Goal: Obtain resource: Download file/media

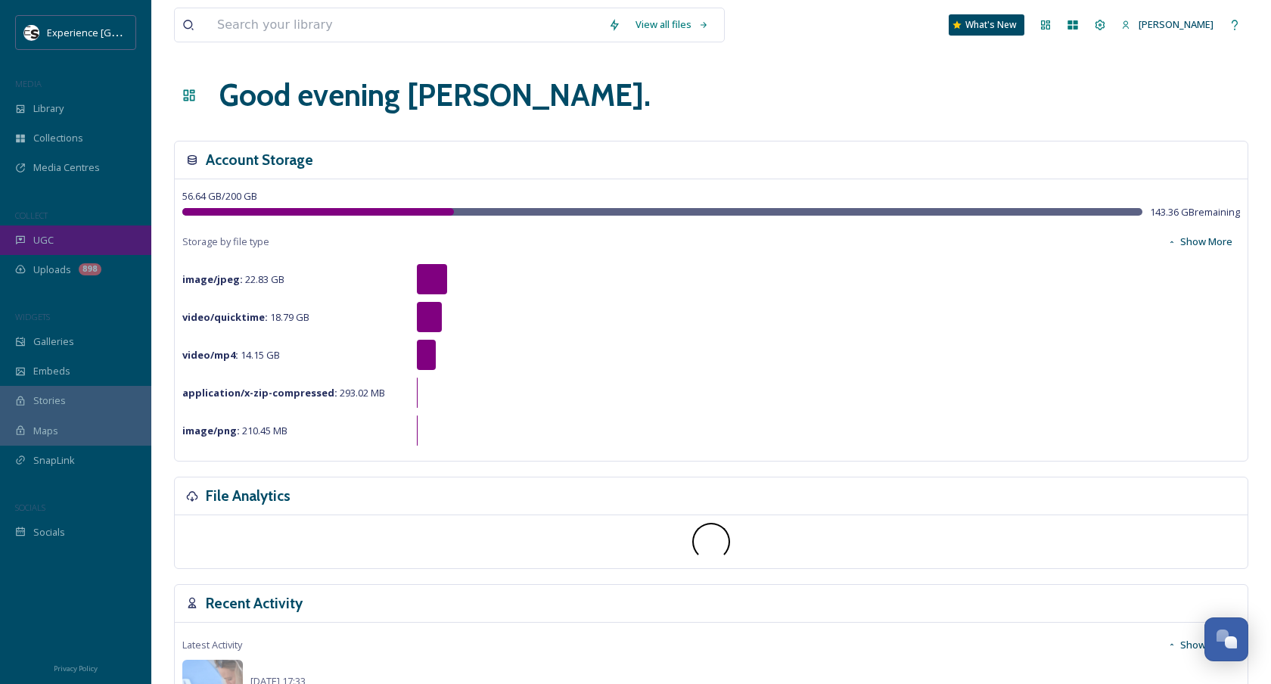
click at [68, 240] on div "UGC" at bounding box center [75, 240] width 151 height 30
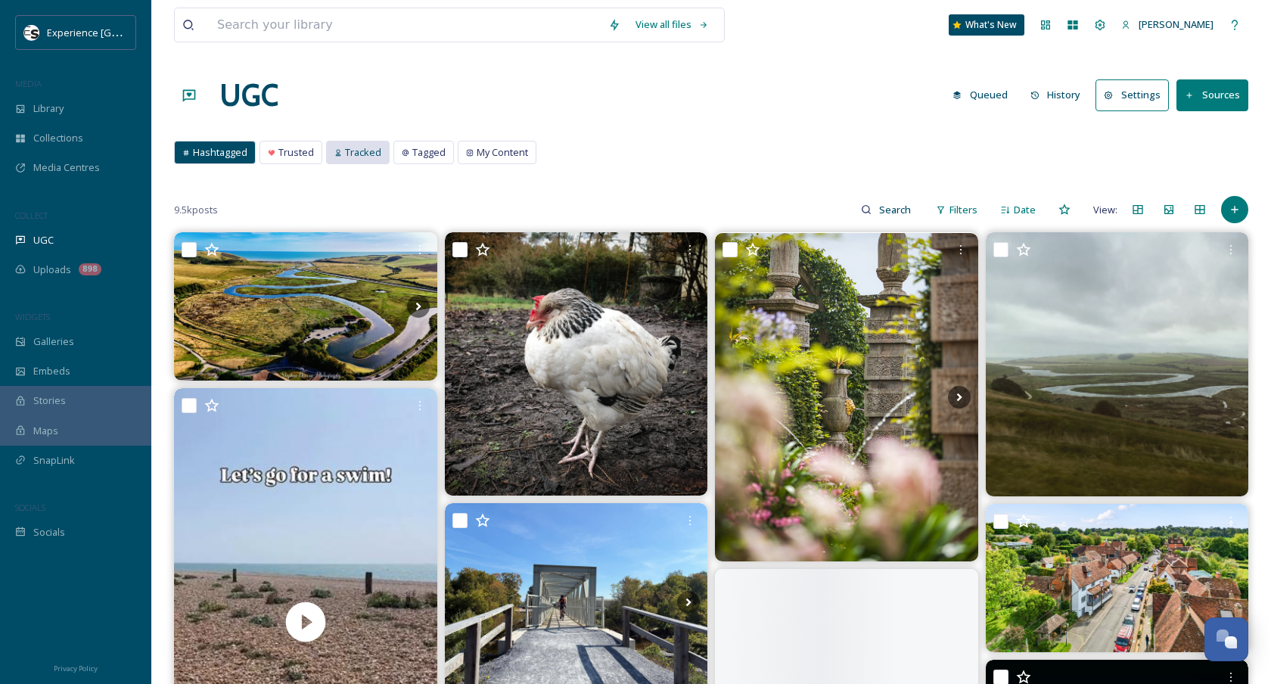
click at [352, 151] on span "Tracked" at bounding box center [363, 152] width 36 height 14
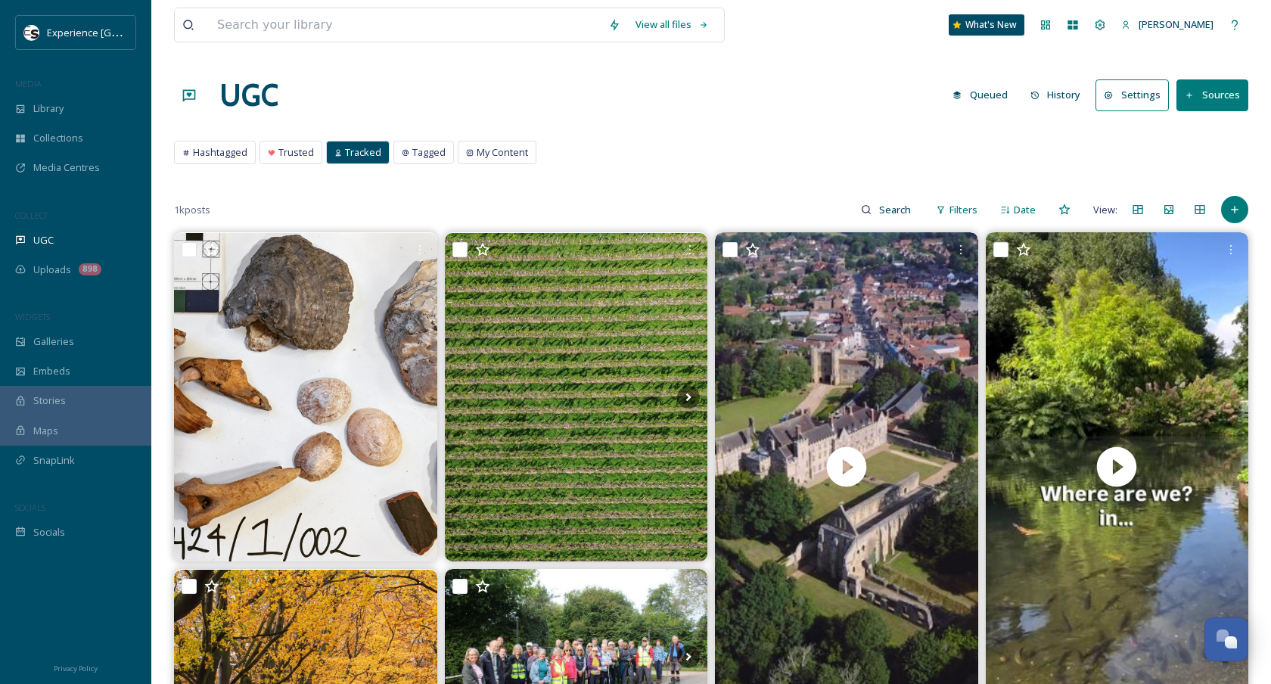
click at [975, 96] on button "Queued" at bounding box center [980, 95] width 70 height 30
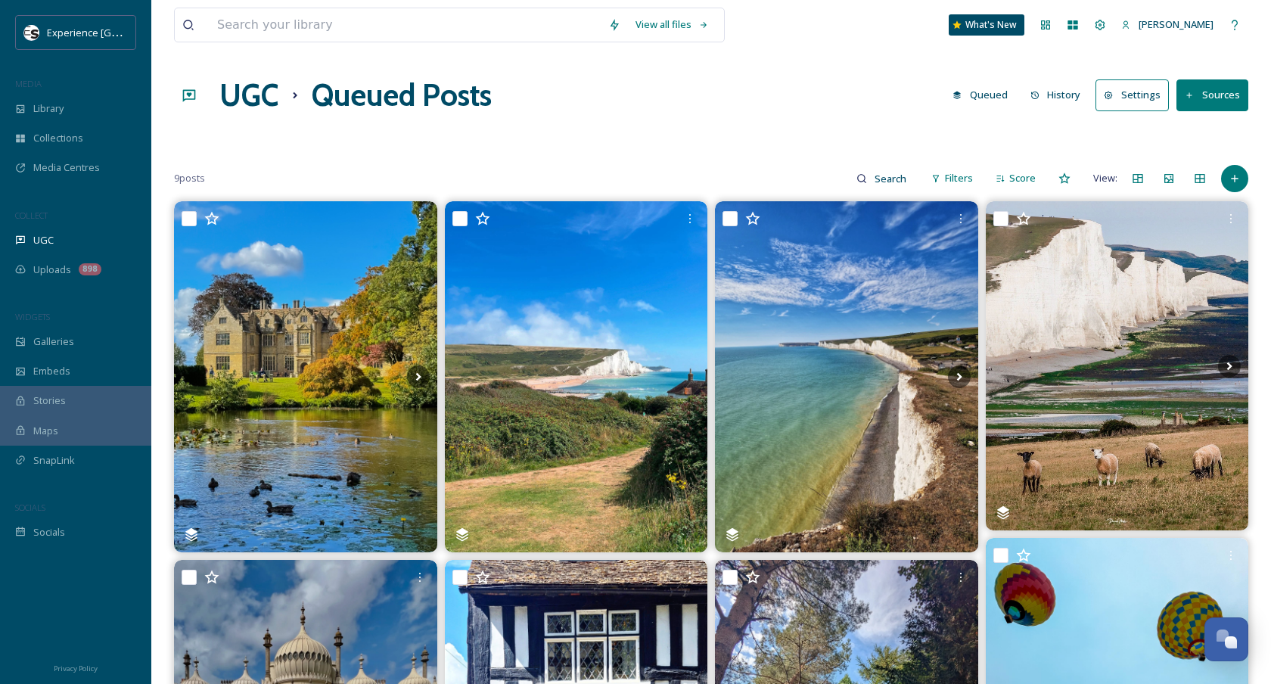
click at [1058, 94] on button "History" at bounding box center [1056, 95] width 66 height 30
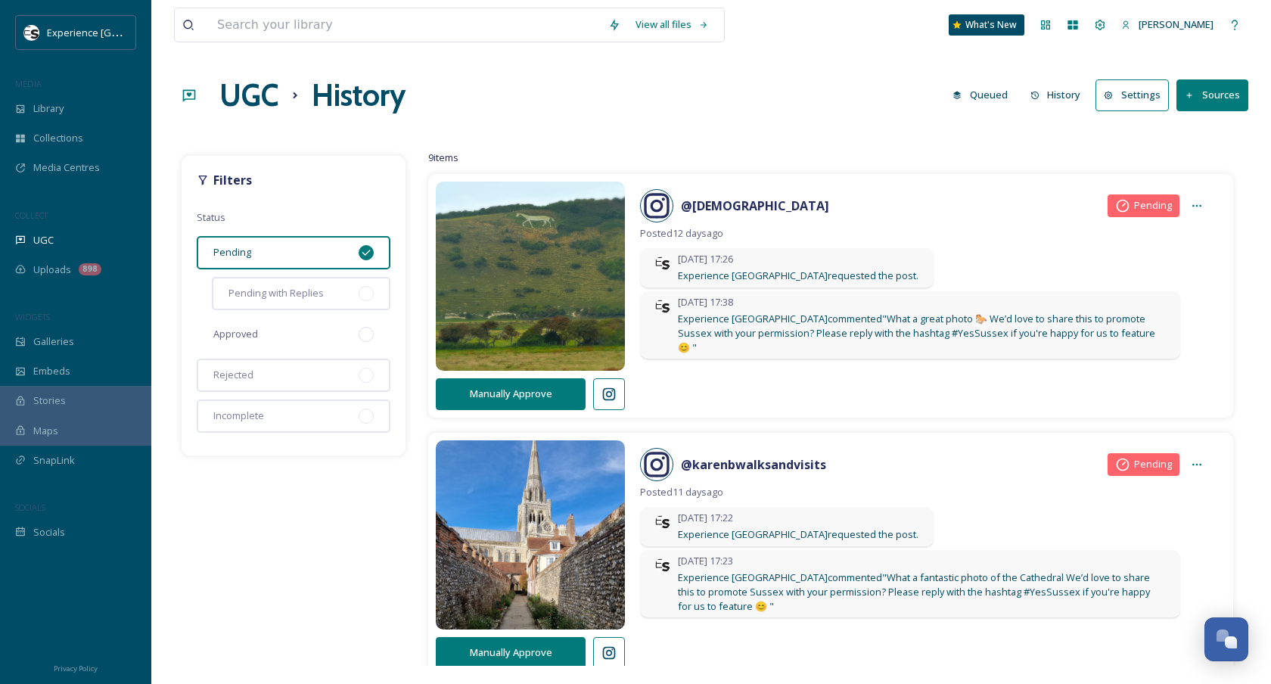
click at [246, 331] on span "Approved" at bounding box center [235, 334] width 45 height 14
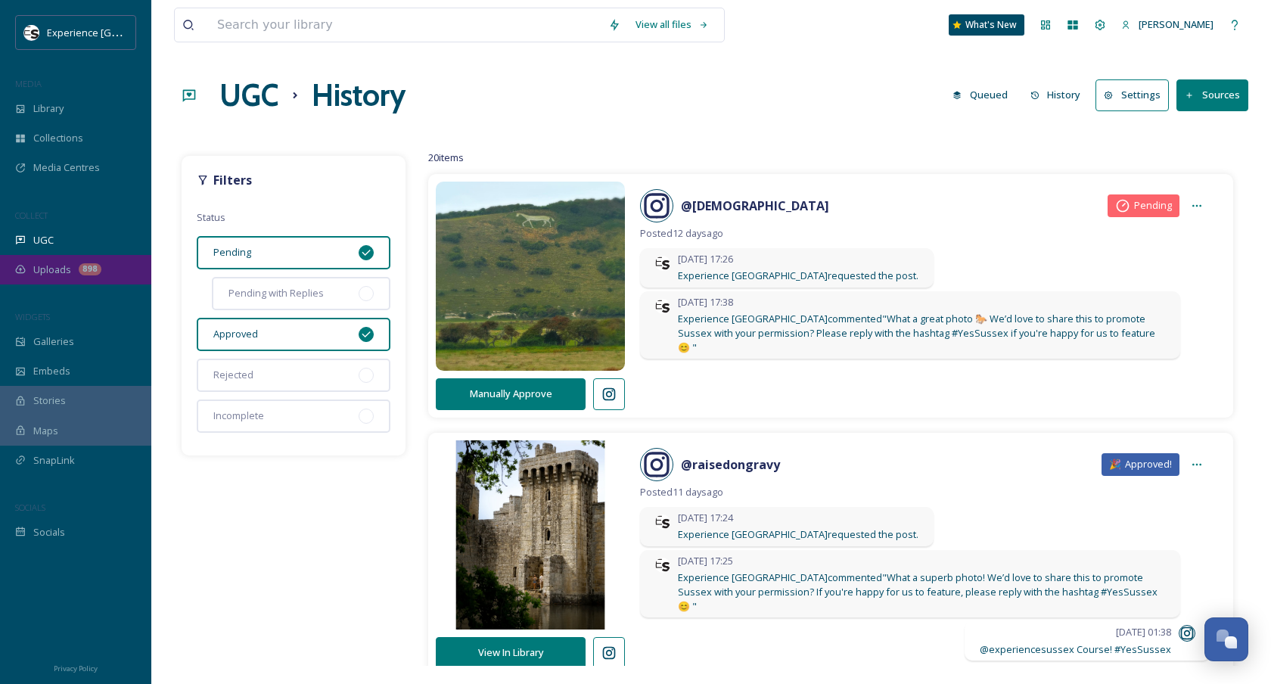
click at [39, 270] on span "Uploads" at bounding box center [52, 269] width 38 height 14
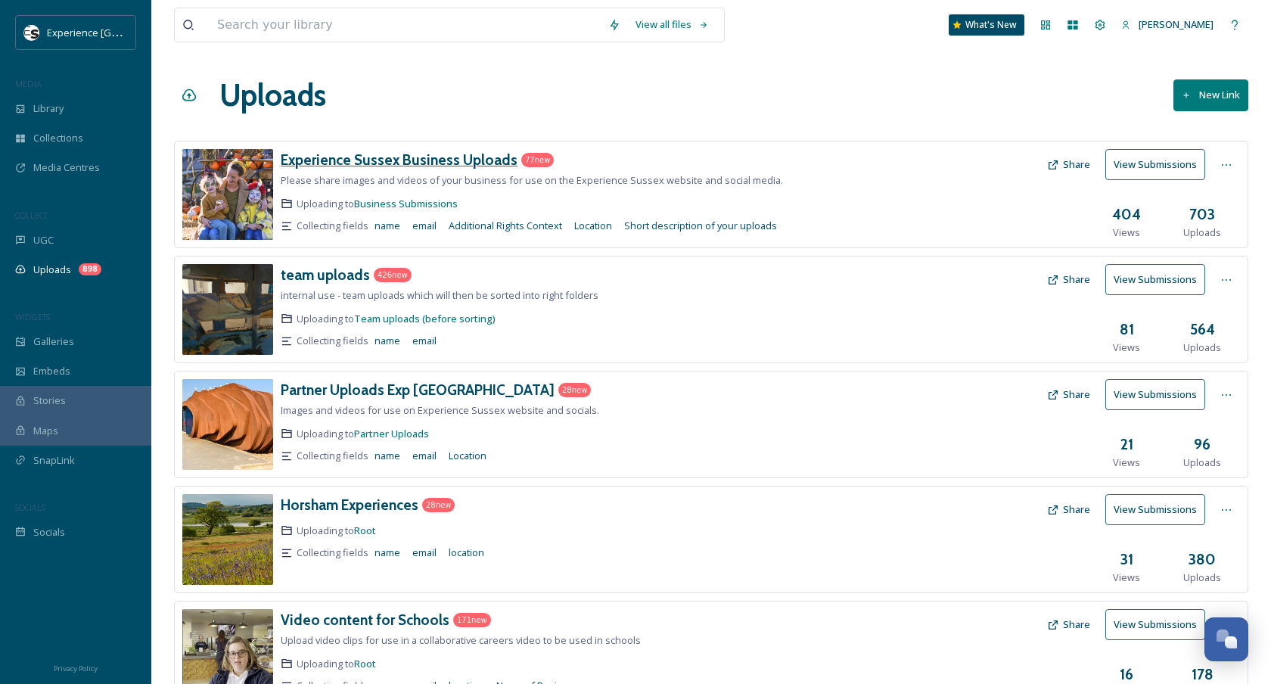
click at [388, 163] on h3 "Experience Sussex Business Uploads" at bounding box center [399, 160] width 237 height 18
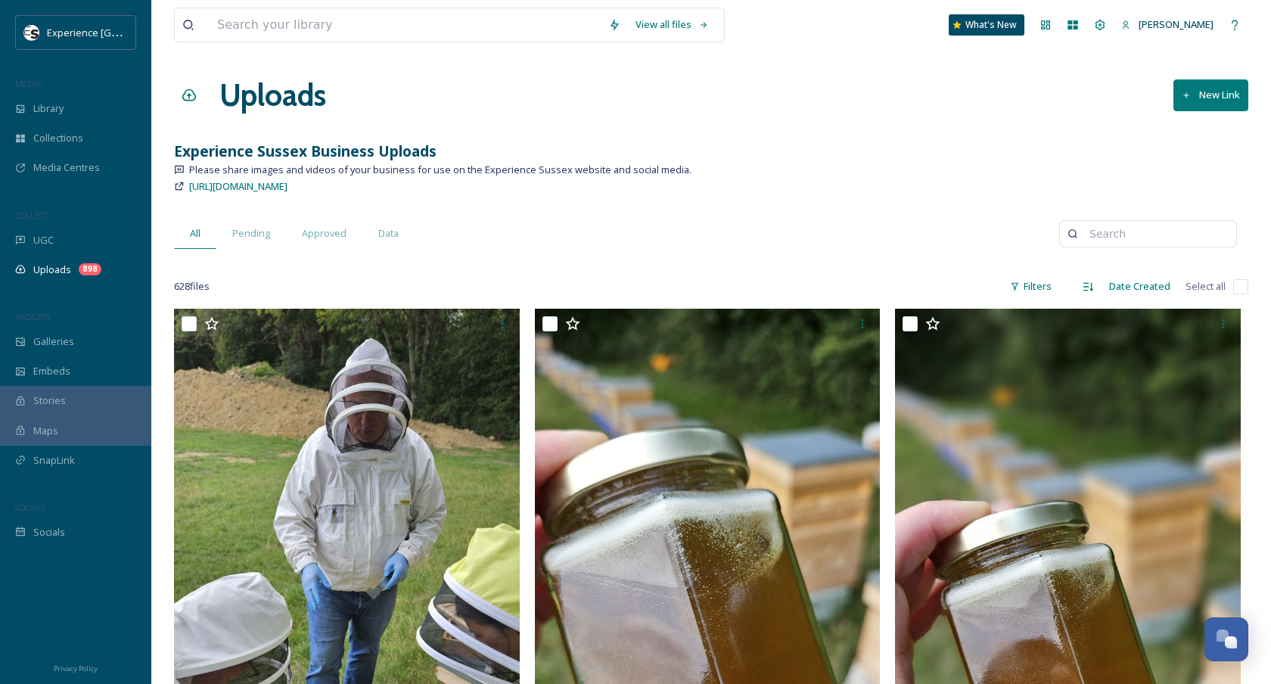
click at [1129, 296] on div "Date Created" at bounding box center [1139, 287] width 76 height 30
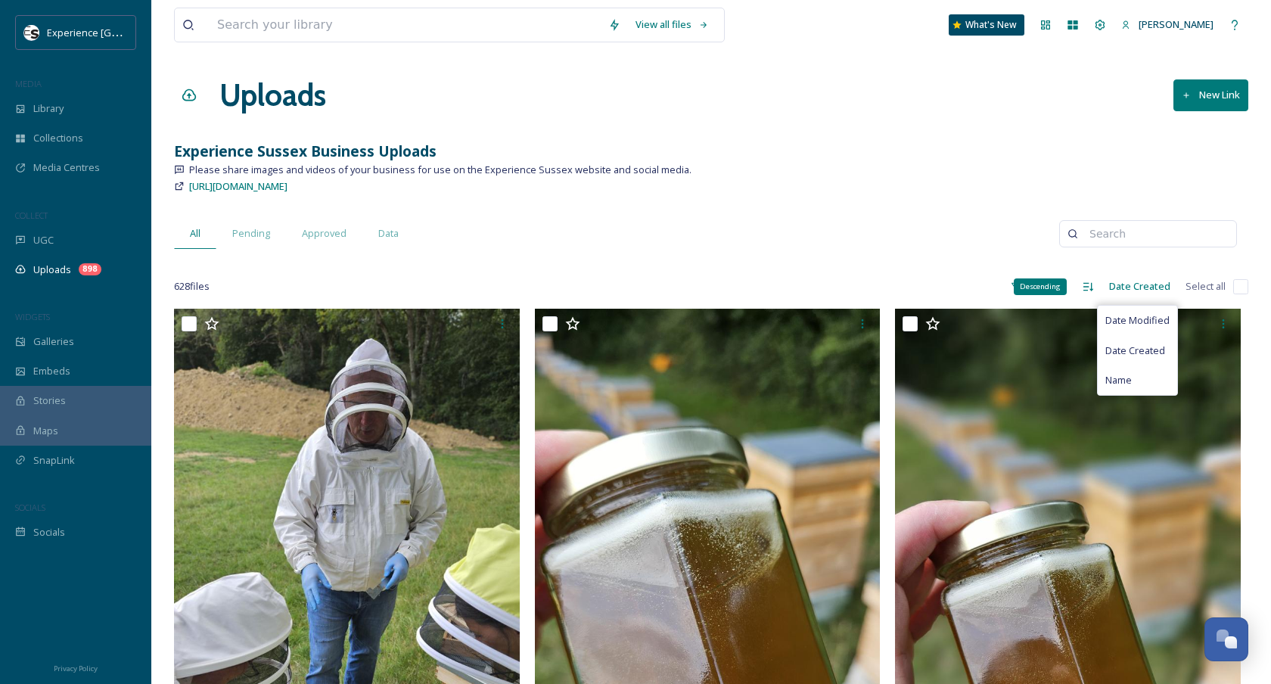
click at [779, 191] on div "[URL][DOMAIN_NAME]" at bounding box center [711, 186] width 1074 height 18
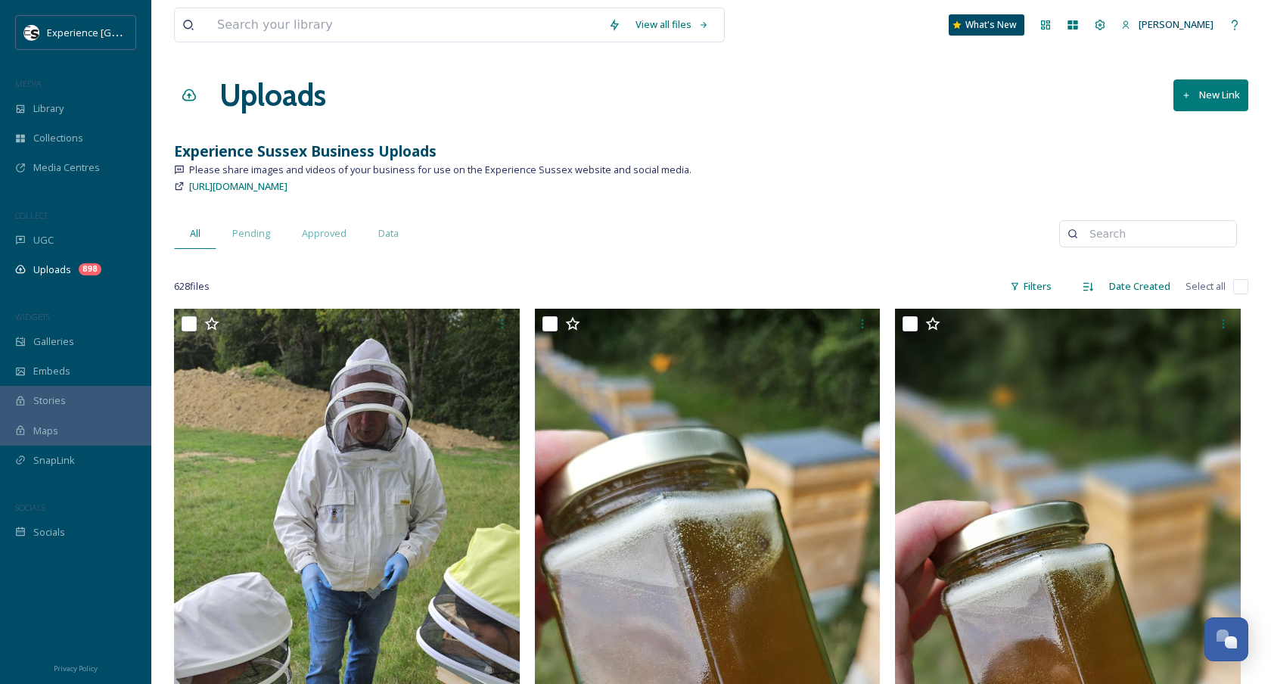
click at [1054, 286] on div "Filters" at bounding box center [1030, 287] width 57 height 30
click at [1103, 281] on div "Date Created" at bounding box center [1139, 287] width 76 height 30
click at [1107, 343] on span "Date Created" at bounding box center [1135, 350] width 60 height 14
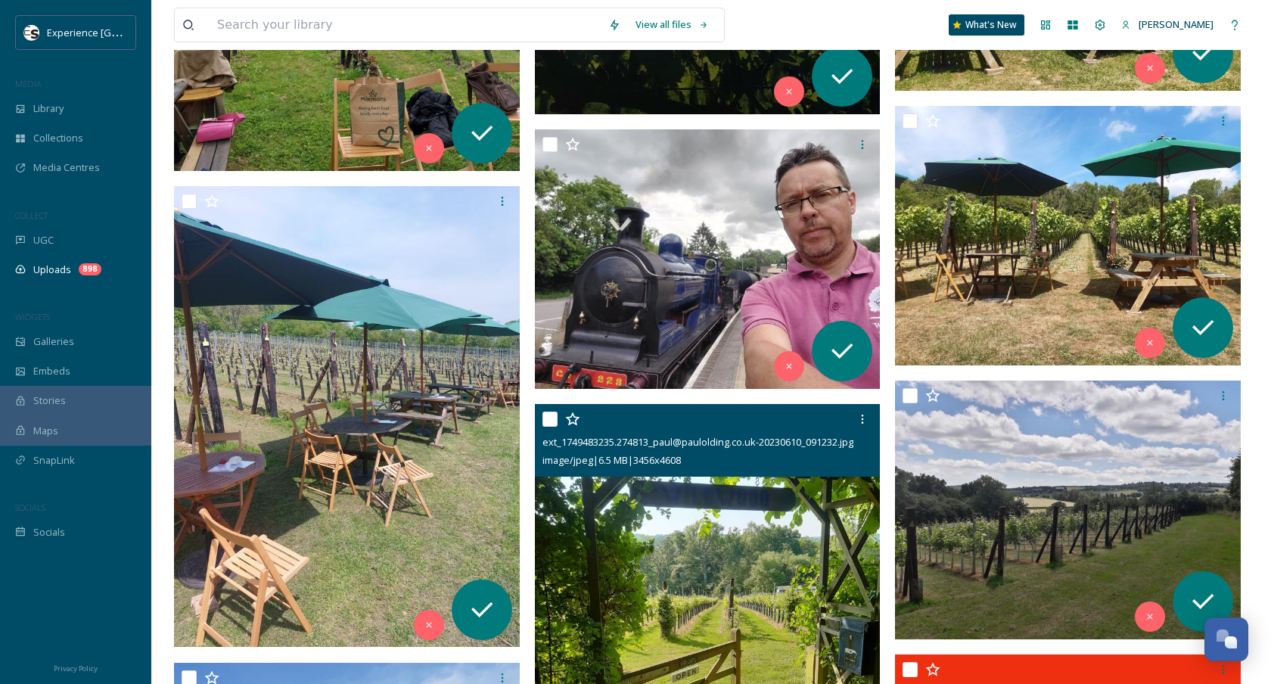
scroll to position [6572, 0]
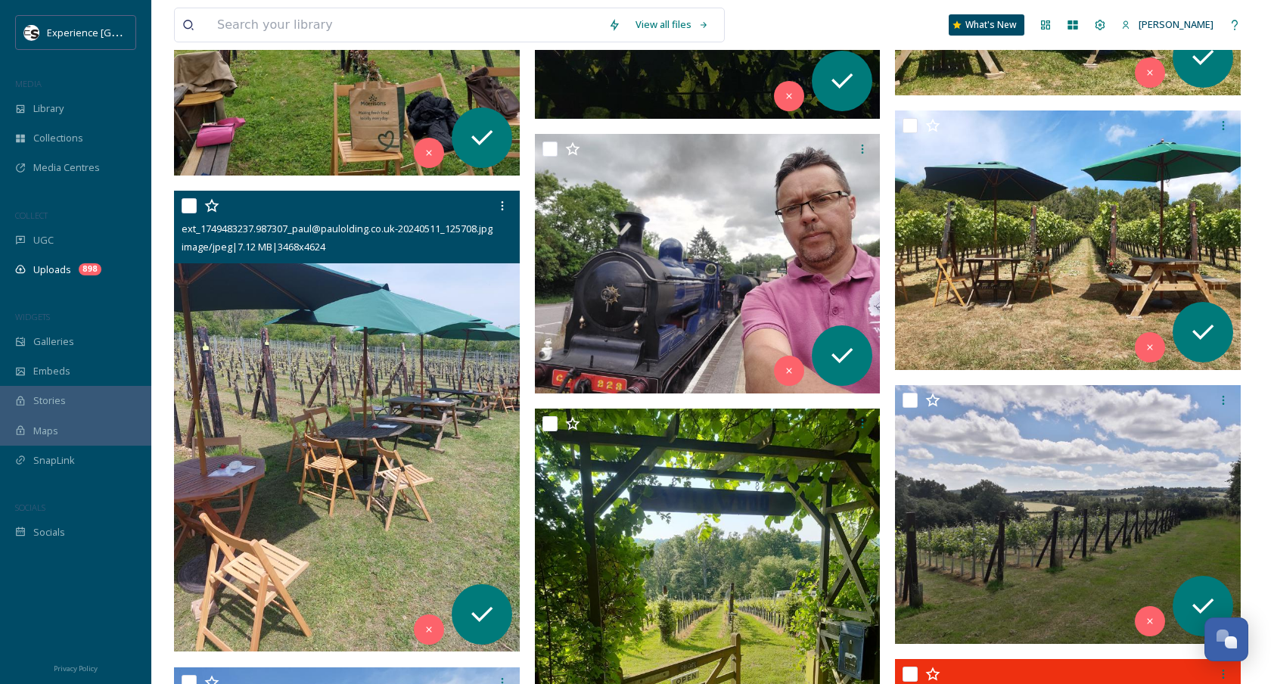
click at [377, 365] on img at bounding box center [347, 421] width 346 height 461
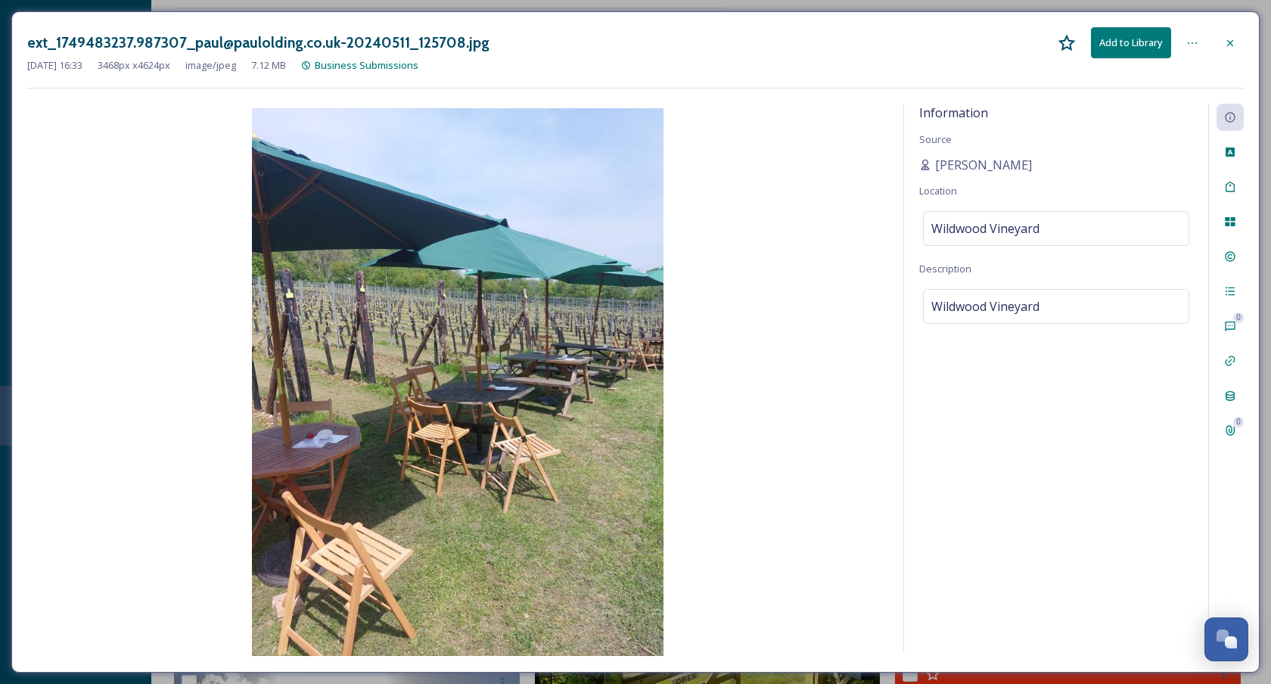
click at [1233, 42] on icon at bounding box center [1230, 43] width 12 height 12
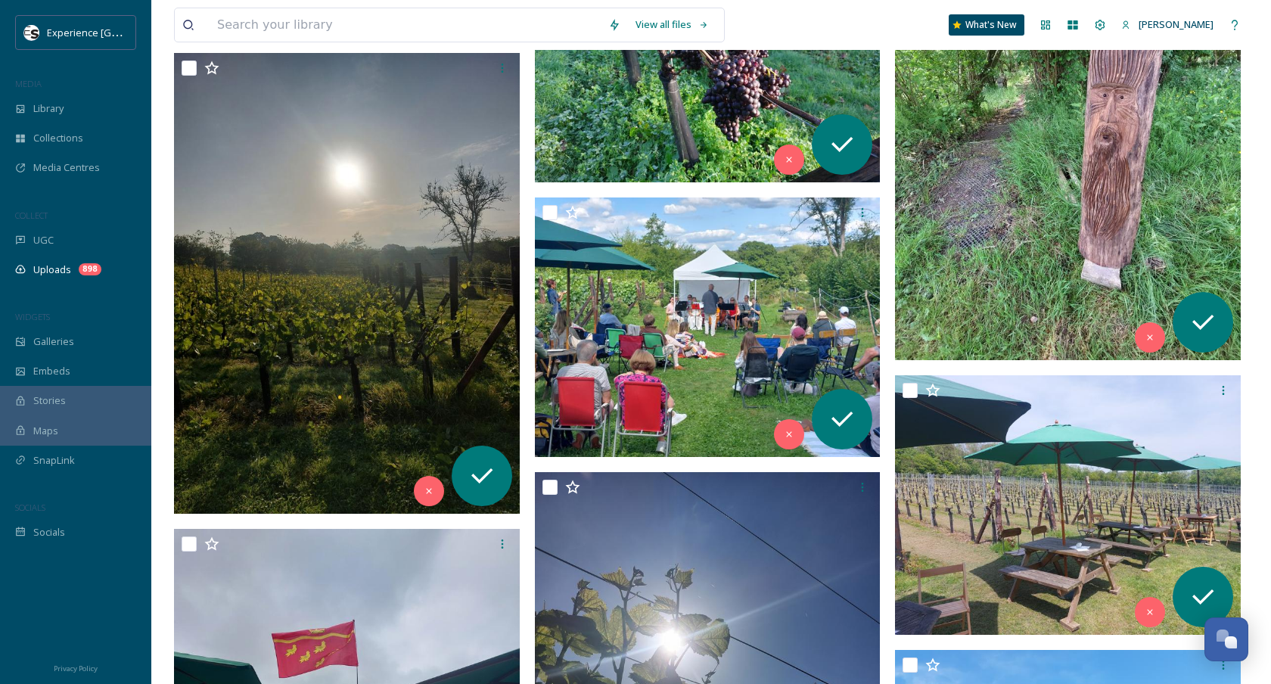
scroll to position [5732, 0]
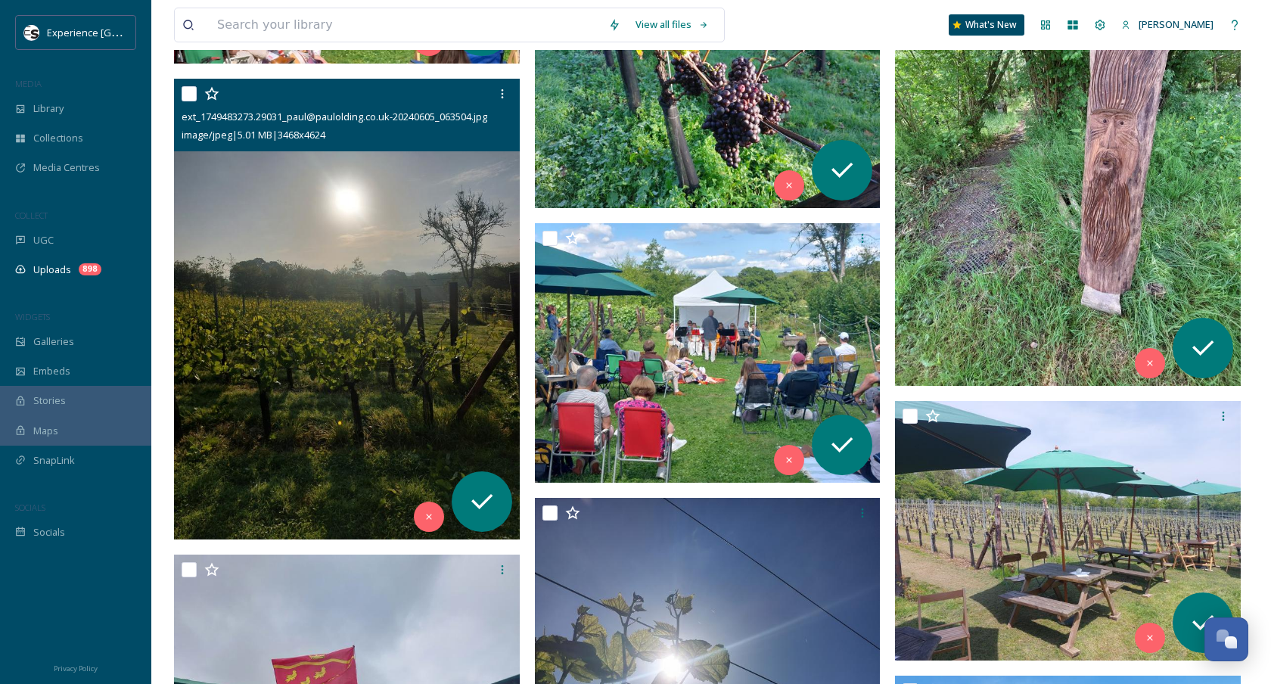
click at [393, 391] on img at bounding box center [347, 309] width 346 height 461
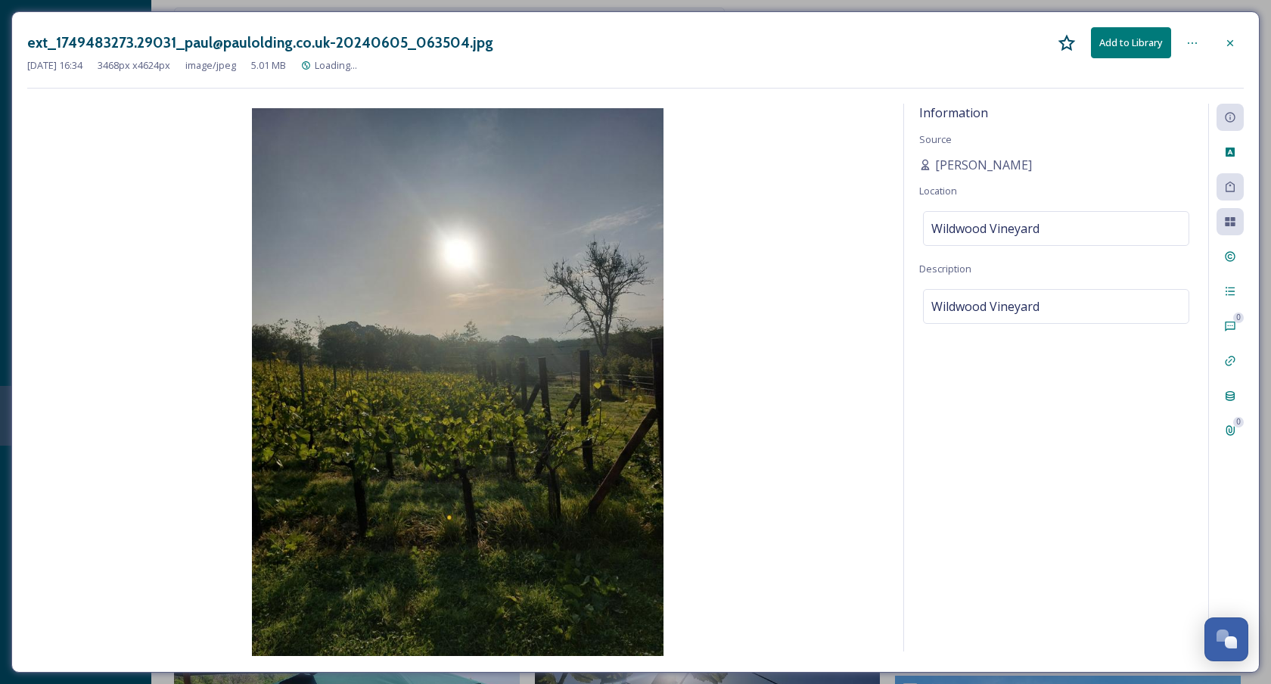
click at [1232, 39] on icon at bounding box center [1230, 42] width 6 height 6
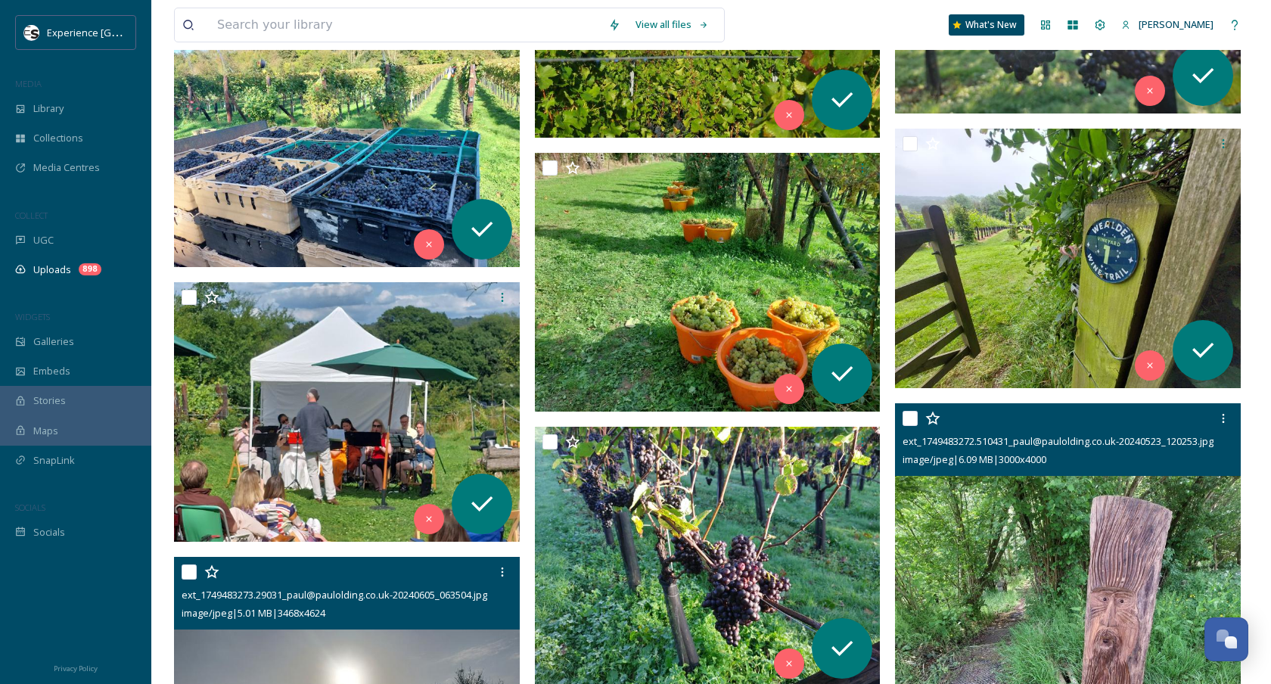
scroll to position [5056, 0]
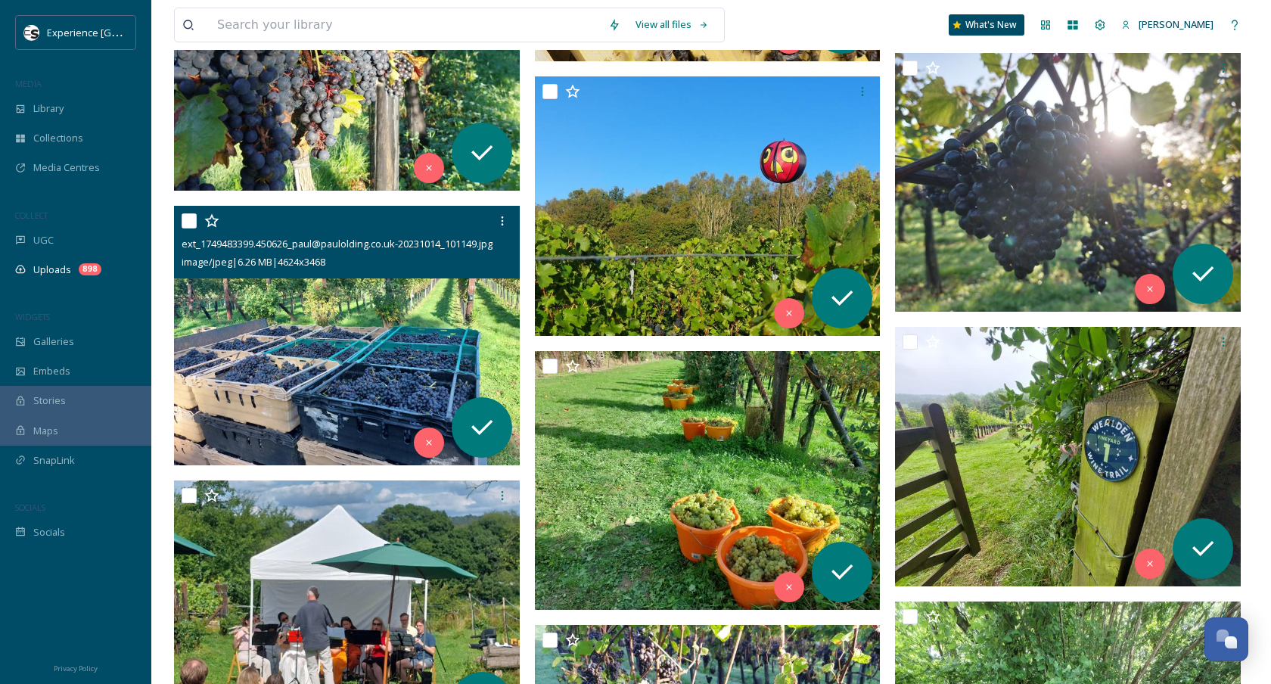
click at [476, 315] on img at bounding box center [347, 335] width 346 height 259
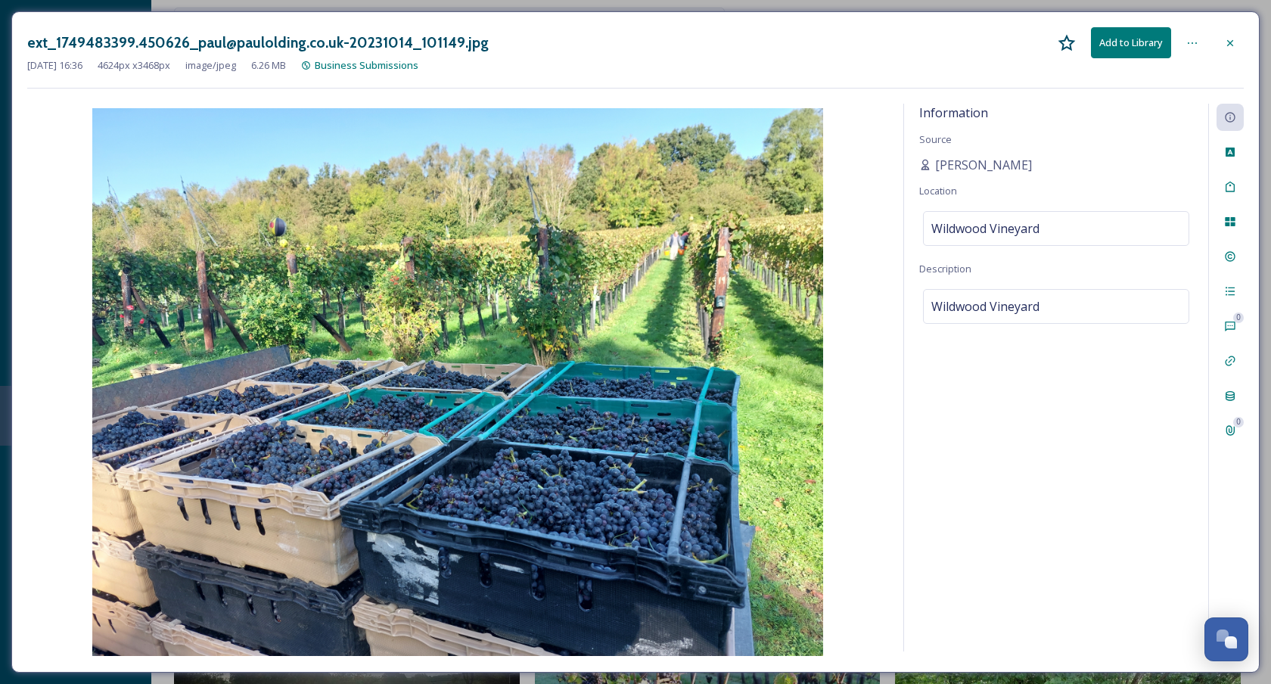
click at [1234, 39] on icon at bounding box center [1230, 43] width 12 height 12
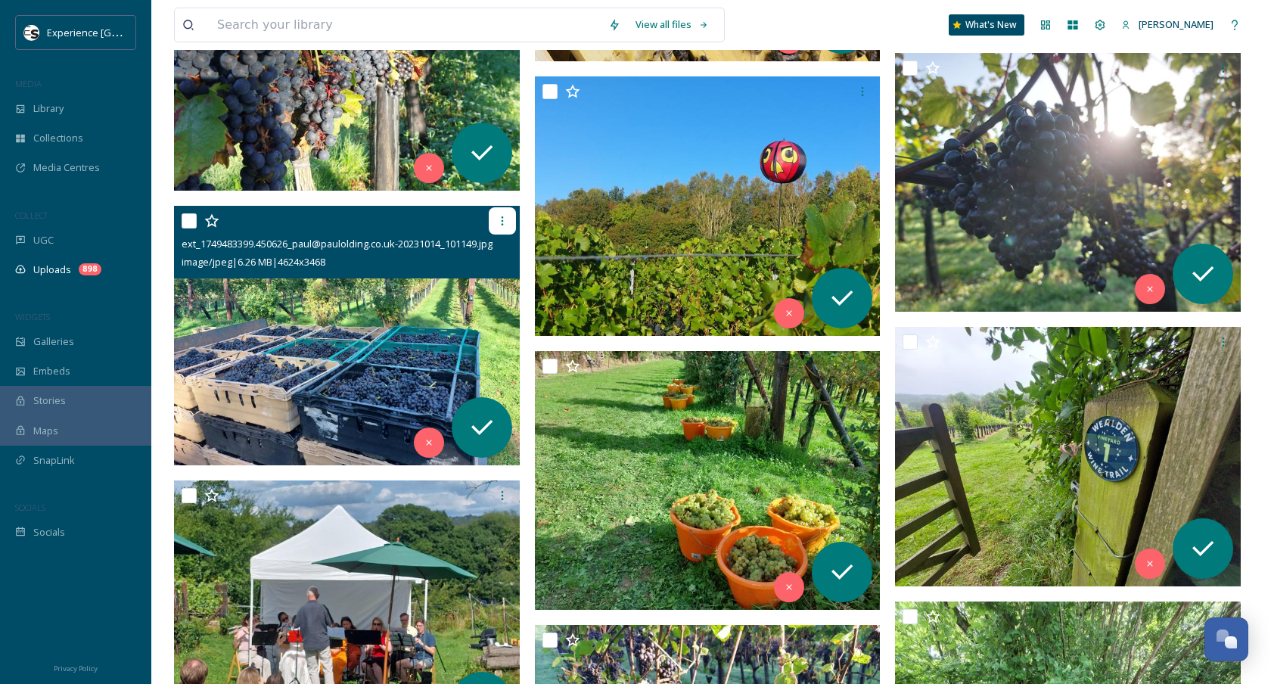
click at [498, 224] on icon at bounding box center [502, 221] width 12 height 12
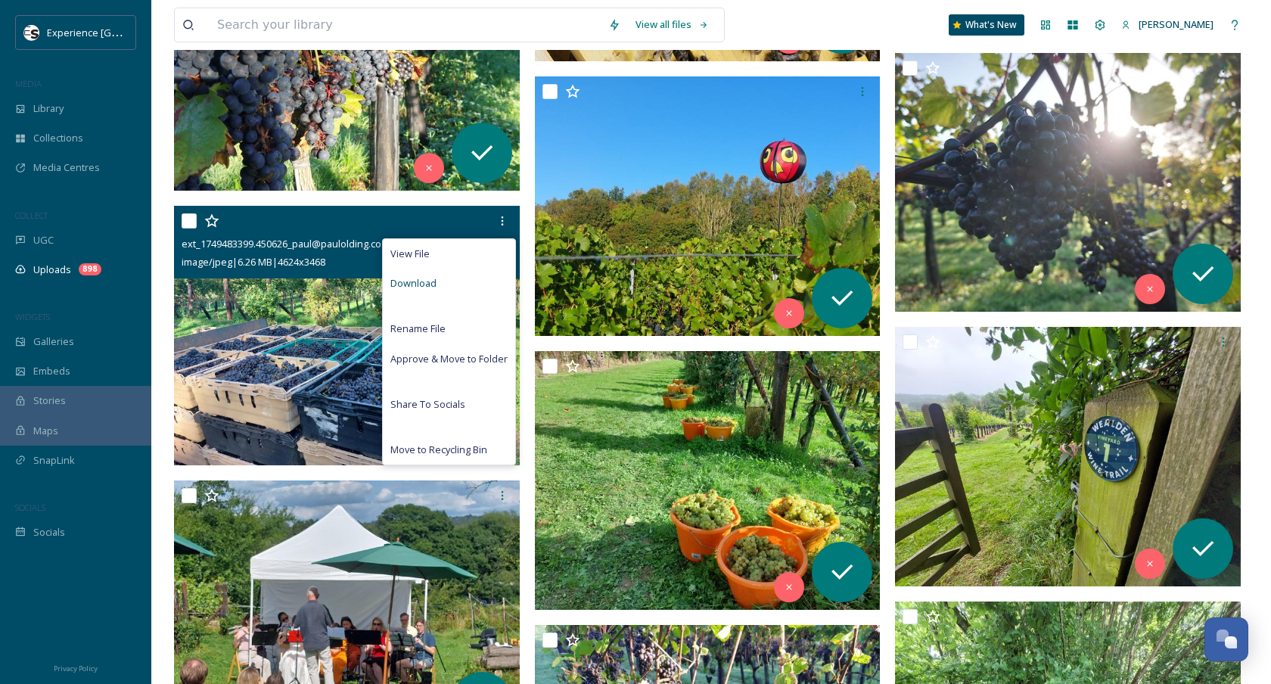
click at [480, 281] on div "Download" at bounding box center [449, 284] width 132 height 30
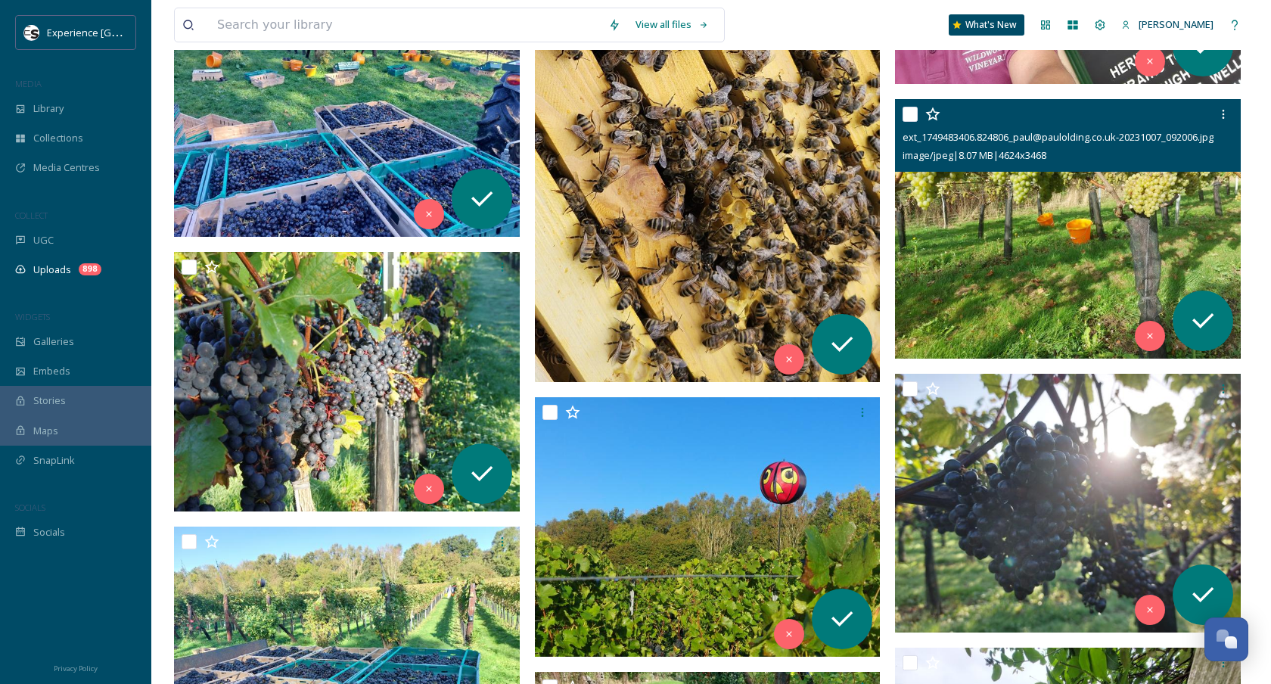
scroll to position [4885, 0]
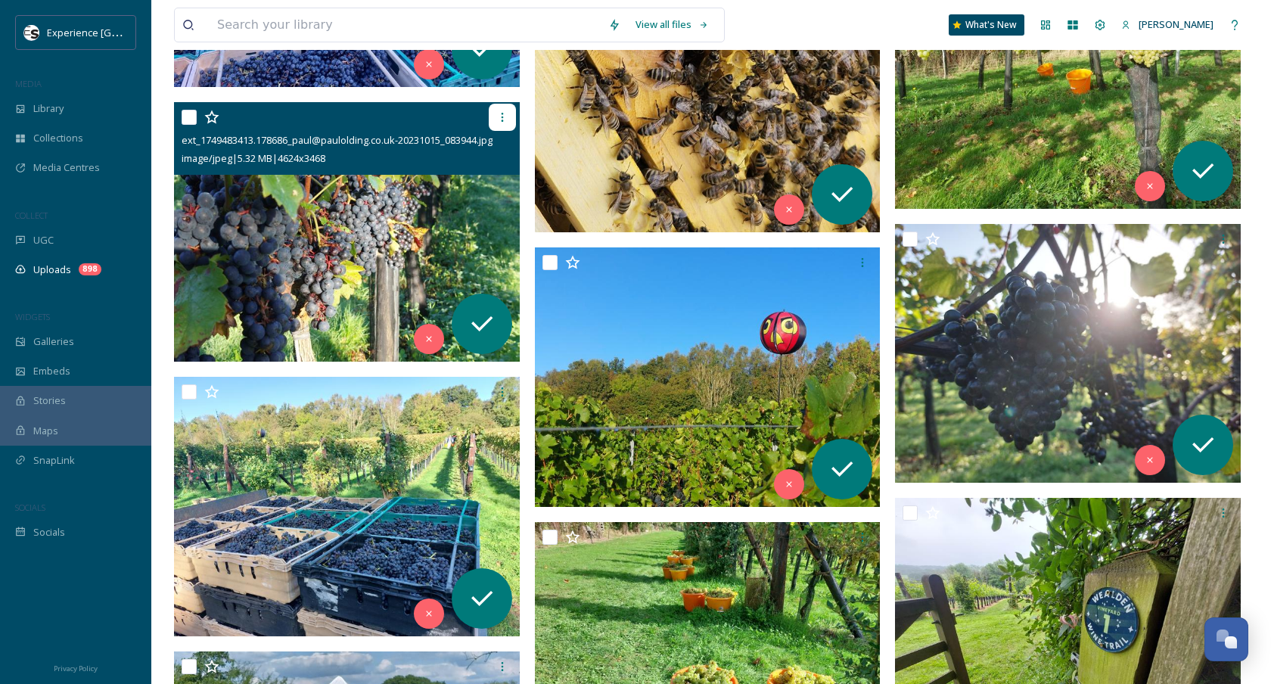
click at [501, 126] on div at bounding box center [502, 117] width 27 height 27
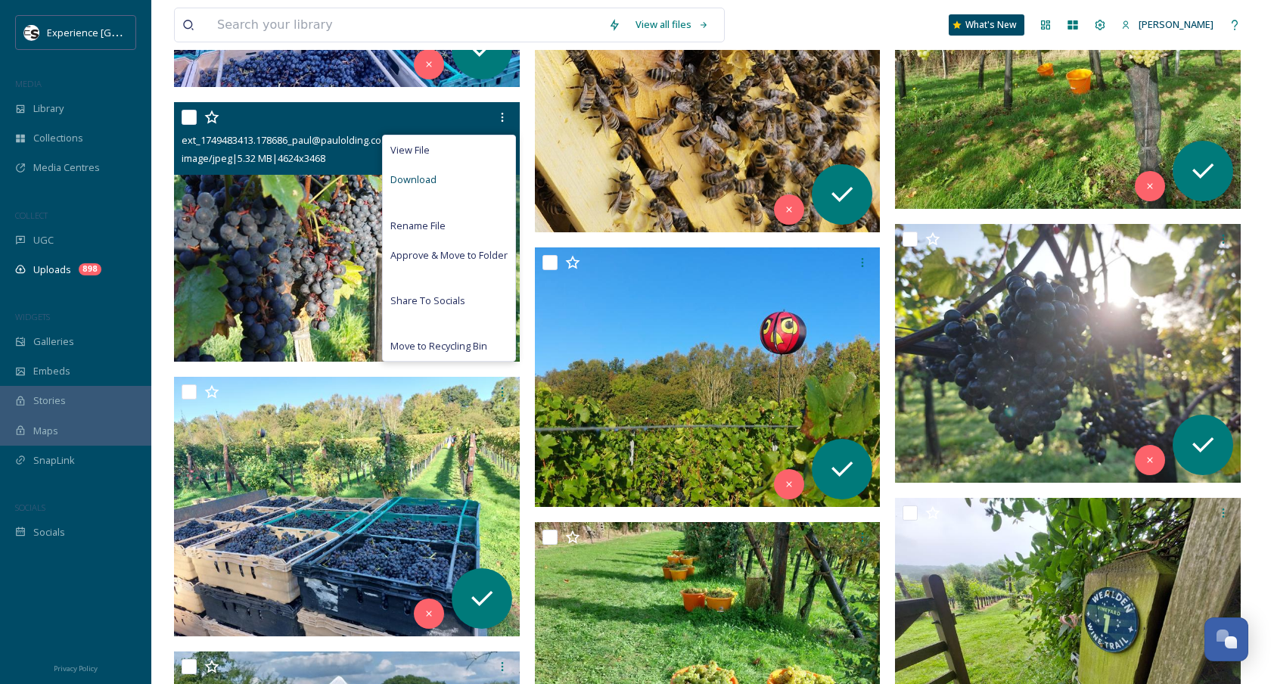
click at [449, 186] on div "Download" at bounding box center [449, 180] width 132 height 30
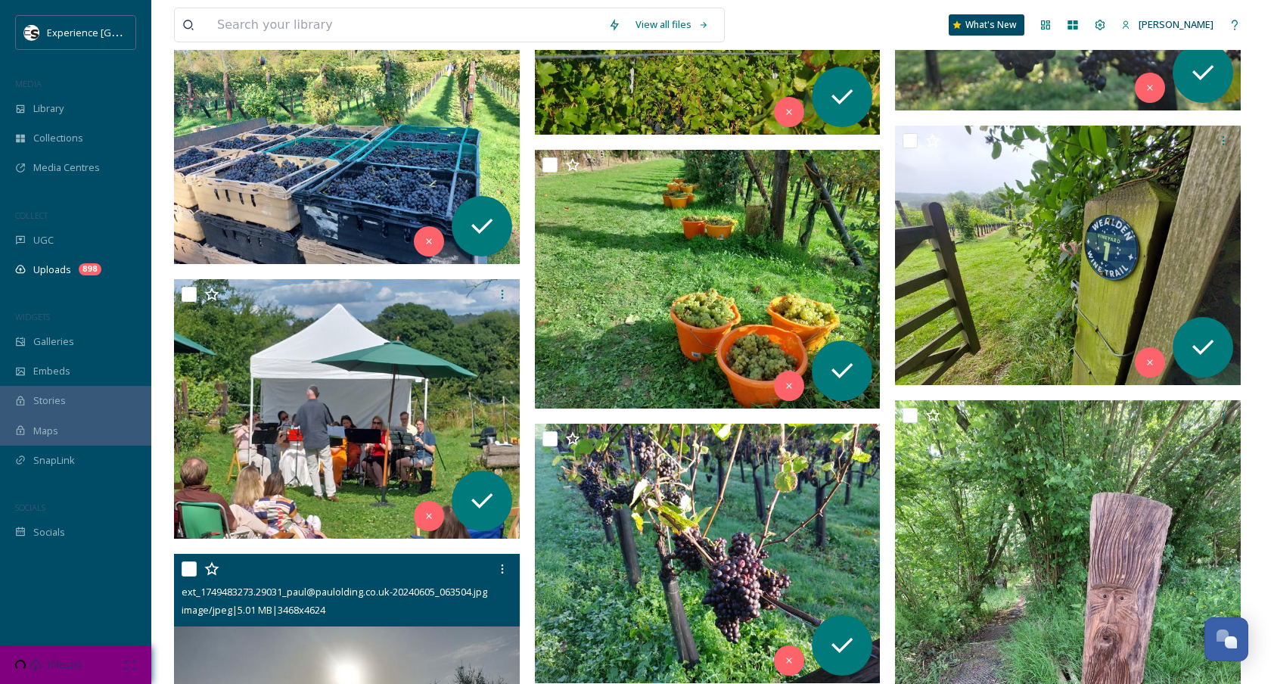
scroll to position [5278, 0]
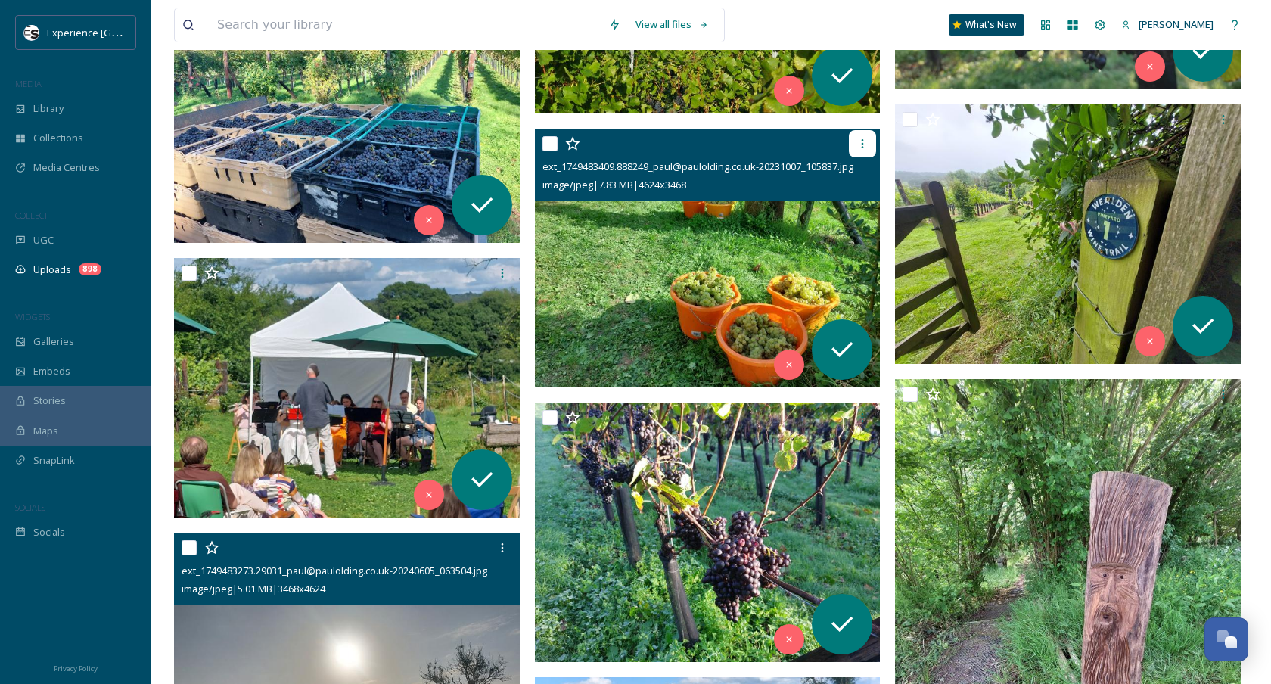
click at [866, 144] on icon at bounding box center [862, 144] width 12 height 12
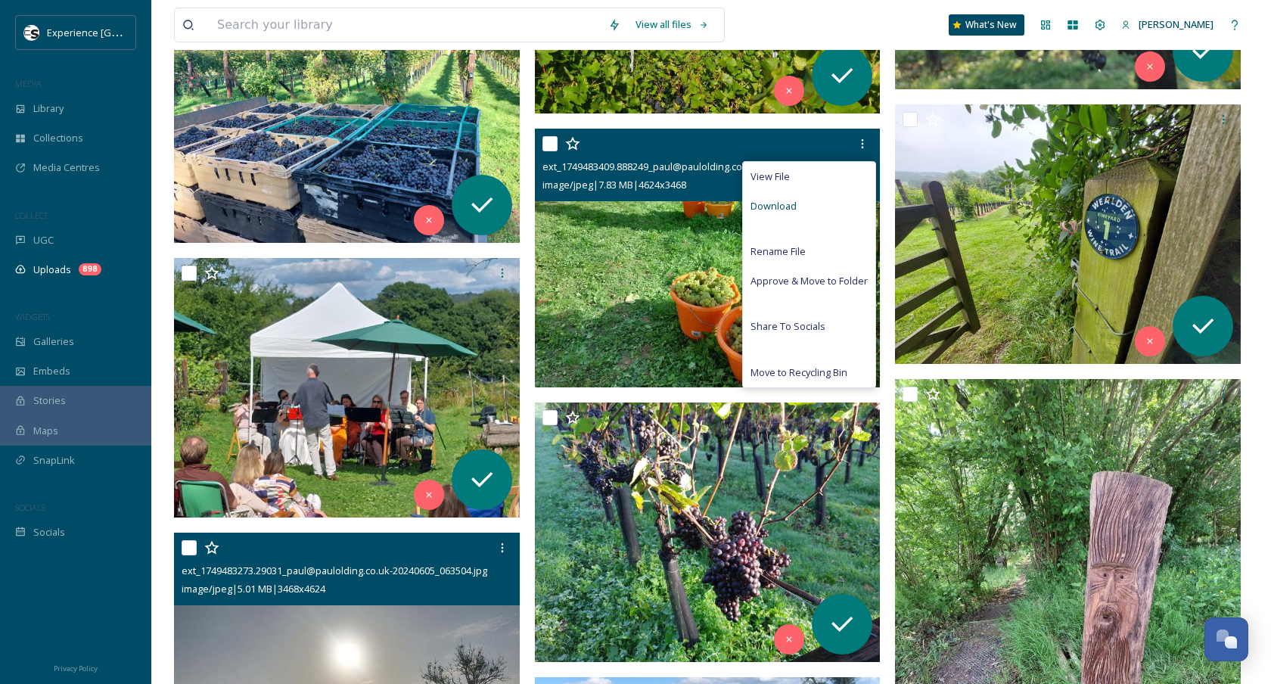
click at [829, 202] on div "Download" at bounding box center [809, 206] width 132 height 30
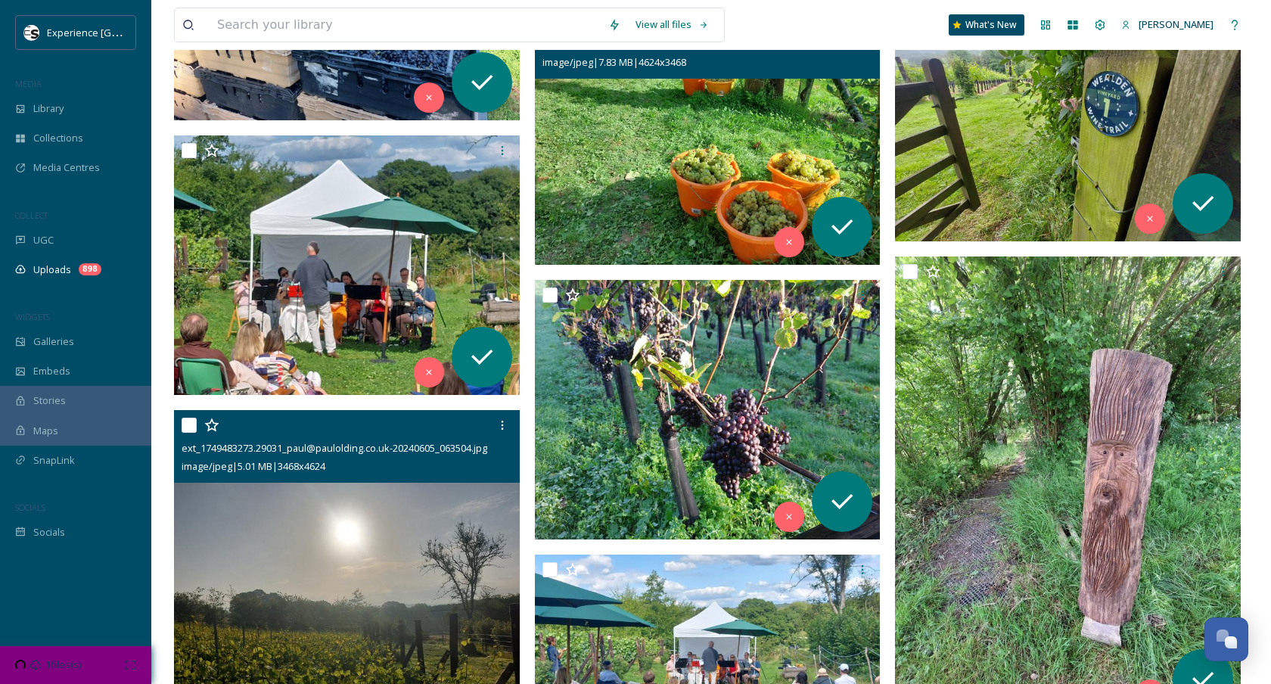
scroll to position [5402, 0]
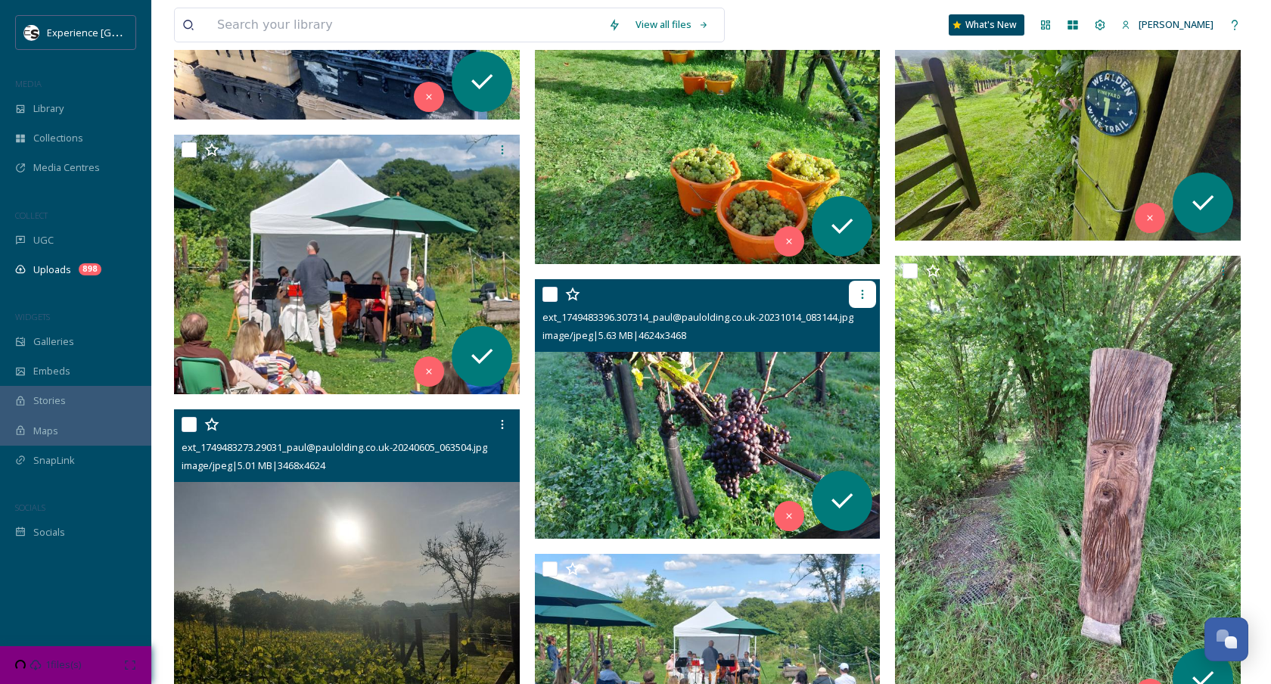
click at [870, 290] on div at bounding box center [862, 294] width 27 height 27
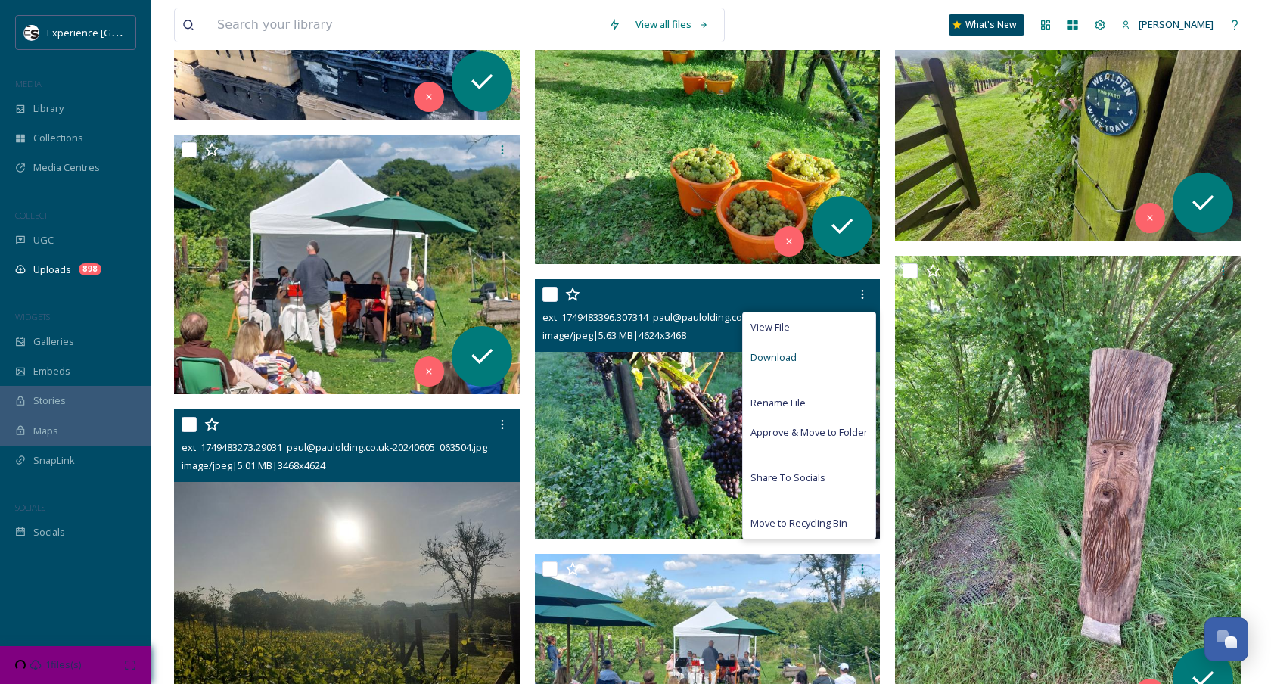
click at [826, 352] on div "Download" at bounding box center [809, 358] width 132 height 30
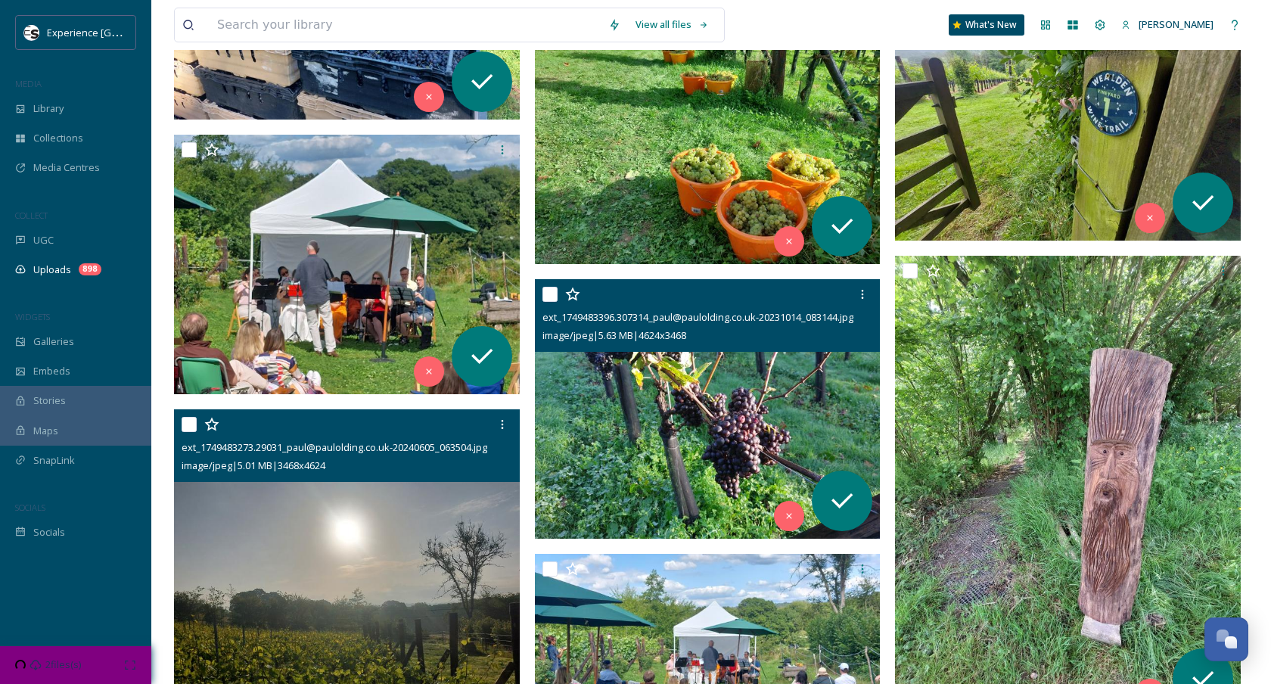
scroll to position [5654, 0]
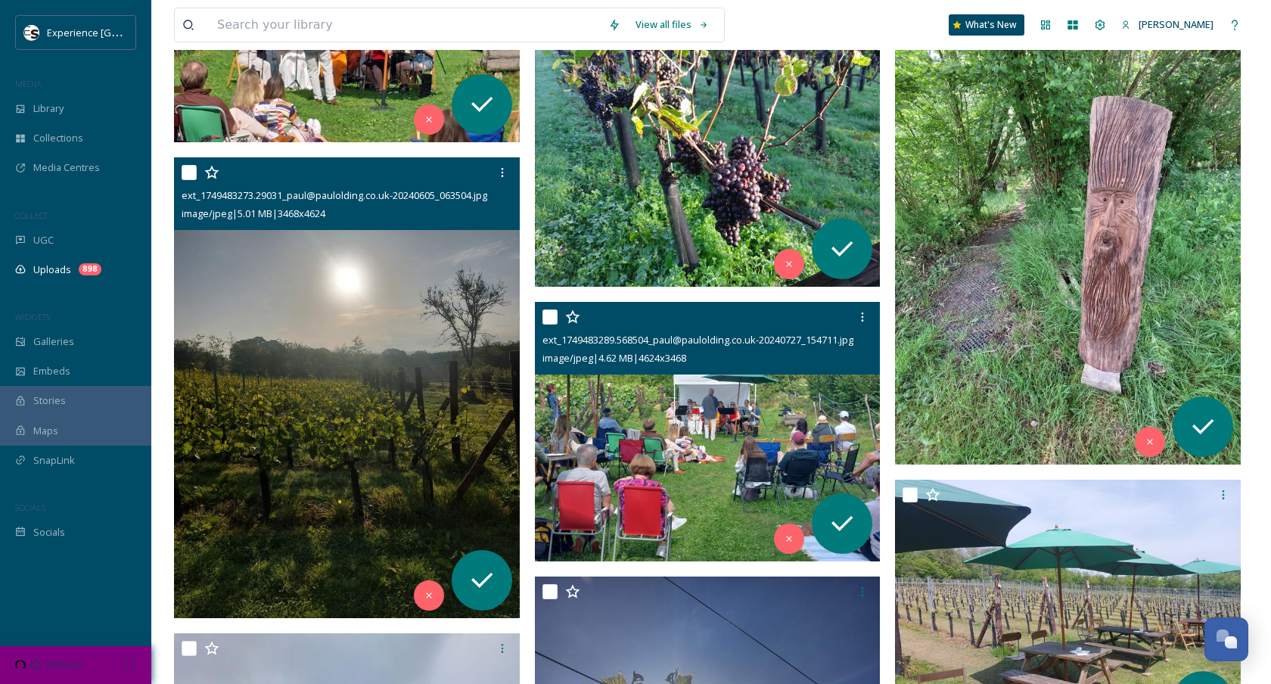
click at [789, 384] on img at bounding box center [708, 431] width 346 height 259
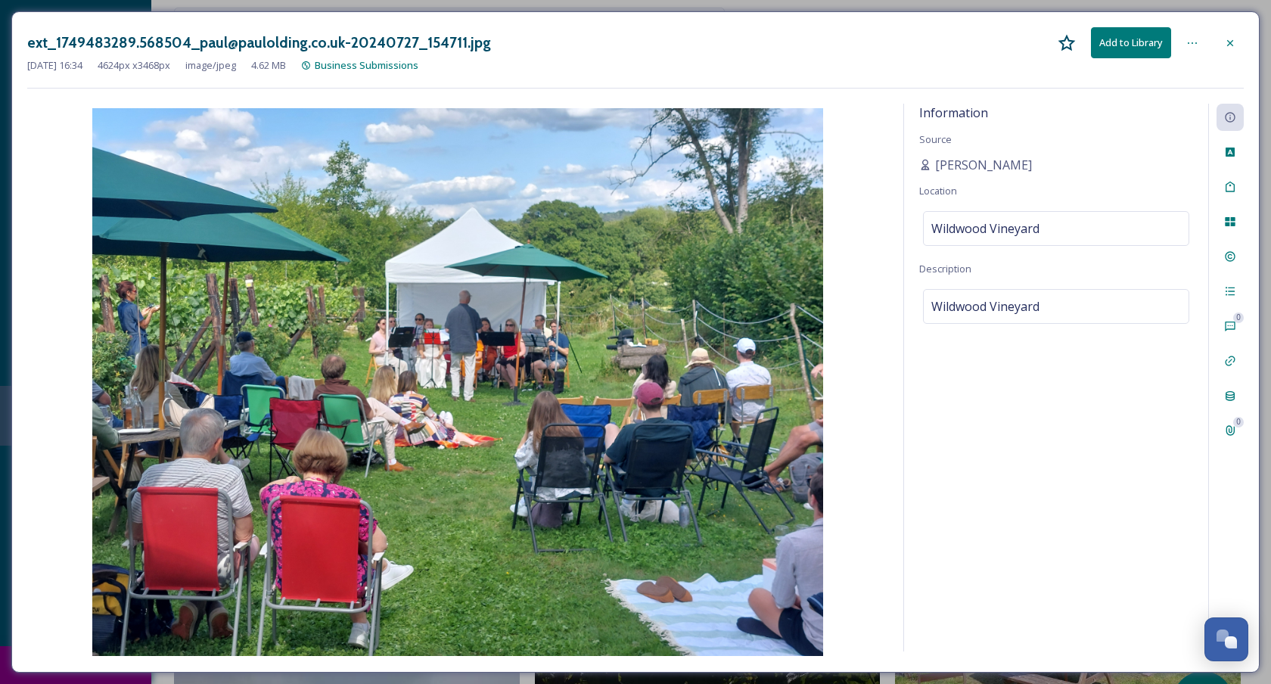
click at [1222, 33] on div at bounding box center [1229, 43] width 27 height 27
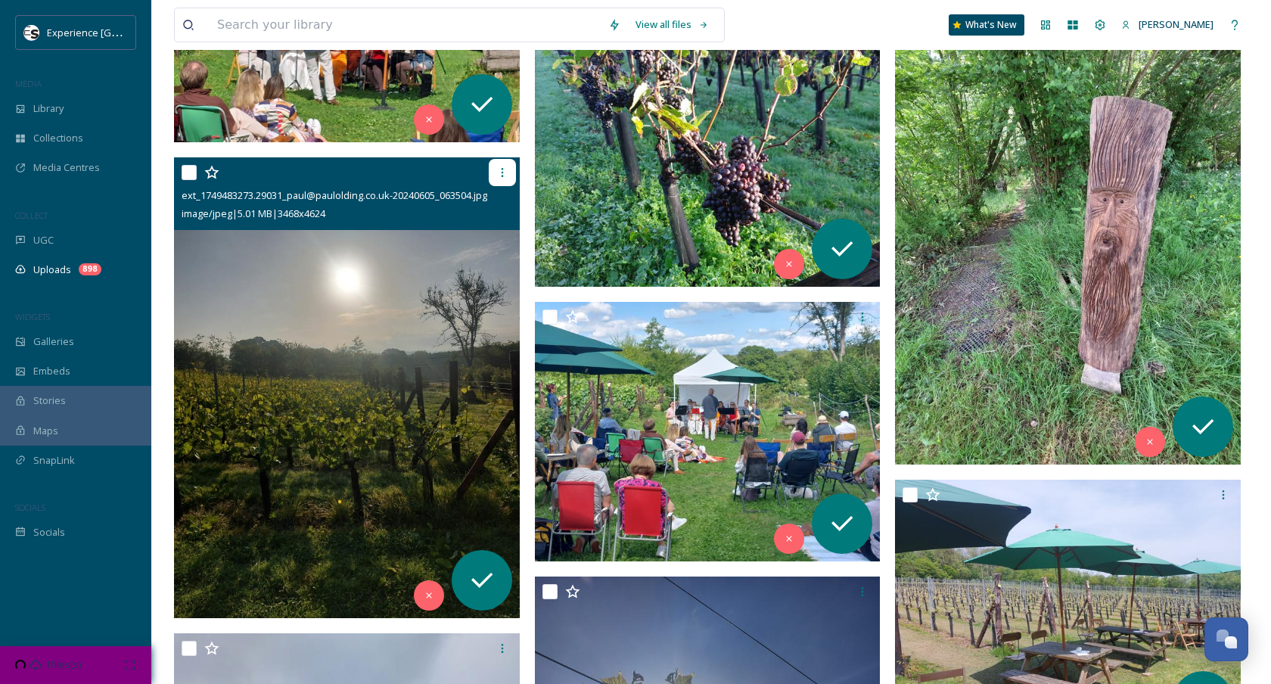
click at [512, 166] on div at bounding box center [502, 172] width 27 height 27
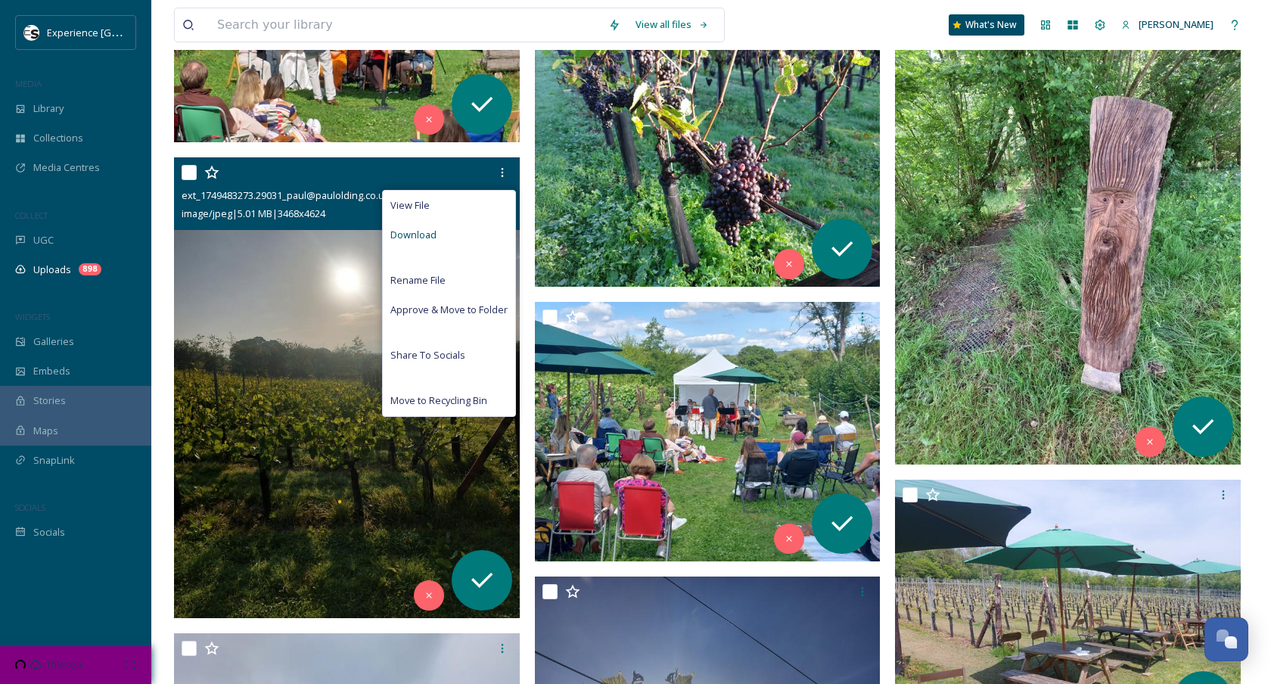
click at [472, 234] on div "Download" at bounding box center [449, 235] width 132 height 30
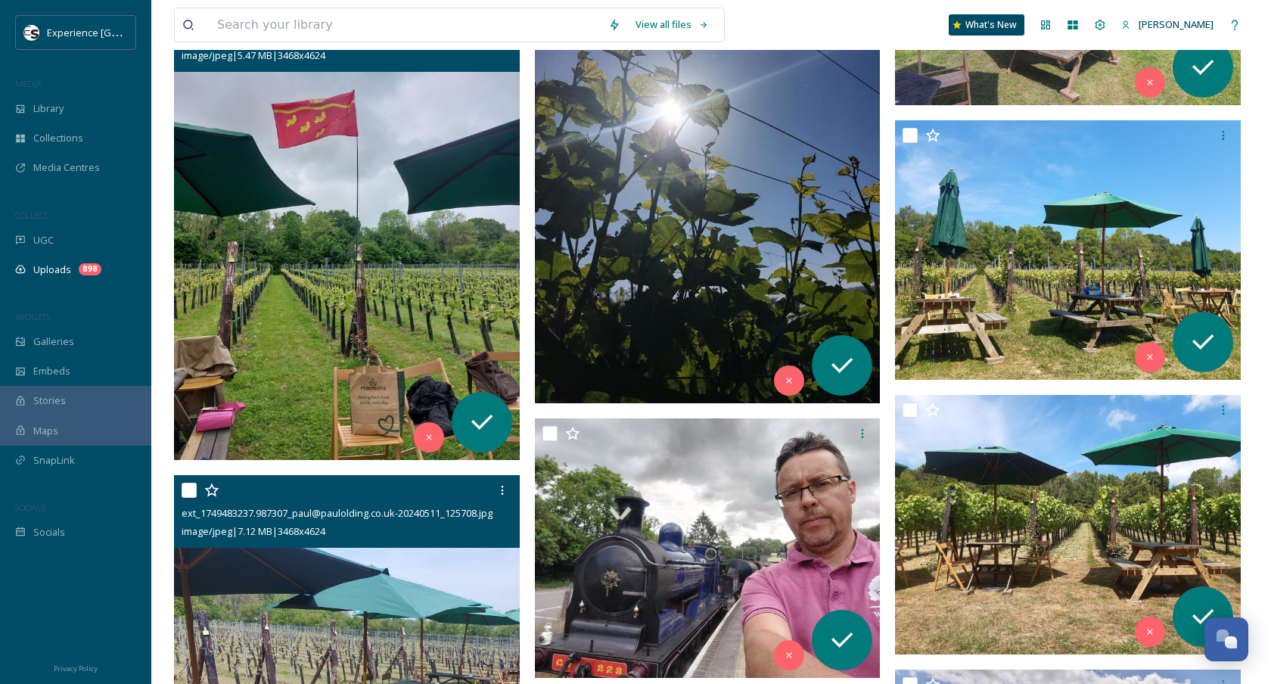
click at [272, 278] on img at bounding box center [347, 229] width 346 height 461
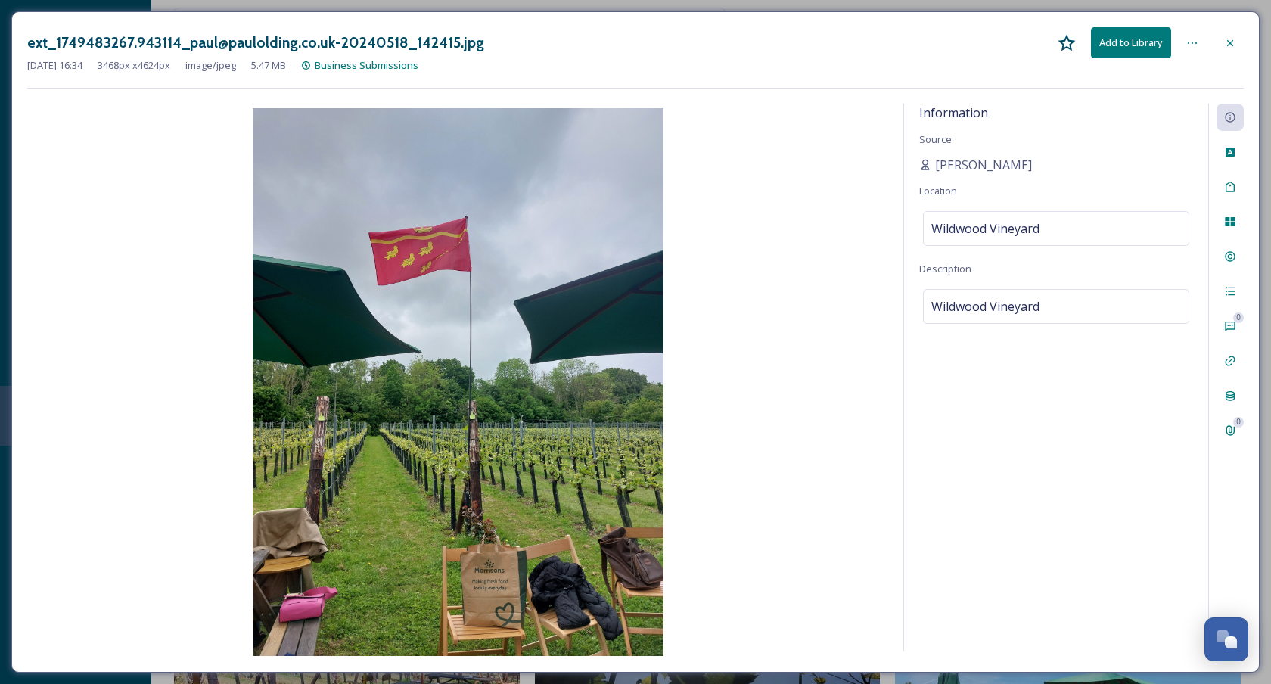
click at [1227, 44] on icon at bounding box center [1230, 42] width 6 height 6
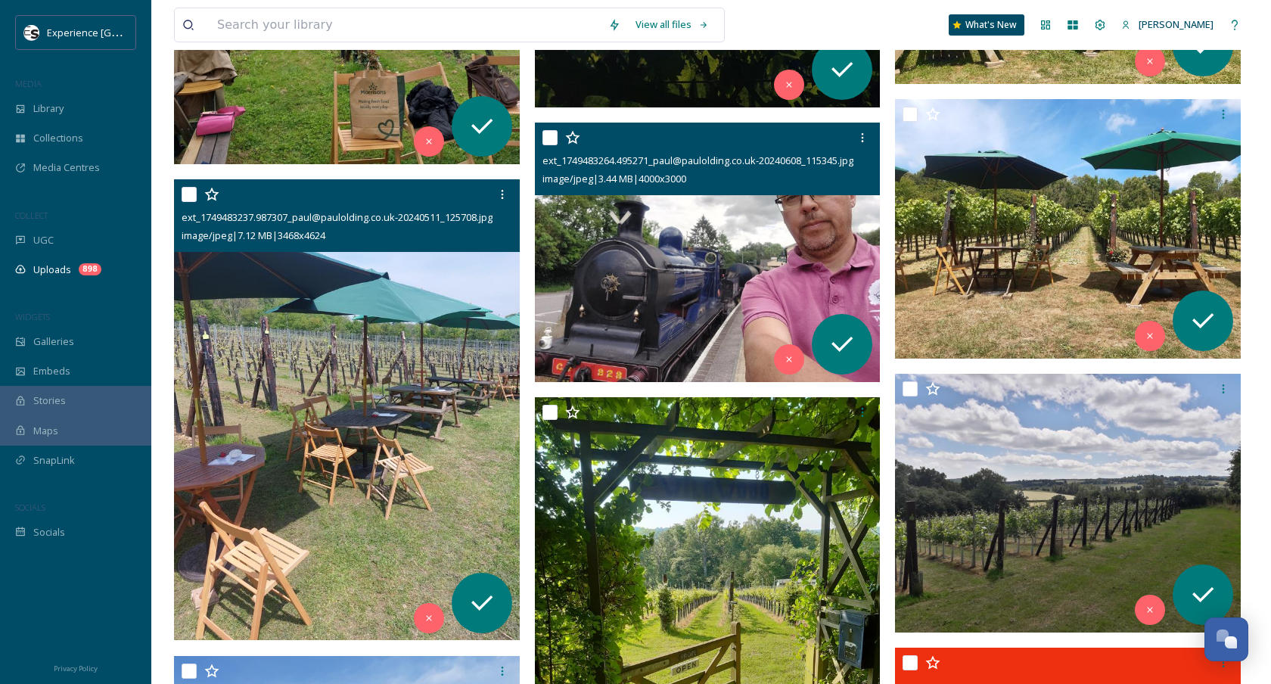
scroll to position [6584, 0]
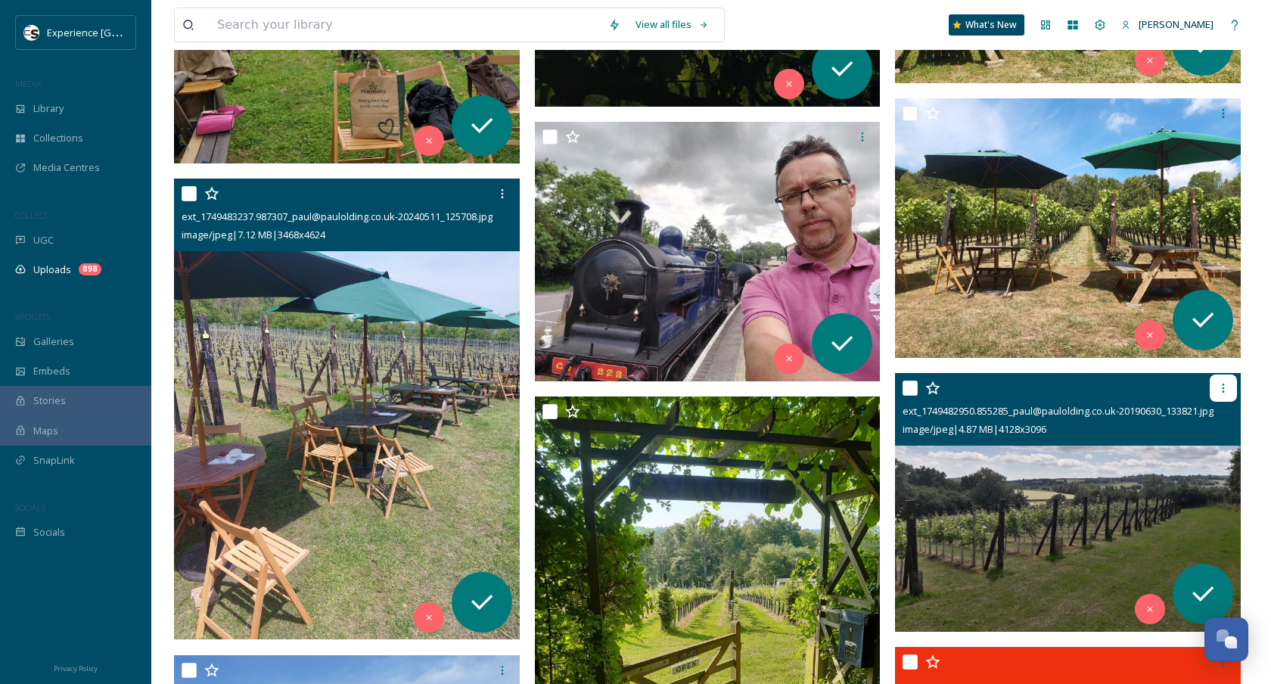
click at [1224, 385] on icon at bounding box center [1223, 388] width 12 height 12
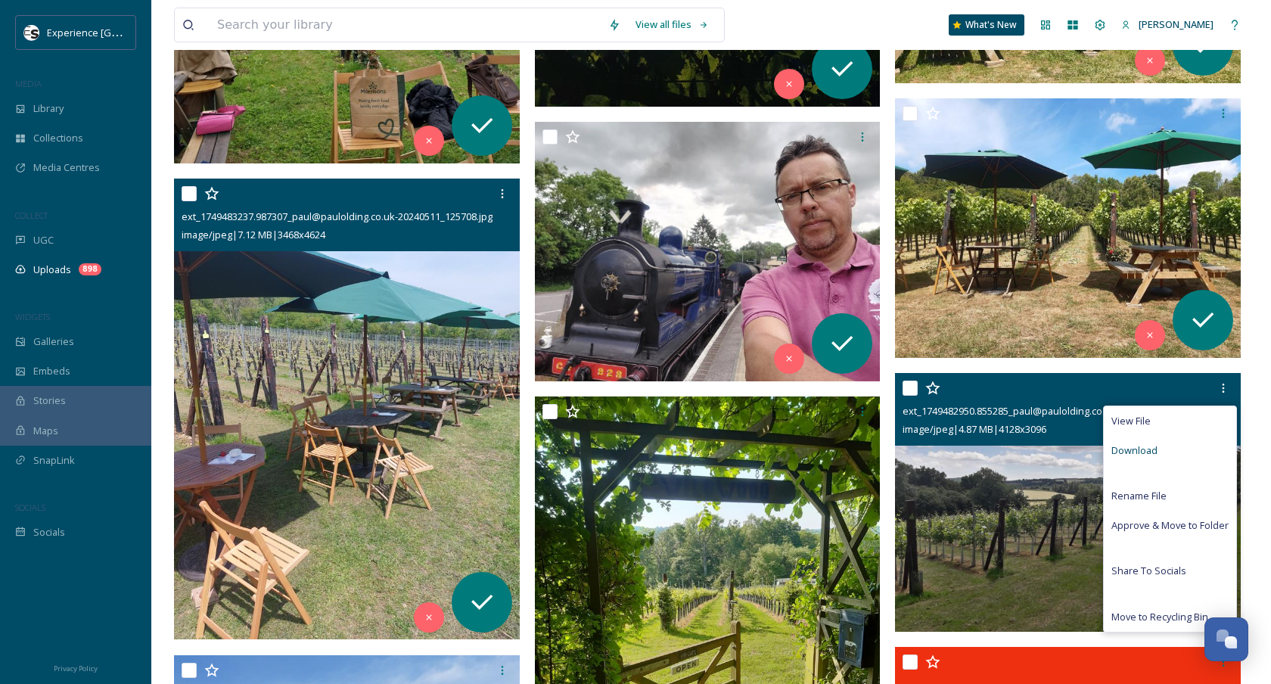
click at [1172, 451] on div "Download" at bounding box center [1170, 451] width 132 height 30
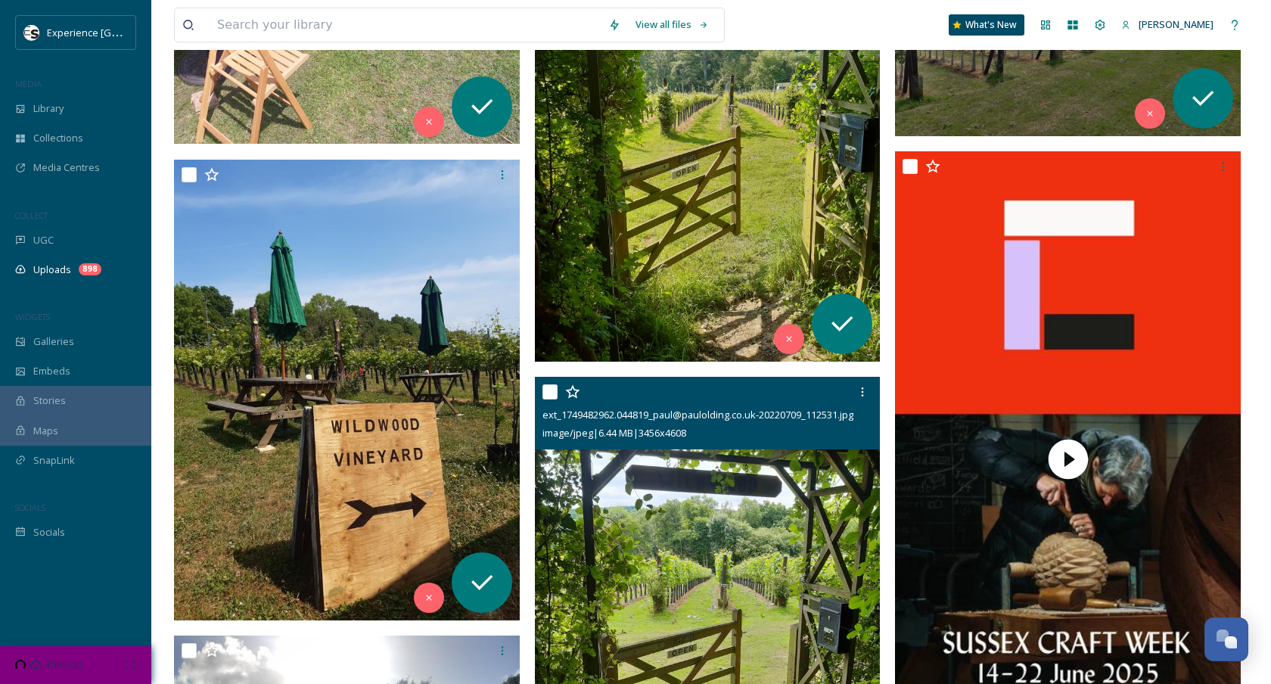
scroll to position [7171, 0]
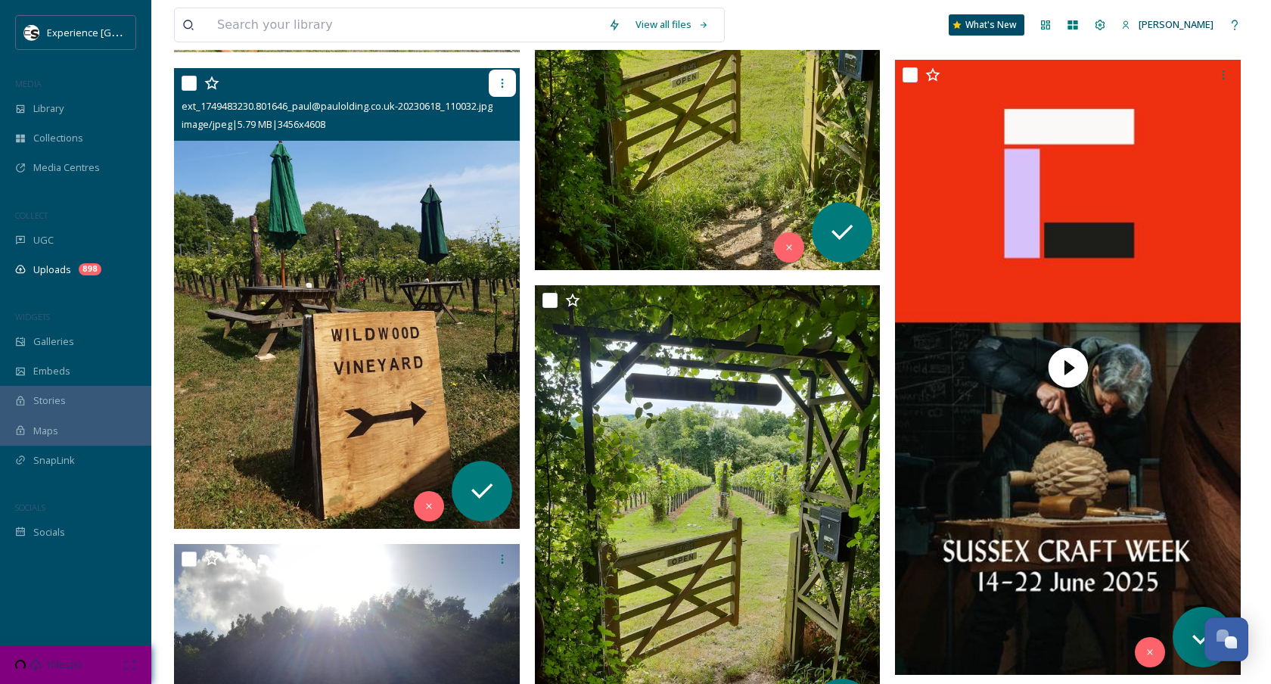
click at [503, 84] on icon at bounding box center [502, 83] width 12 height 12
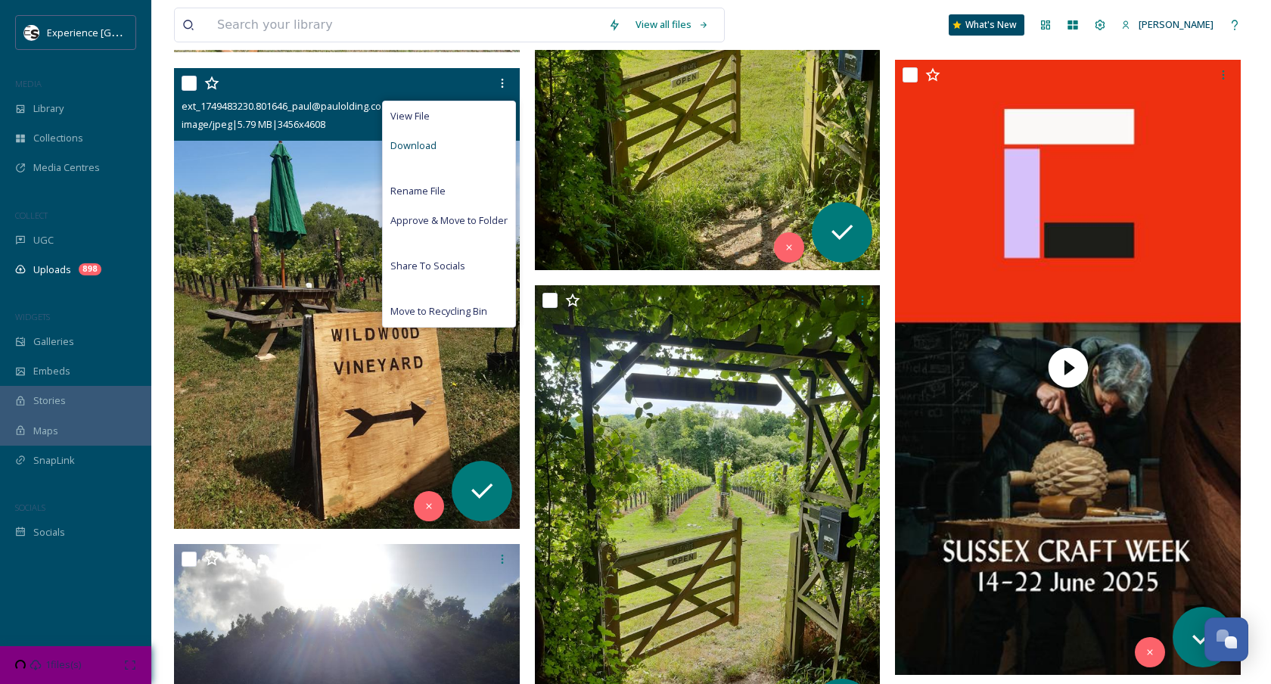
click at [481, 150] on div "Download" at bounding box center [449, 146] width 132 height 30
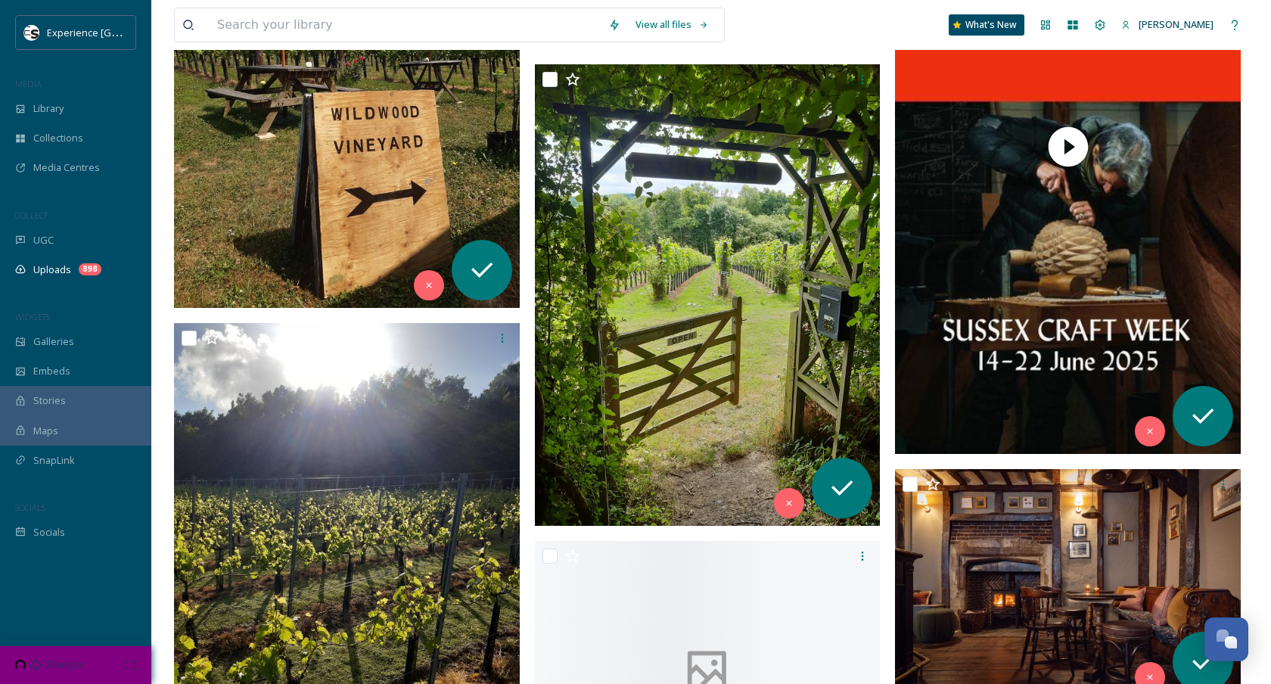
scroll to position [7414, 0]
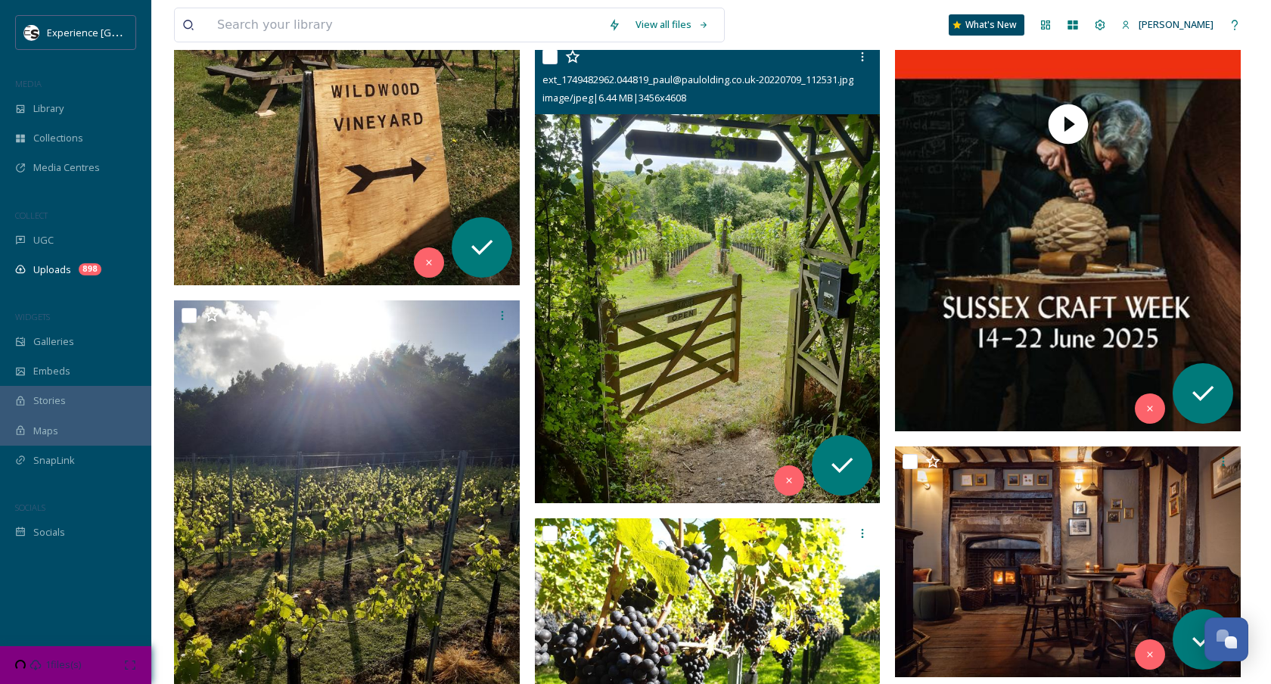
click at [773, 186] on img at bounding box center [708, 272] width 346 height 461
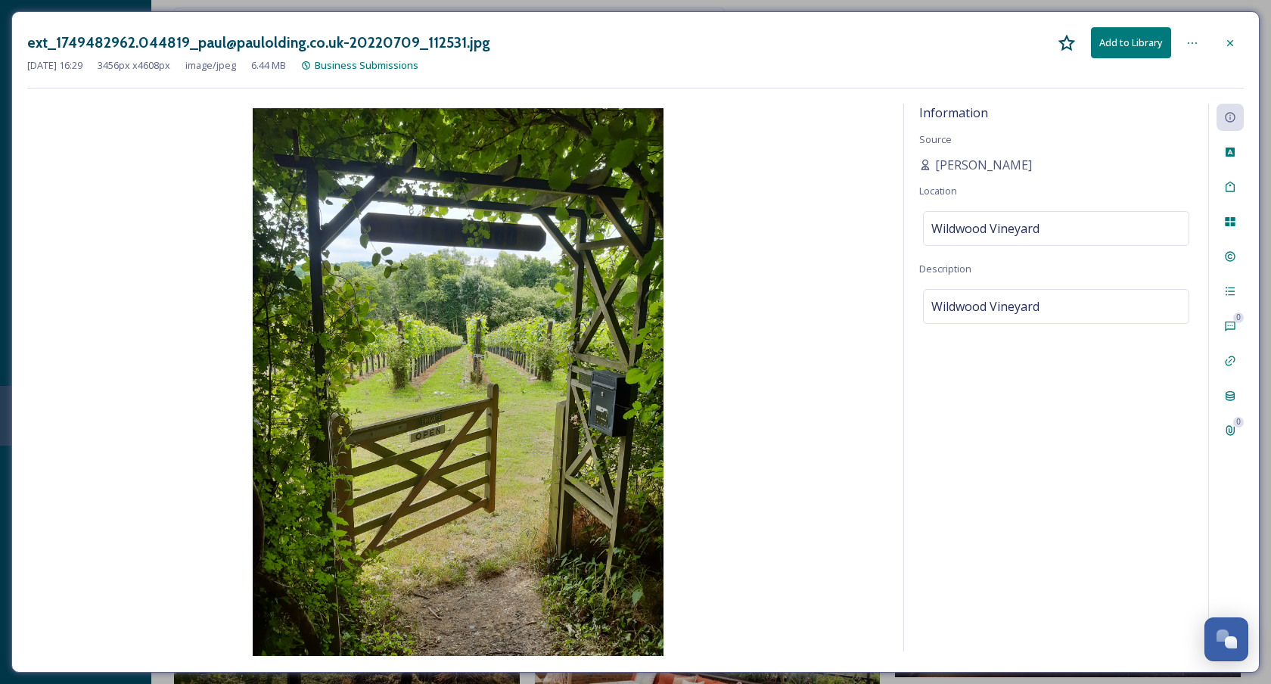
click at [1230, 44] on icon at bounding box center [1230, 43] width 12 height 12
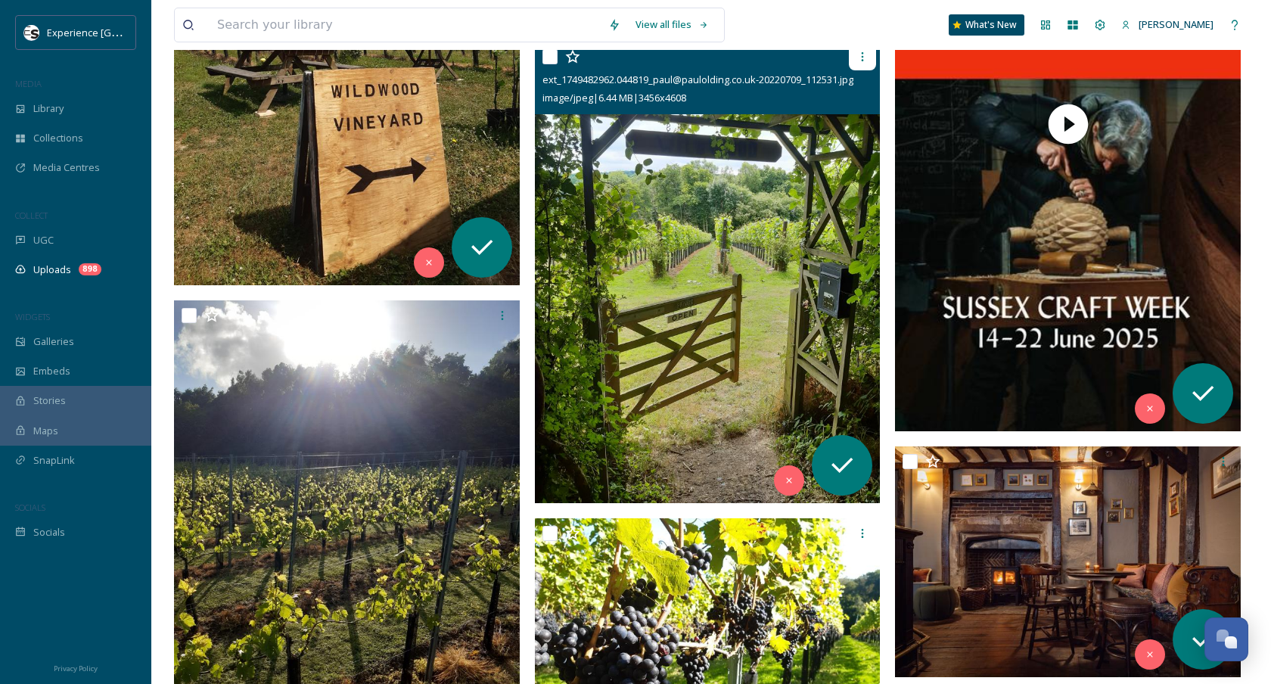
click at [862, 63] on div at bounding box center [862, 56] width 27 height 27
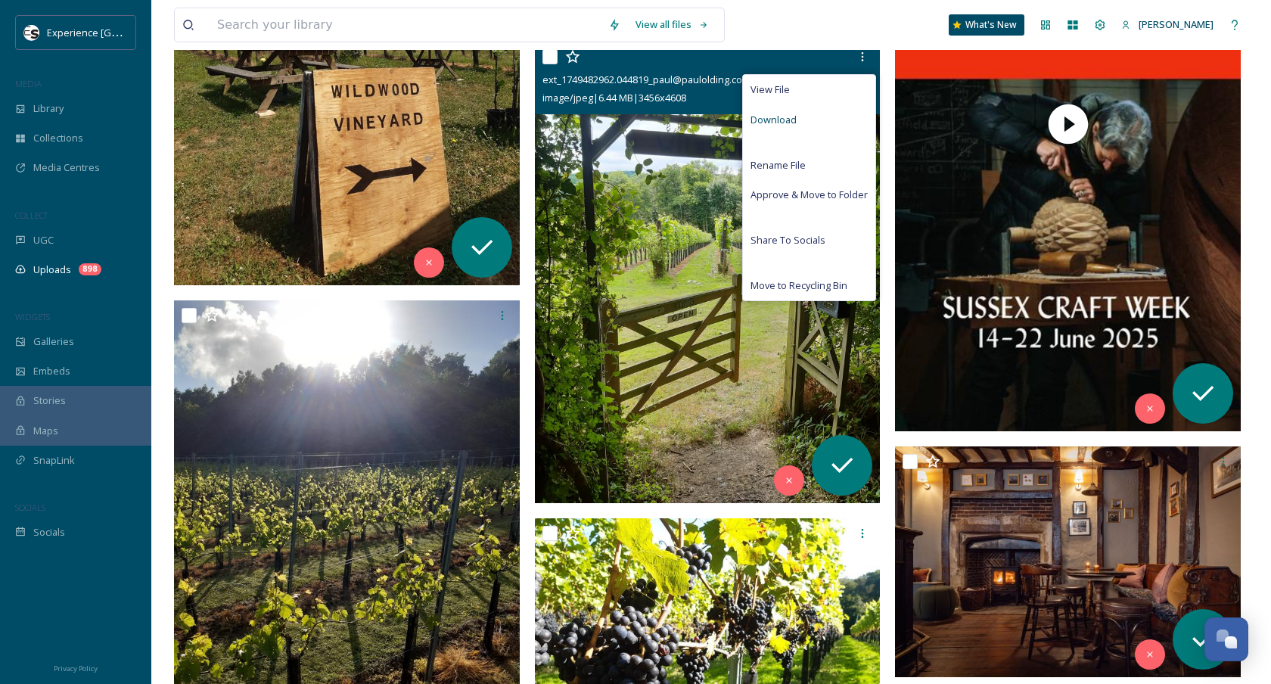
click at [817, 120] on div "Download" at bounding box center [809, 120] width 132 height 30
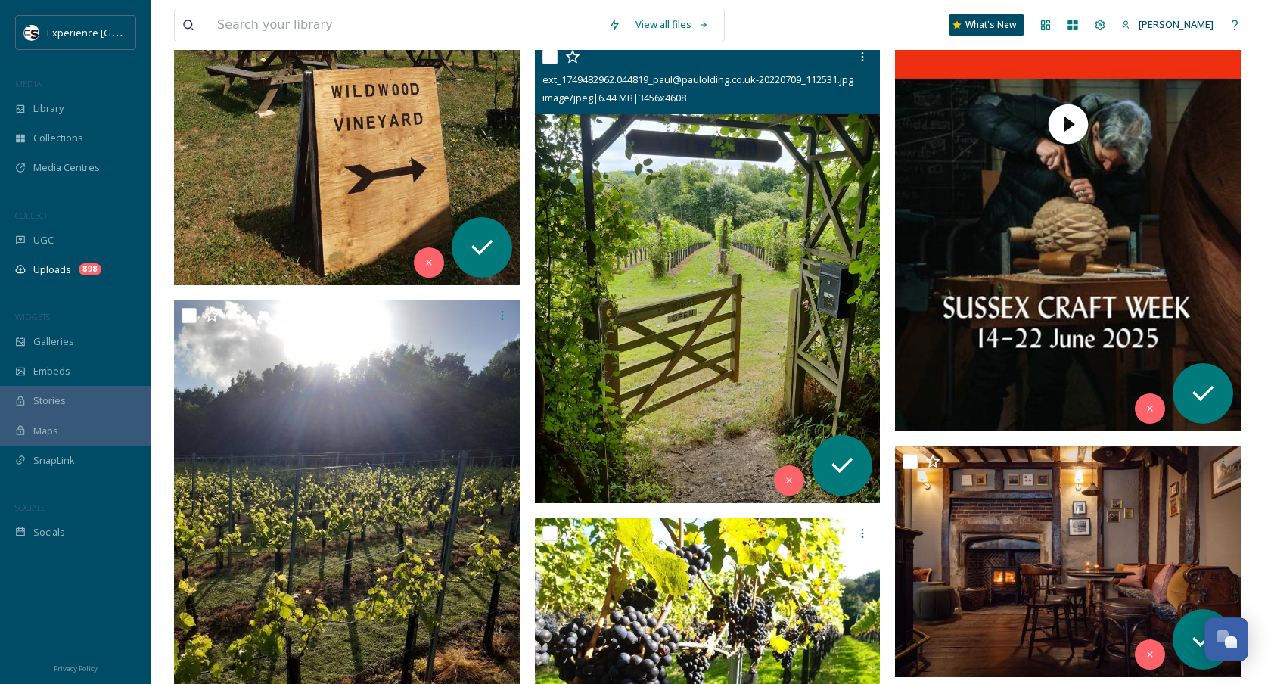
scroll to position [7546, 0]
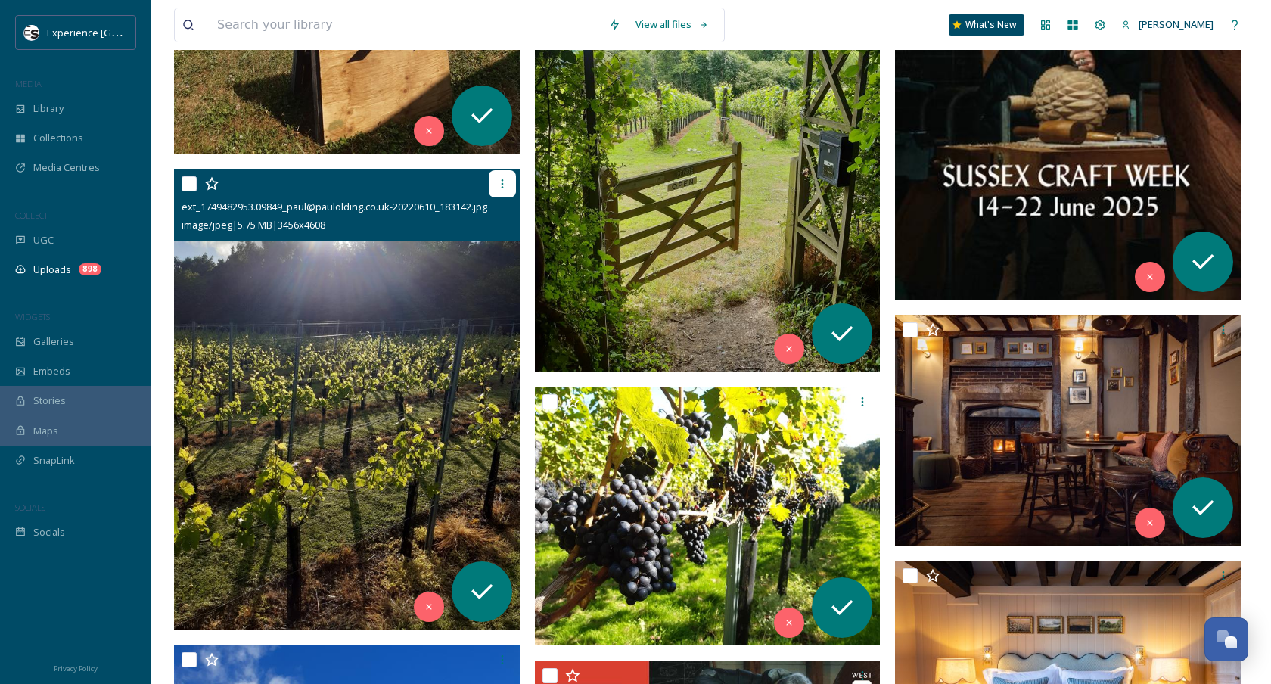
click at [511, 185] on div at bounding box center [502, 183] width 27 height 27
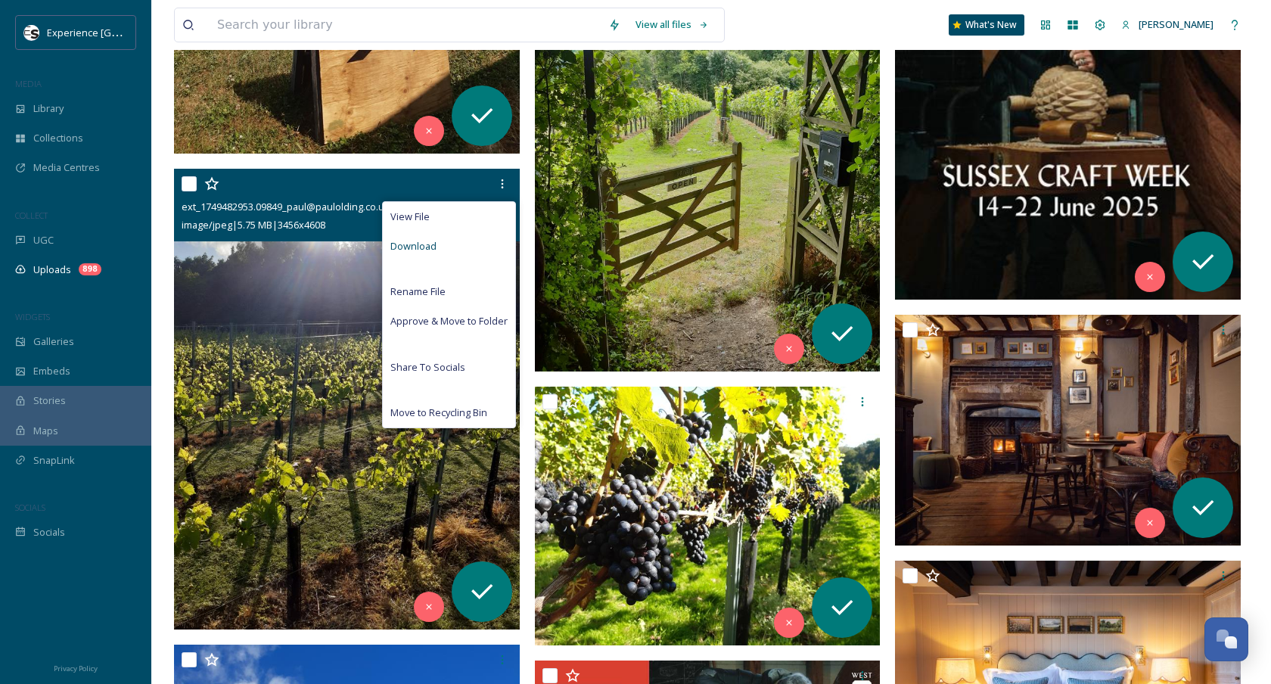
click at [483, 246] on div "Download" at bounding box center [449, 246] width 132 height 30
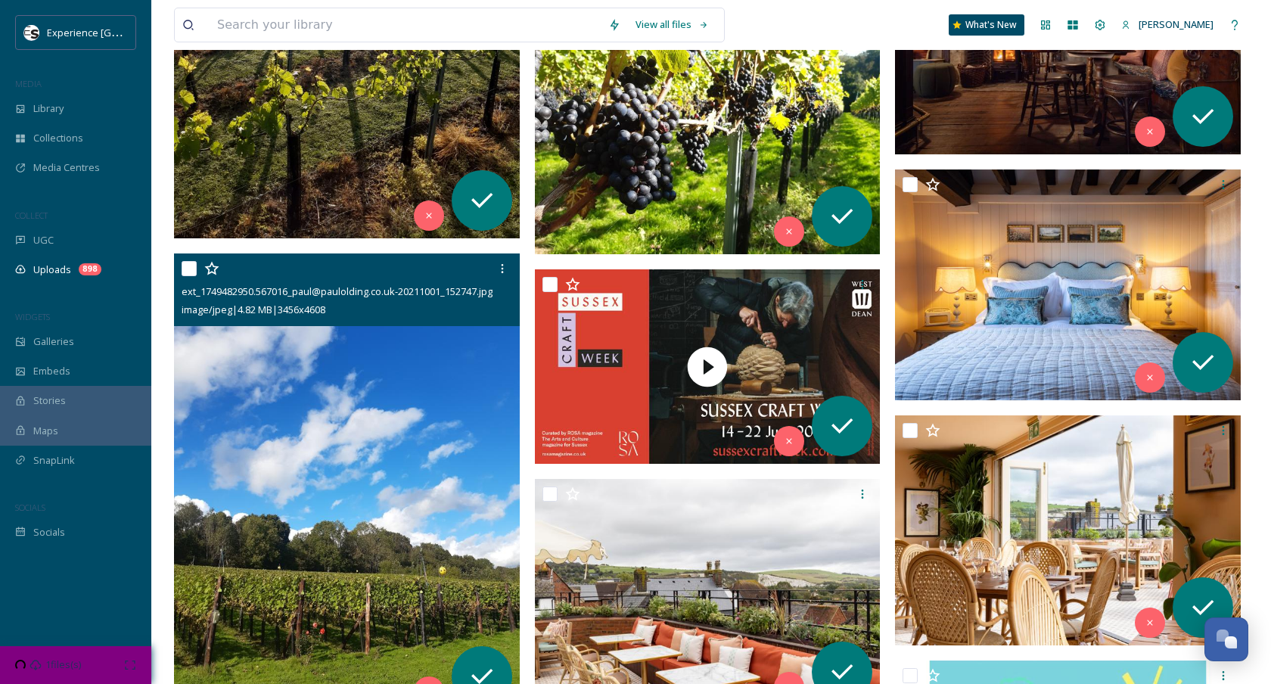
scroll to position [7936, 0]
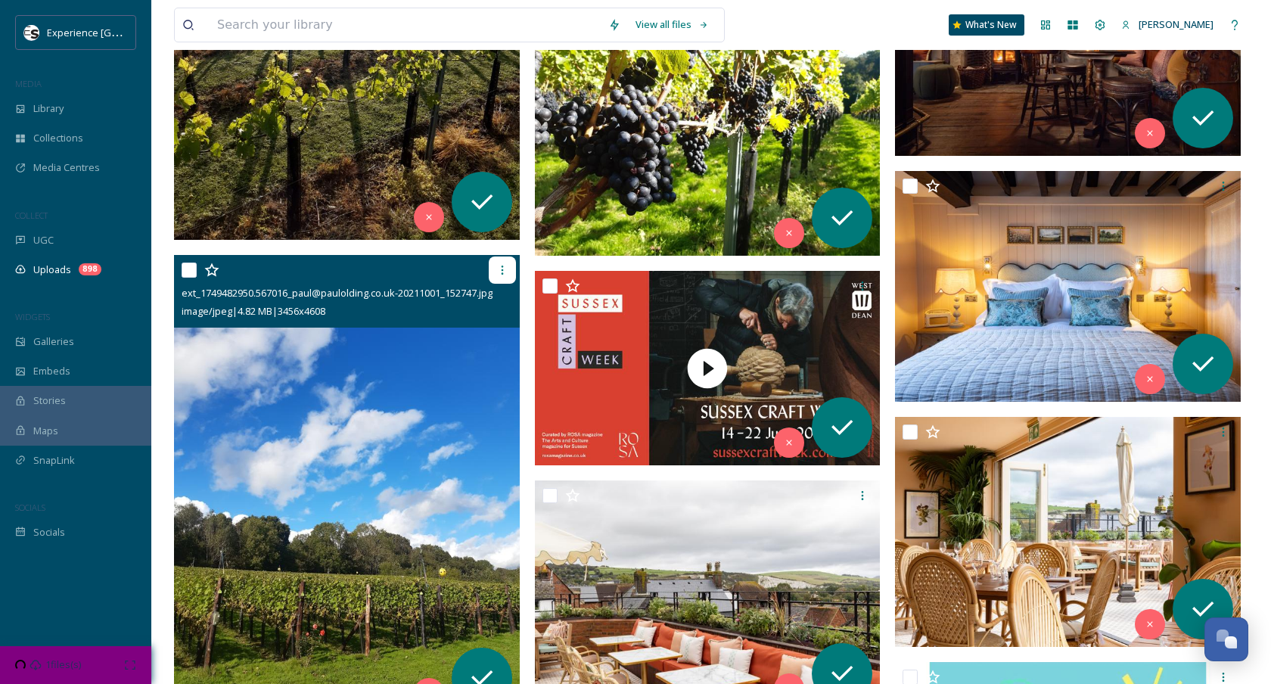
click at [499, 277] on div at bounding box center [502, 269] width 27 height 27
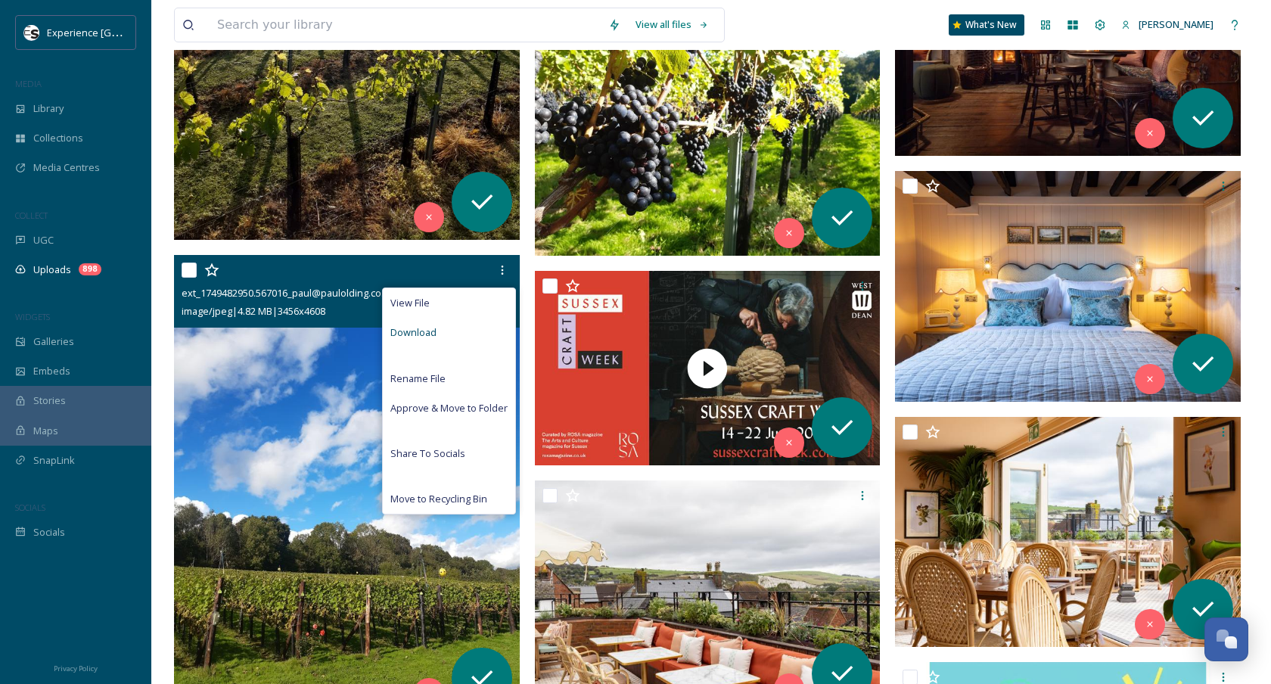
click at [480, 330] on div "Download" at bounding box center [449, 333] width 132 height 30
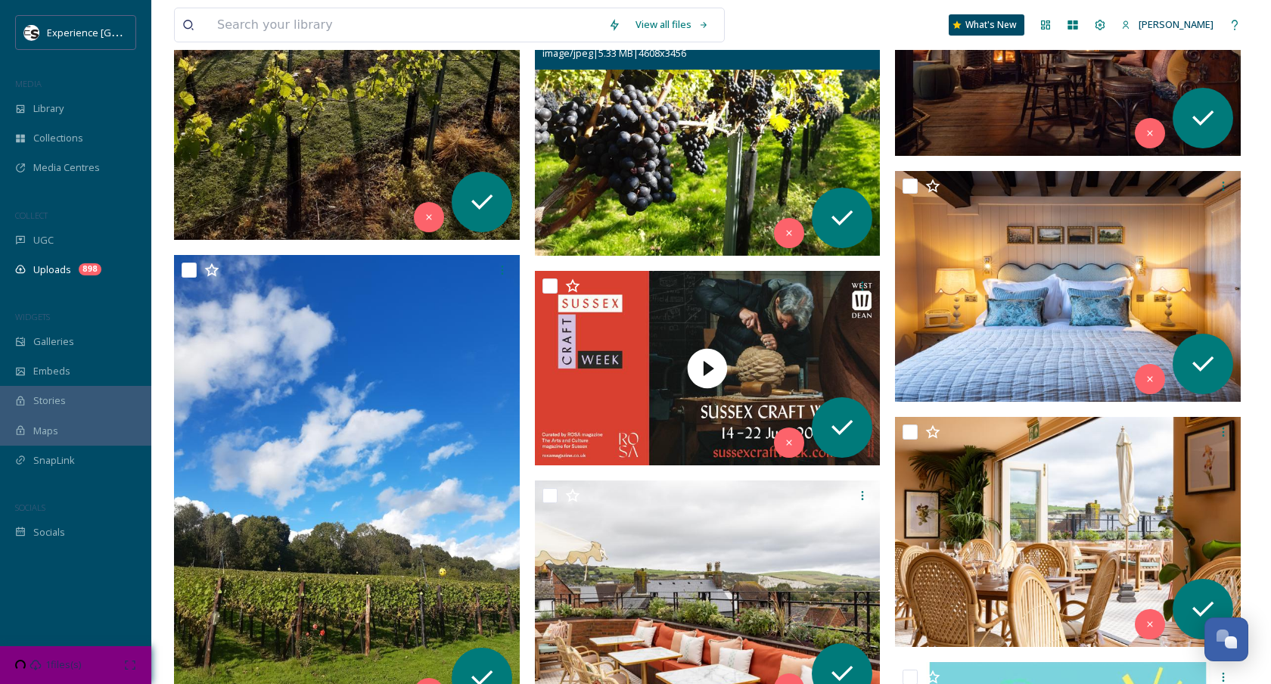
scroll to position [7607, 0]
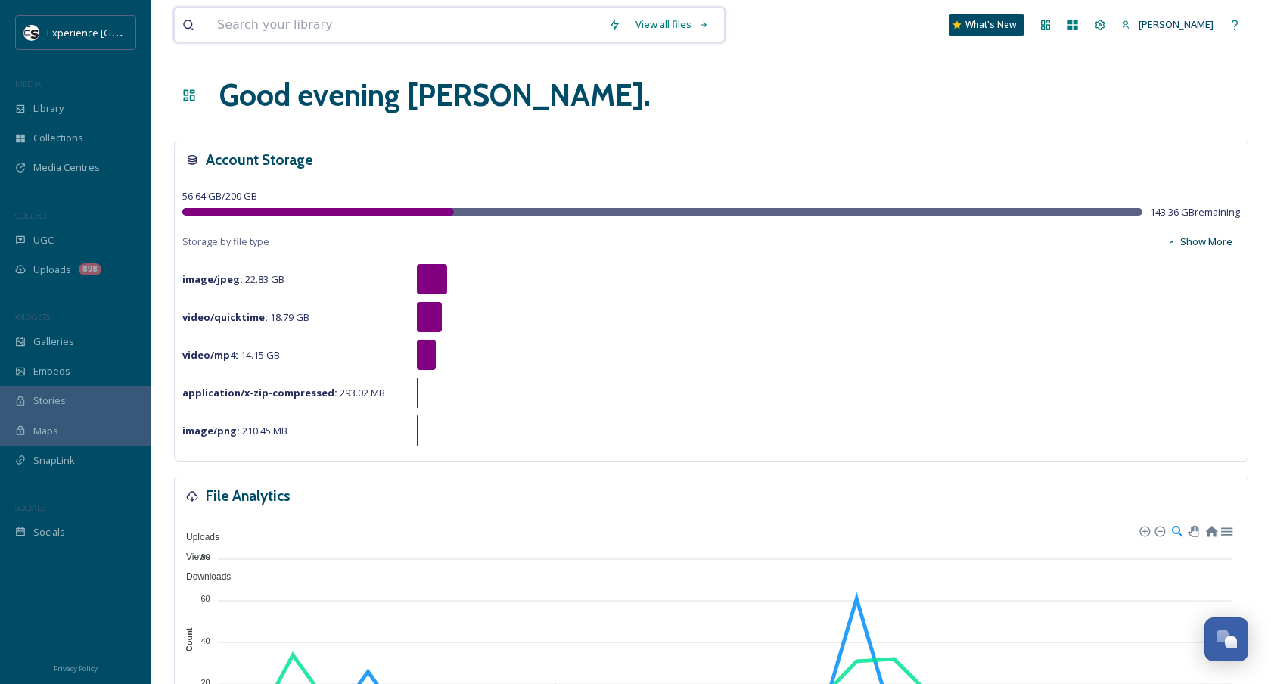
click at [331, 30] on input at bounding box center [405, 24] width 391 height 33
paste input "[GEOGRAPHIC_DATA]"
type input "[GEOGRAPHIC_DATA]"
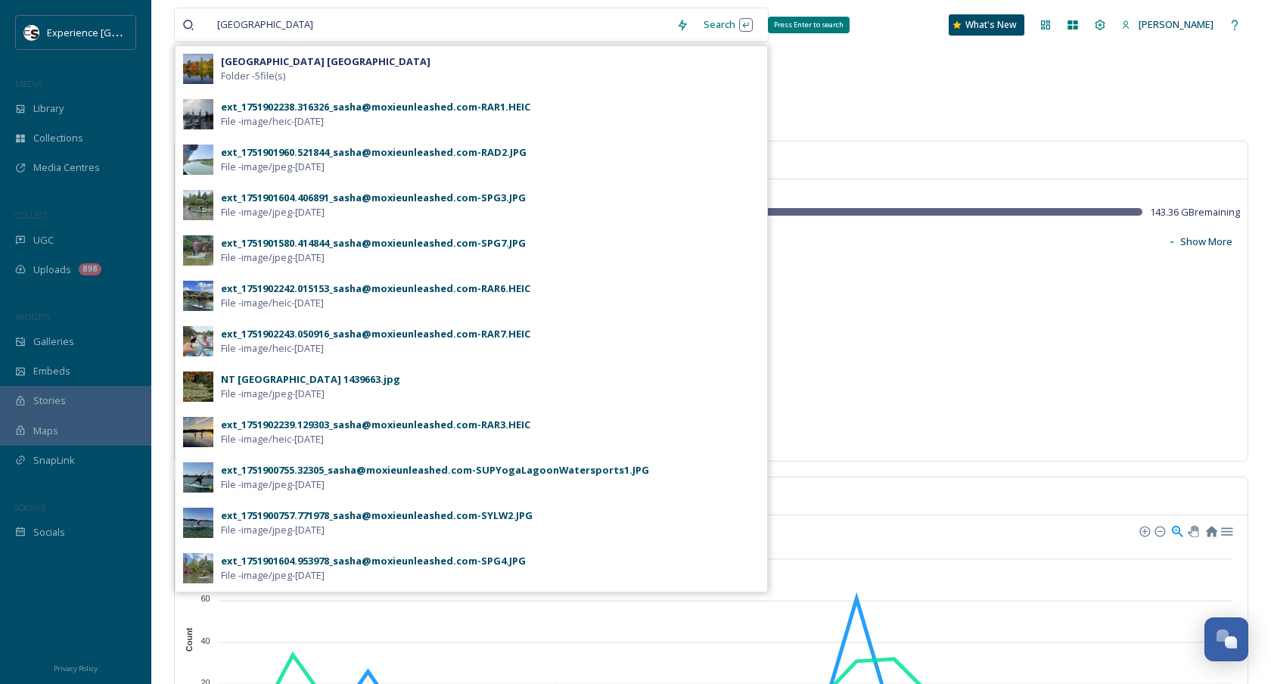
click at [720, 23] on div "Search Press Enter to search" at bounding box center [728, 25] width 64 height 30
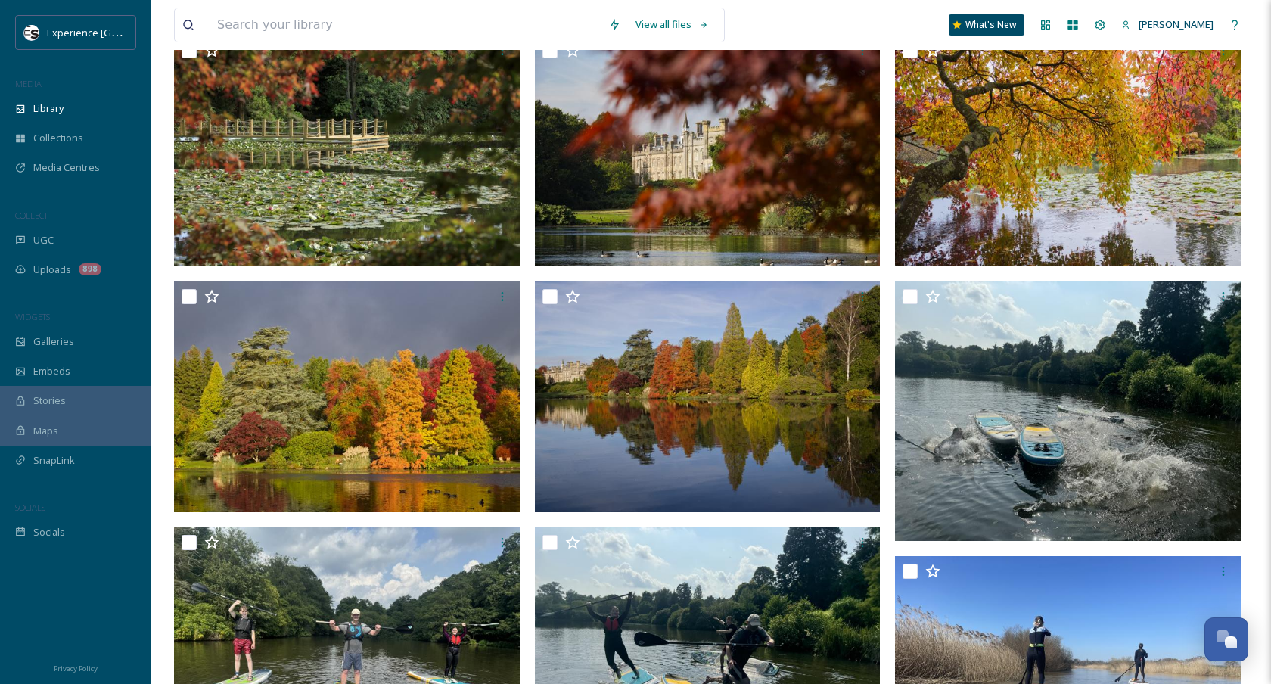
scroll to position [139, 0]
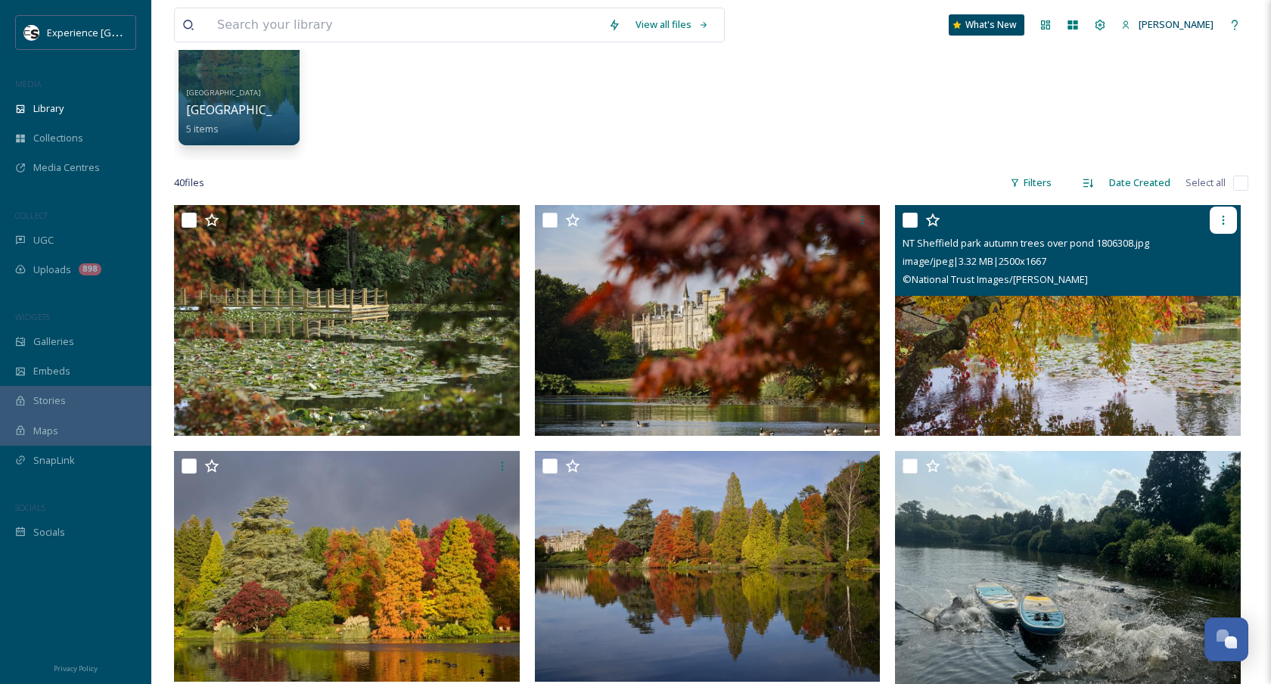
click at [1217, 217] on icon at bounding box center [1223, 220] width 12 height 12
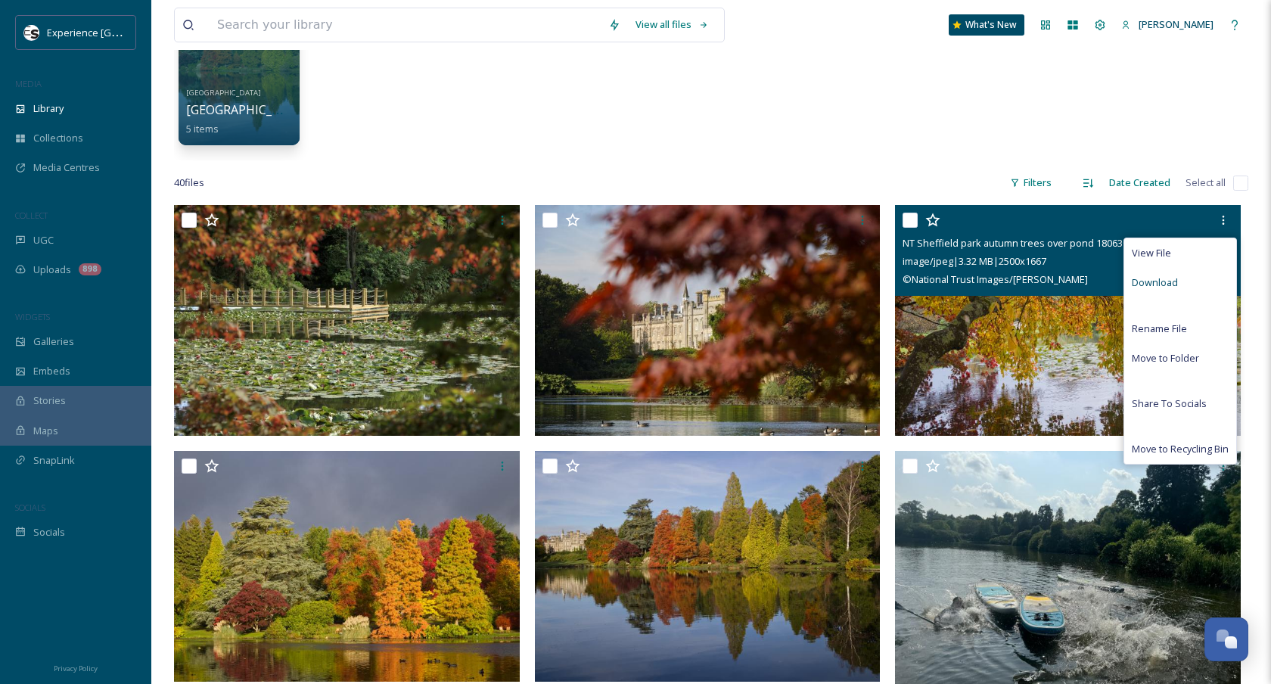
click at [1169, 280] on span "Download" at bounding box center [1155, 282] width 46 height 14
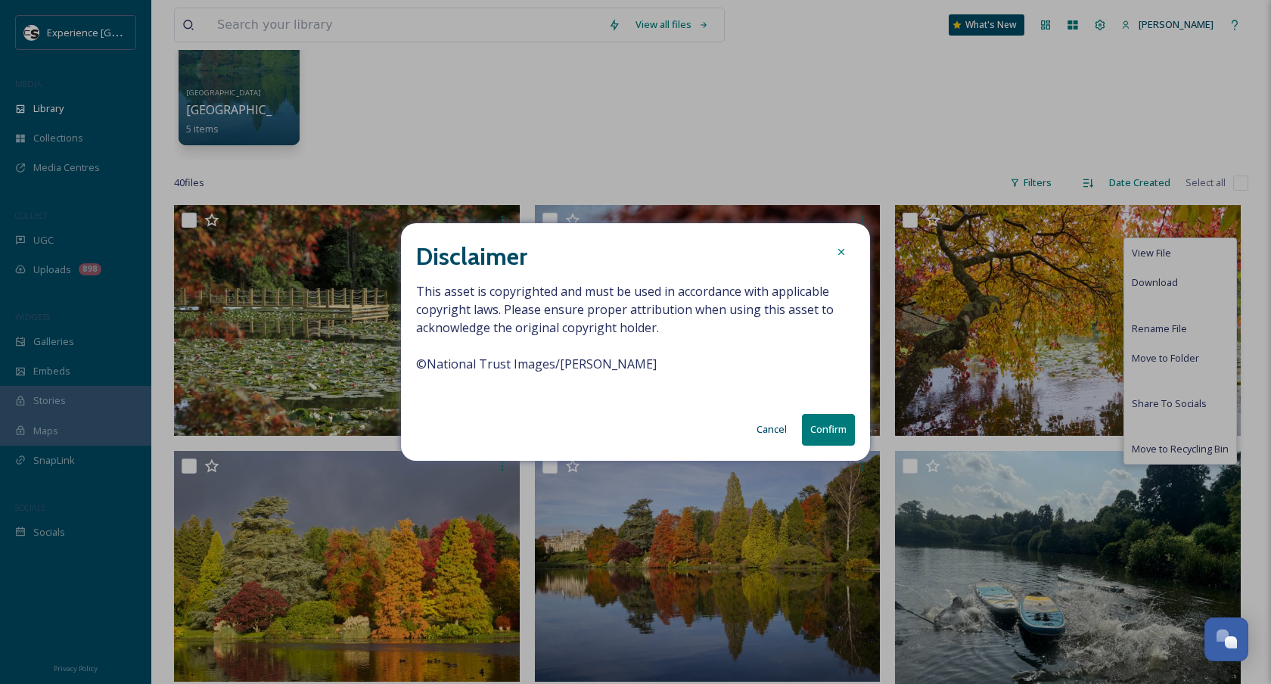
click at [592, 370] on span "This asset is copyrighted and must be used in accordance with applicable copyri…" at bounding box center [635, 336] width 439 height 109
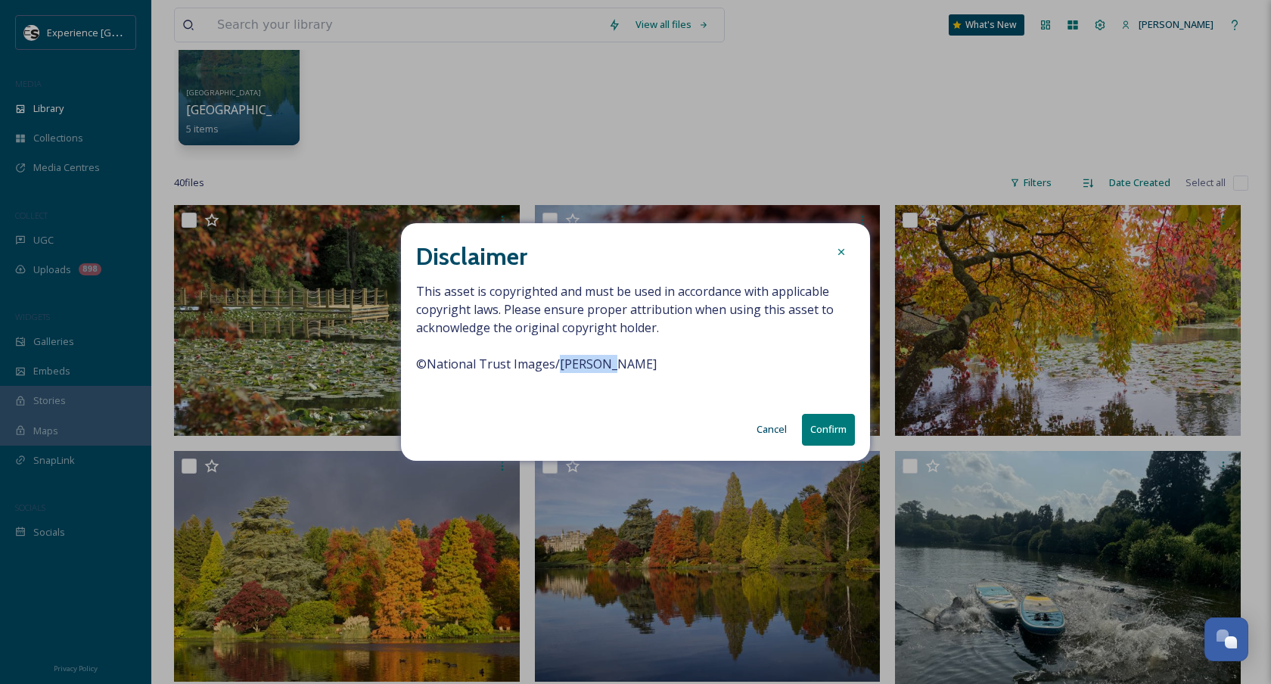
click at [592, 370] on span "This asset is copyrighted and must be used in accordance with applicable copyri…" at bounding box center [635, 336] width 439 height 109
copy span "© National Trust Images/Laurence Perry"
click at [819, 421] on button "Confirm" at bounding box center [828, 429] width 53 height 31
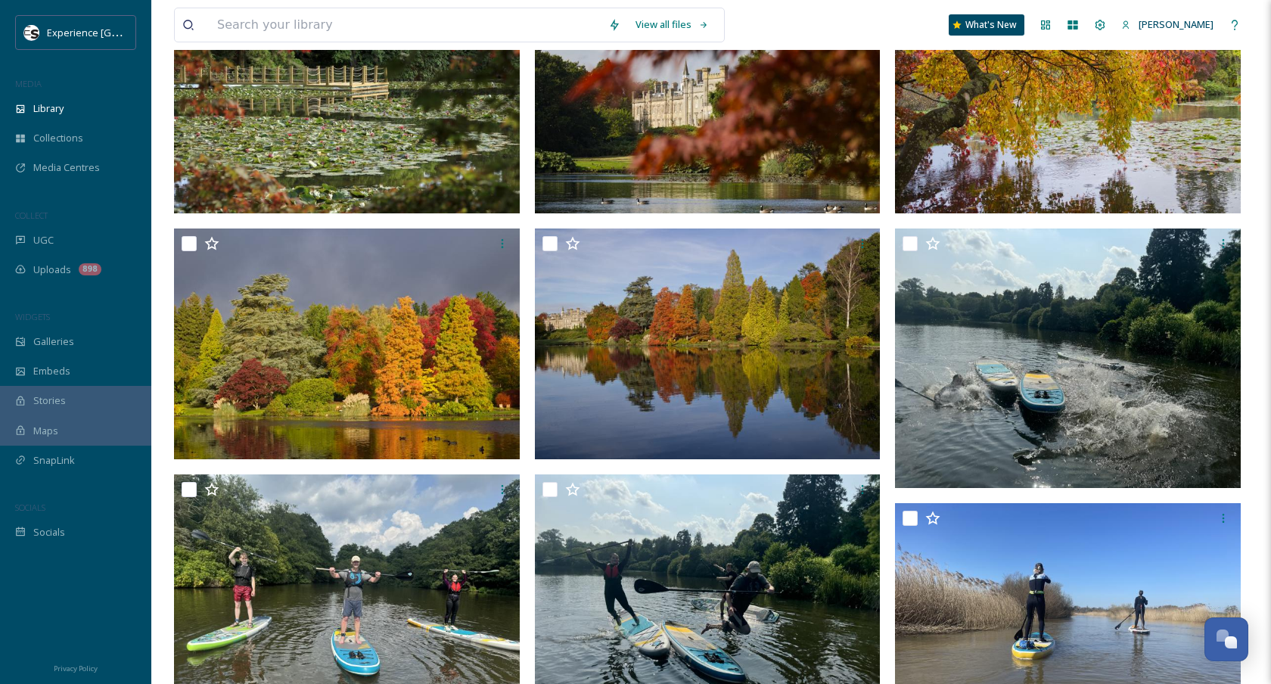
scroll to position [346, 0]
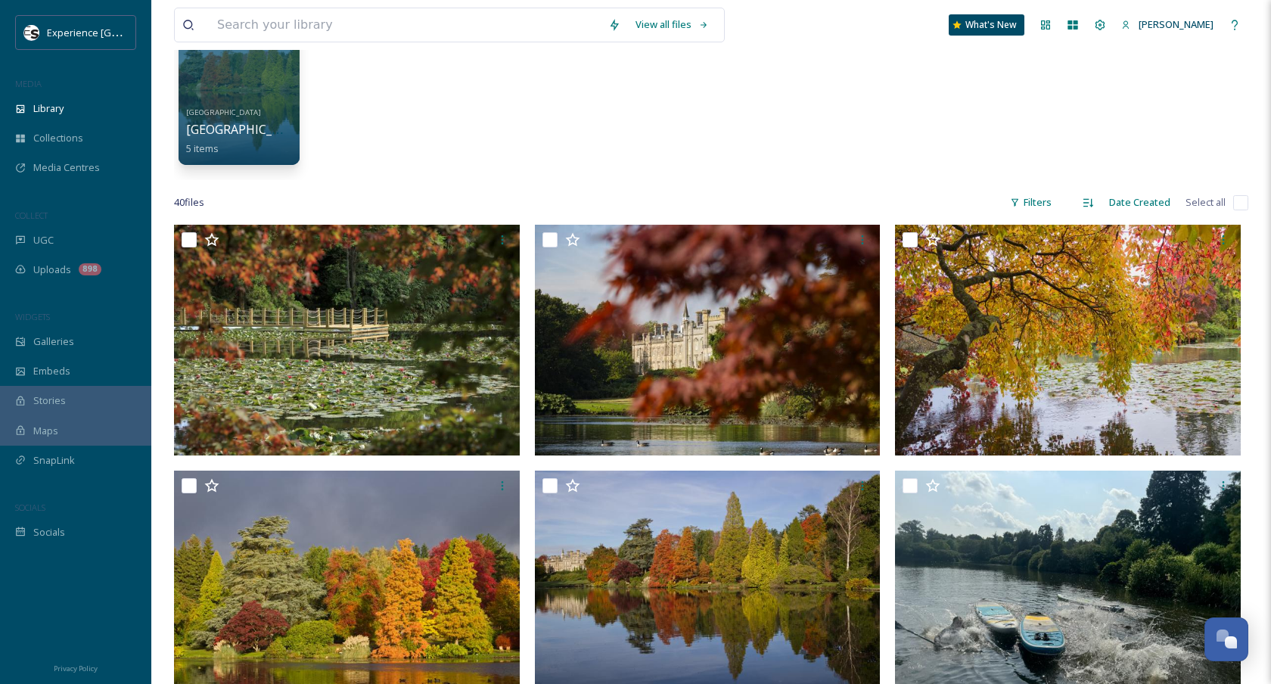
scroll to position [181, 0]
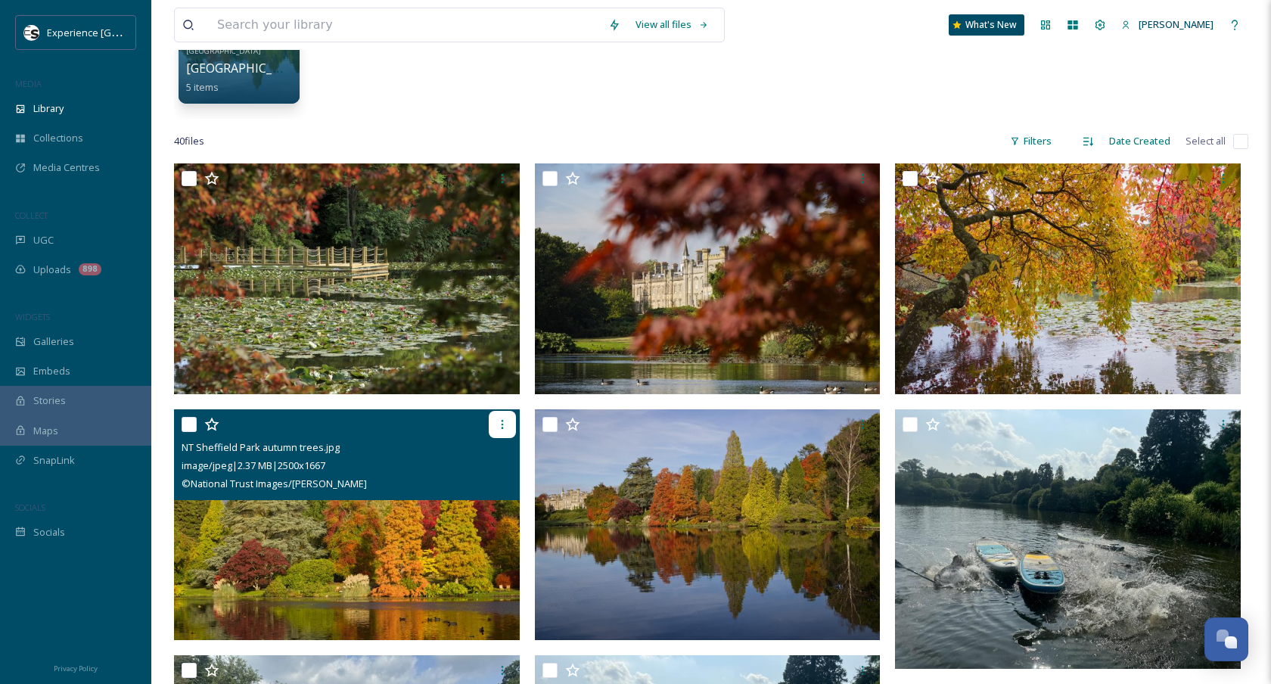
click at [503, 416] on div at bounding box center [502, 424] width 27 height 27
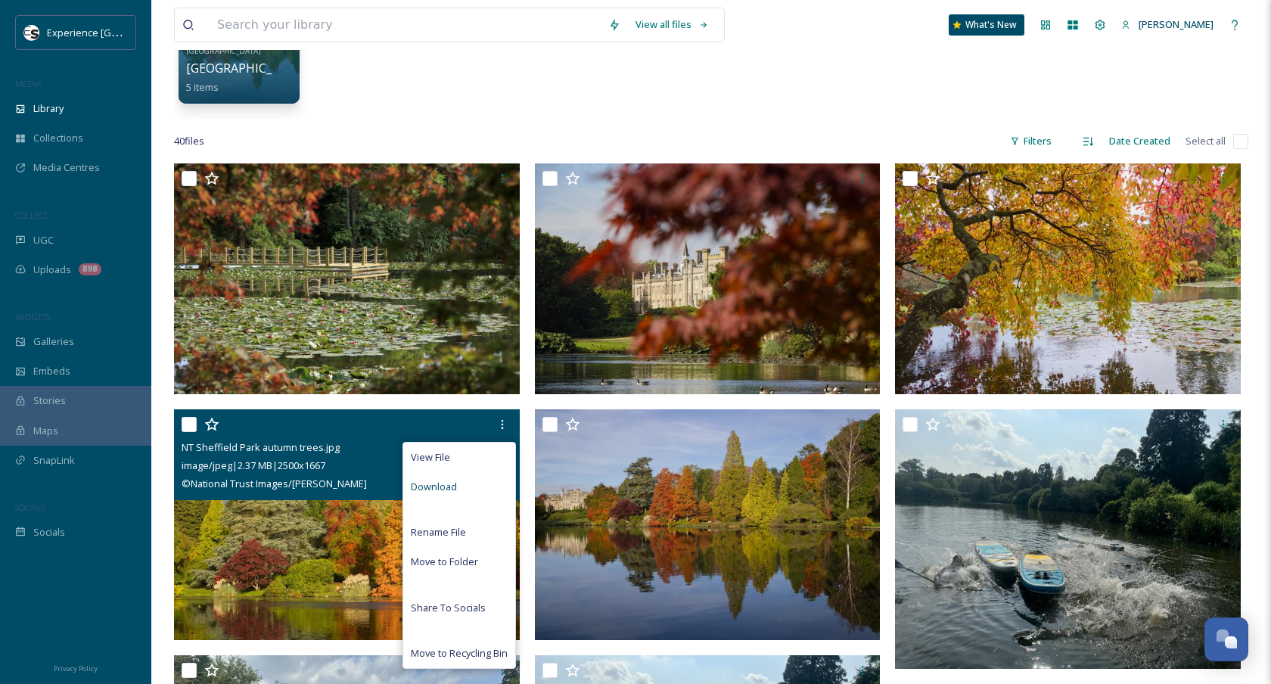
click at [469, 486] on div "Download" at bounding box center [459, 487] width 112 height 30
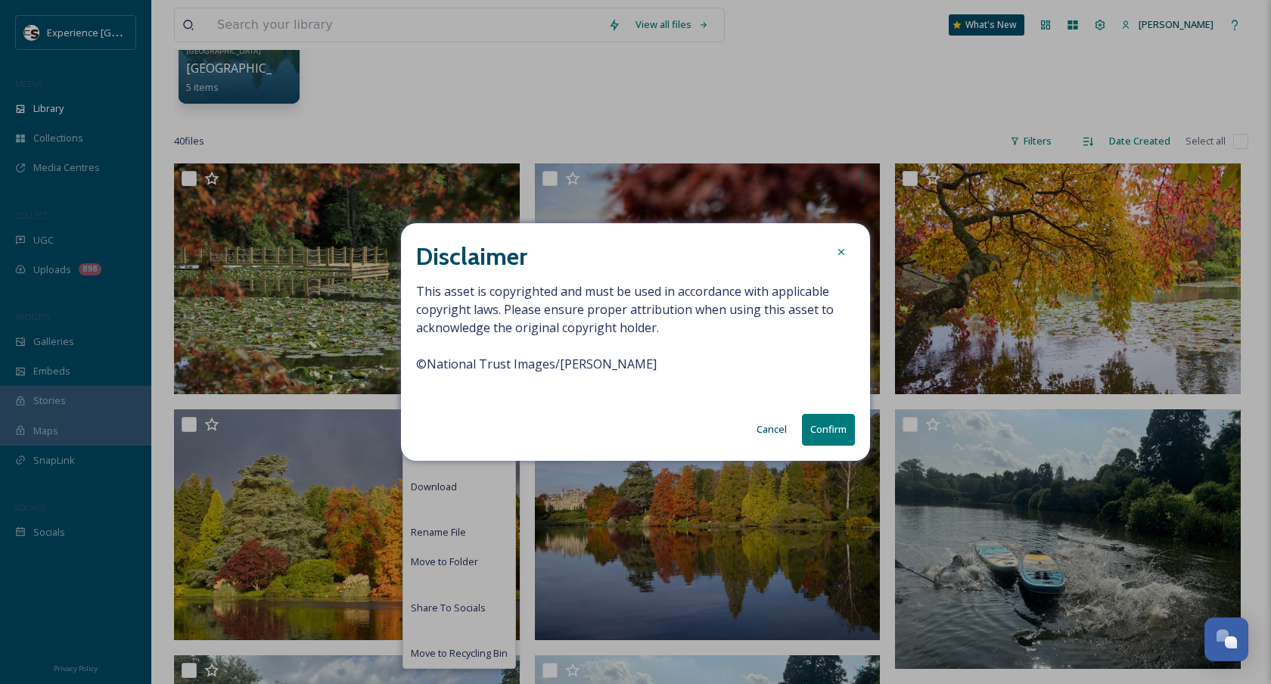
click at [821, 423] on button "Confirm" at bounding box center [828, 429] width 53 height 31
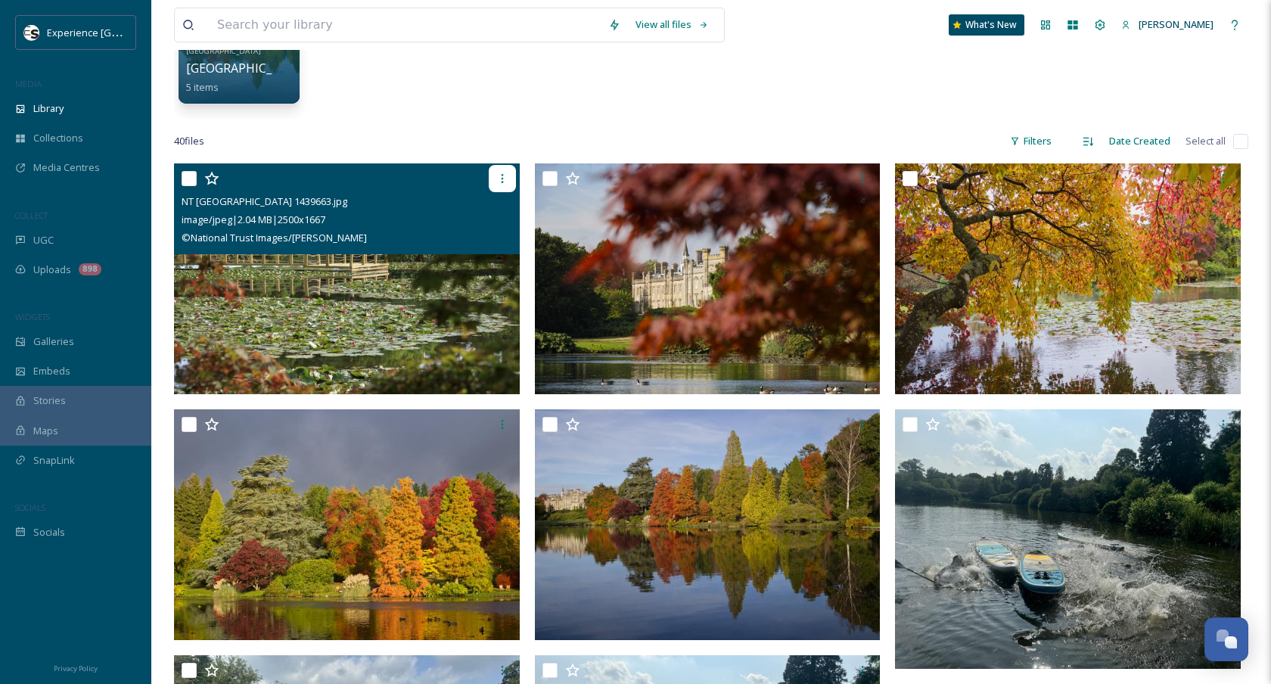
click at [507, 172] on icon at bounding box center [502, 178] width 12 height 12
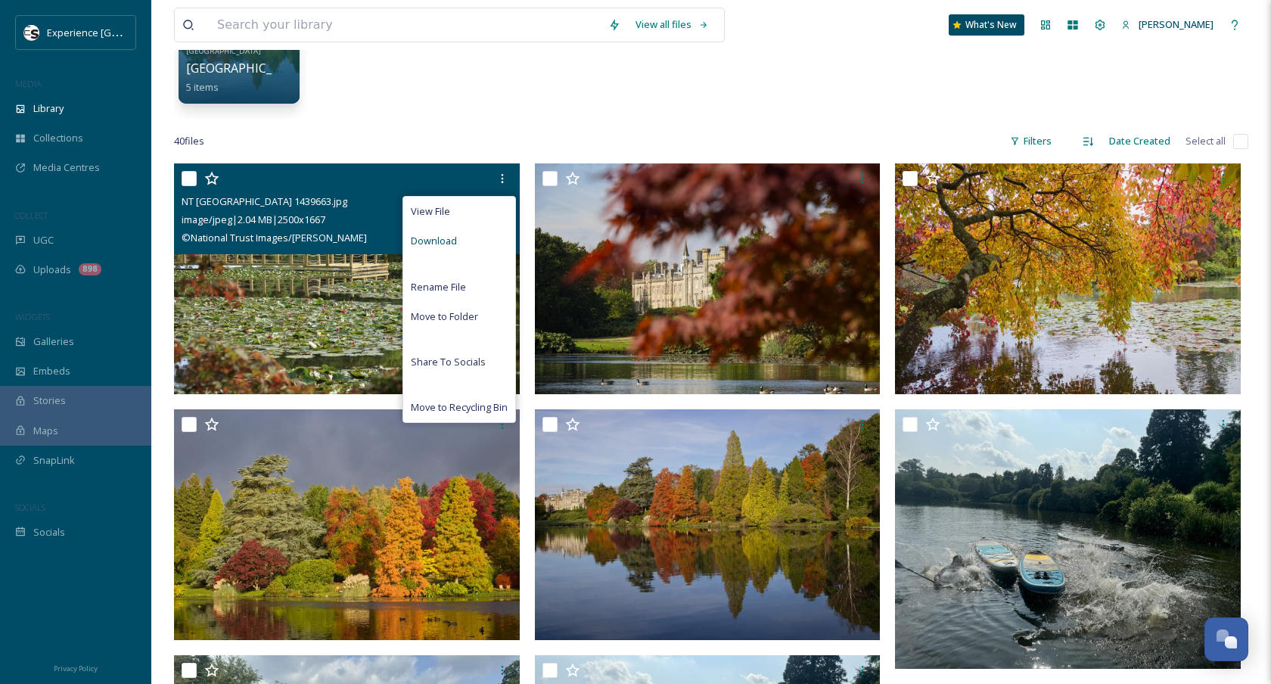
click at [483, 237] on div "Download" at bounding box center [459, 241] width 112 height 30
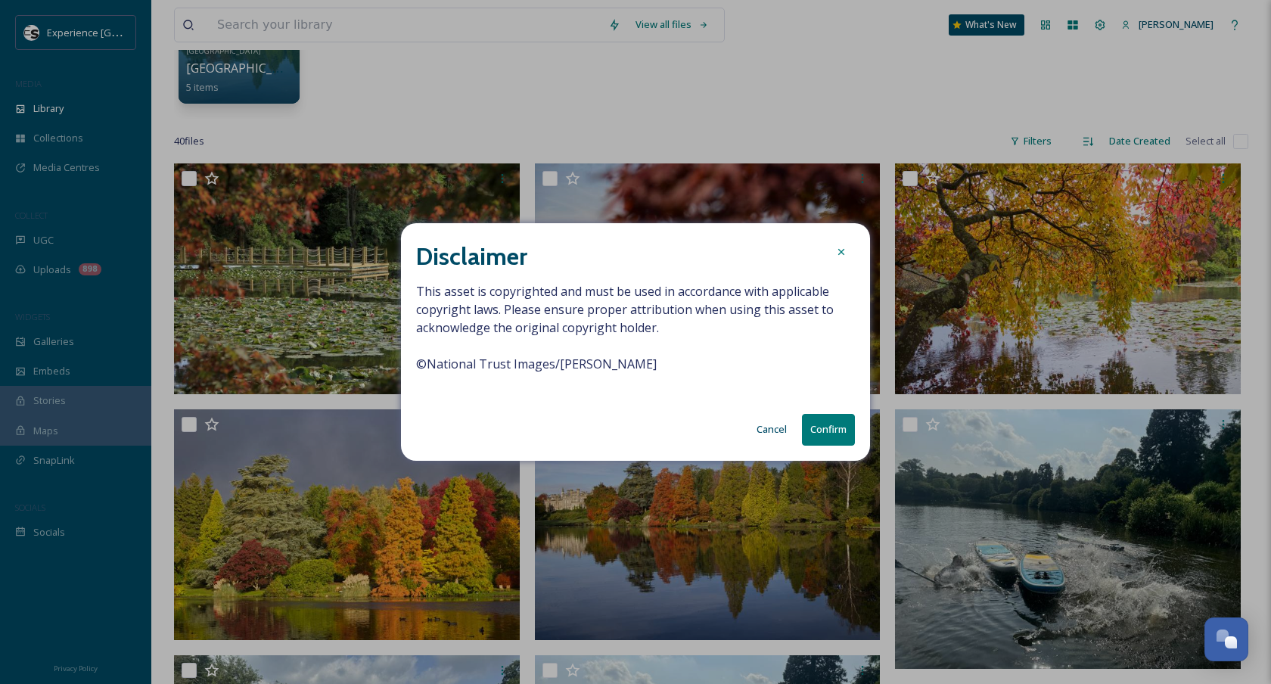
click at [827, 430] on button "Confirm" at bounding box center [828, 429] width 53 height 31
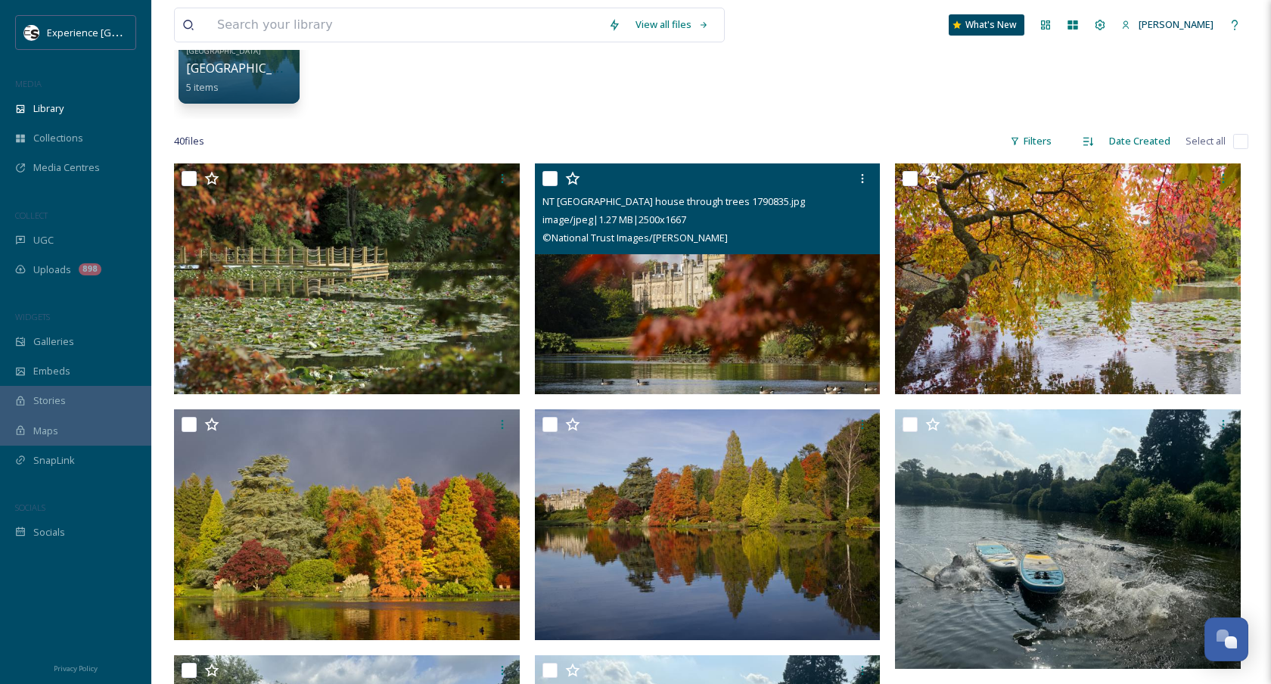
click at [780, 286] on img at bounding box center [708, 278] width 346 height 231
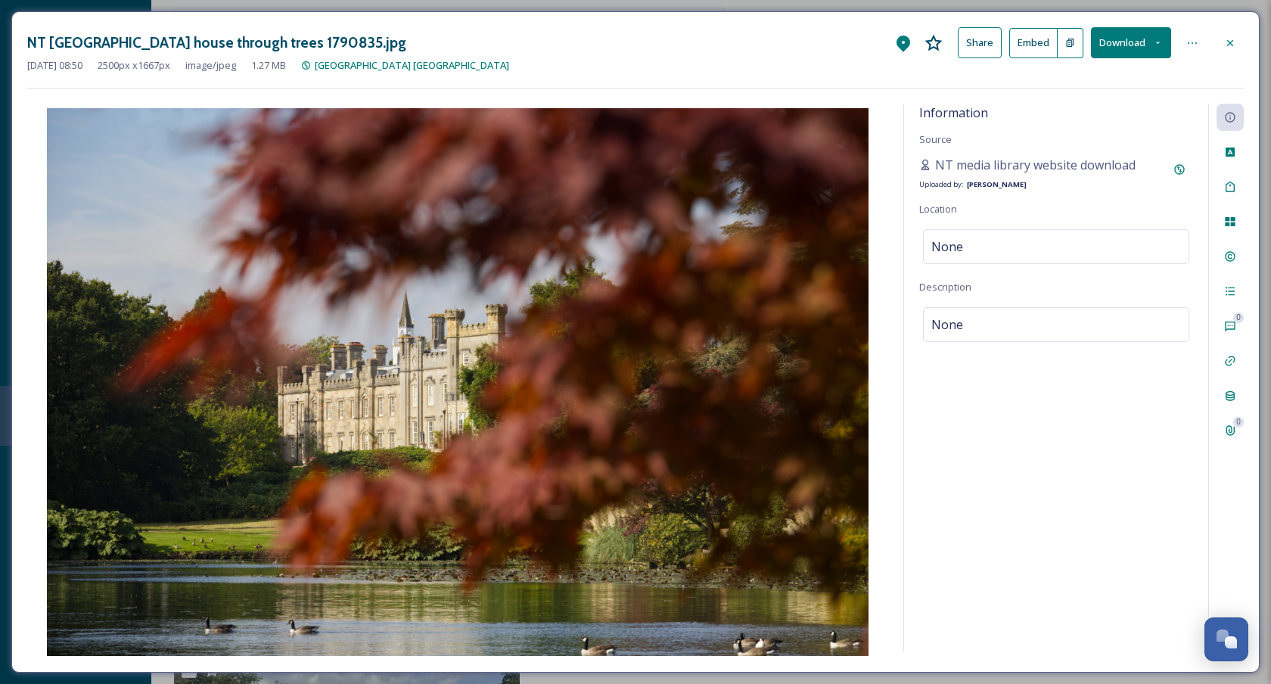
click at [1113, 34] on button "Download" at bounding box center [1131, 42] width 80 height 31
click at [1100, 72] on span "Download Original (2500 x 1667)" at bounding box center [1091, 77] width 143 height 14
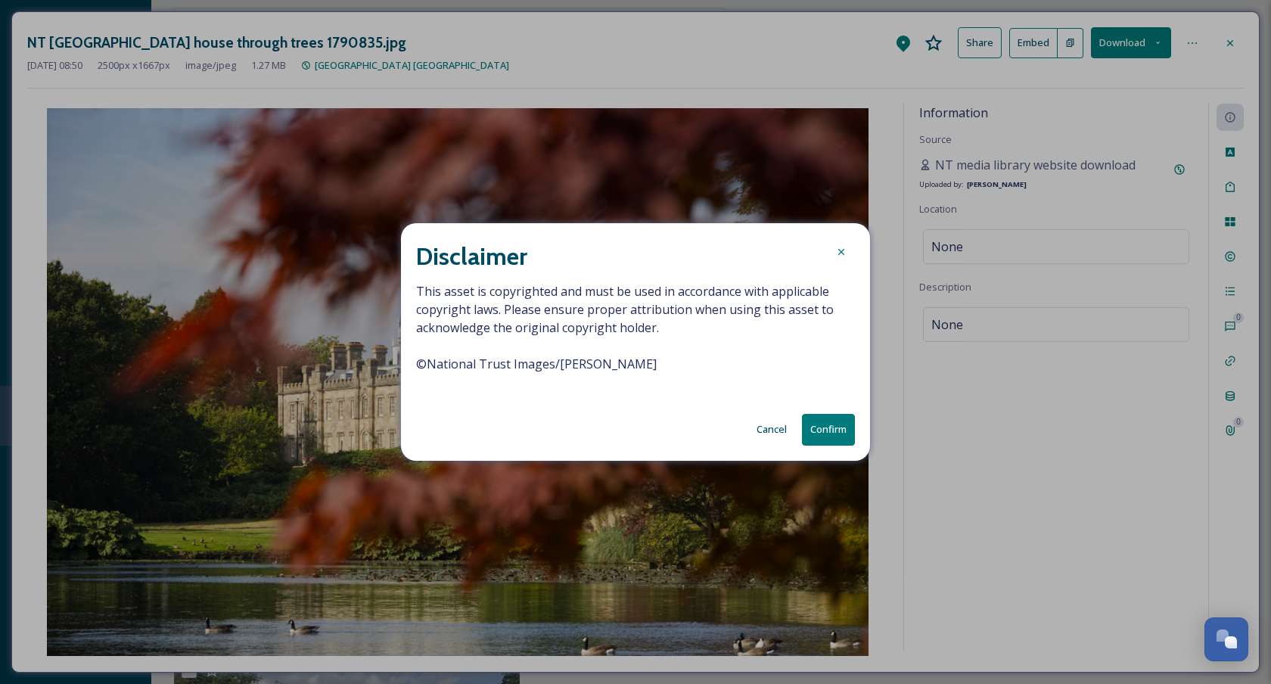
click at [598, 372] on span "This asset is copyrighted and must be used in accordance with applicable copyri…" at bounding box center [635, 336] width 439 height 109
click at [598, 366] on span "This asset is copyrighted and must be used in accordance with applicable copyri…" at bounding box center [635, 336] width 439 height 109
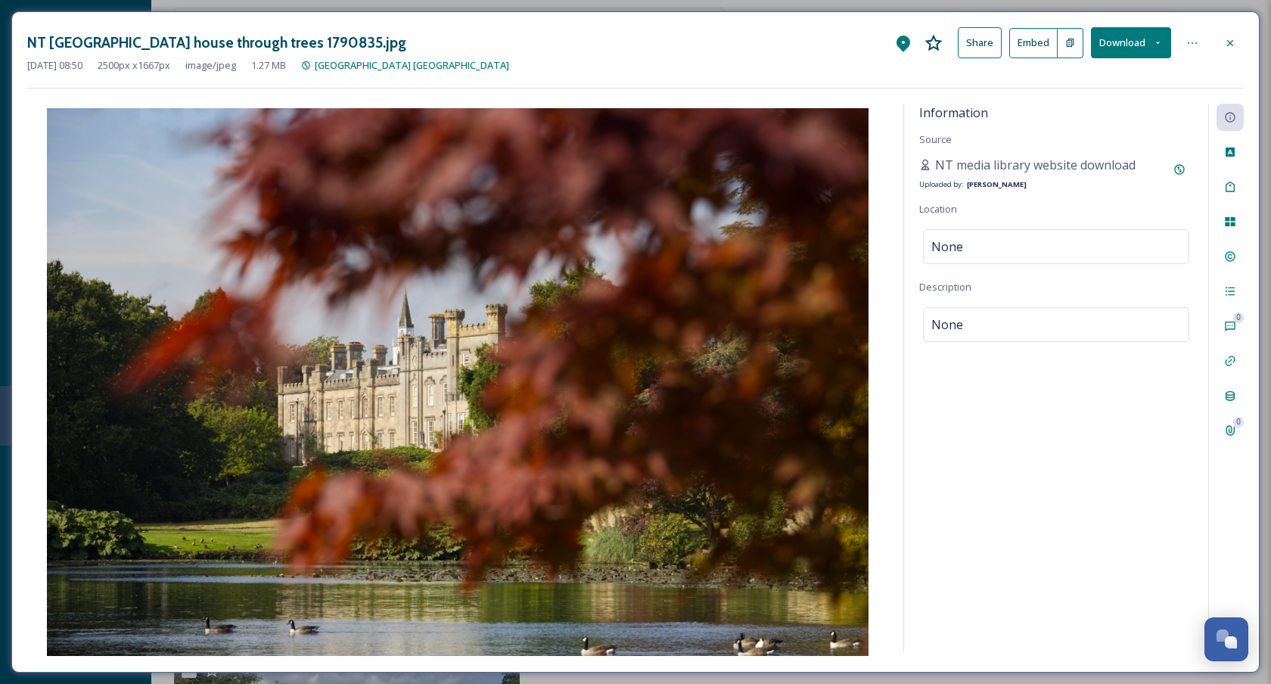
click at [1232, 35] on div at bounding box center [1229, 43] width 27 height 27
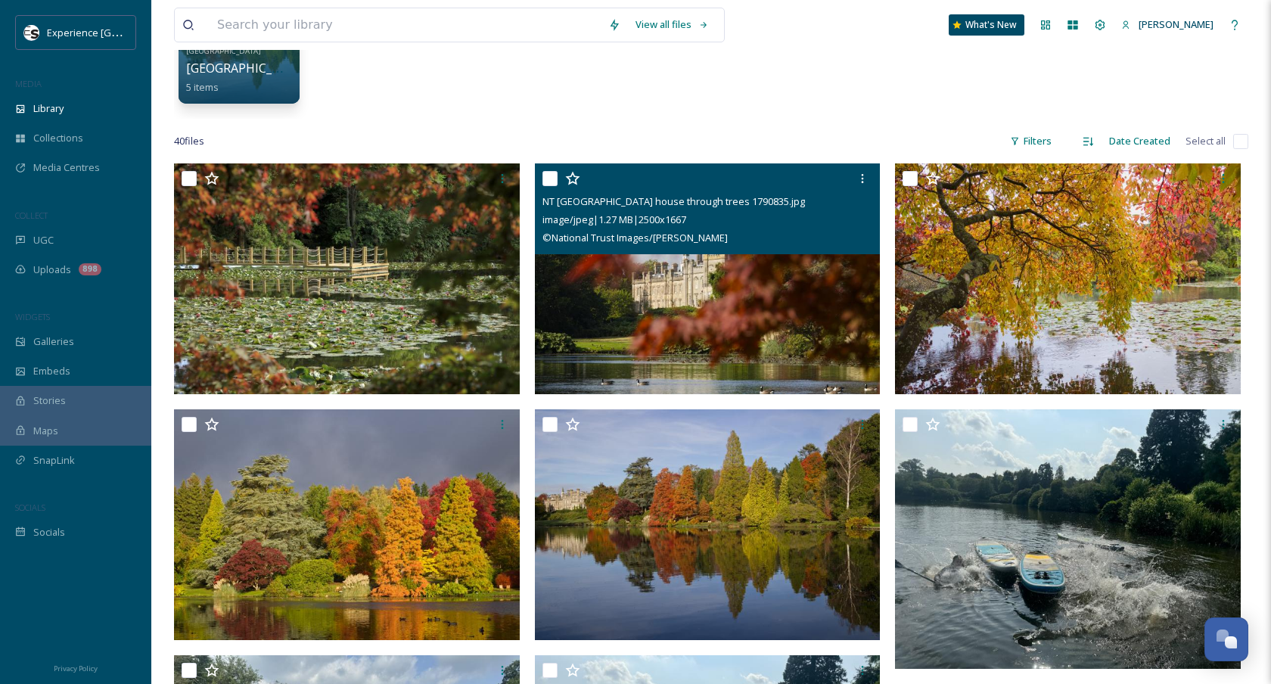
scroll to position [20, 0]
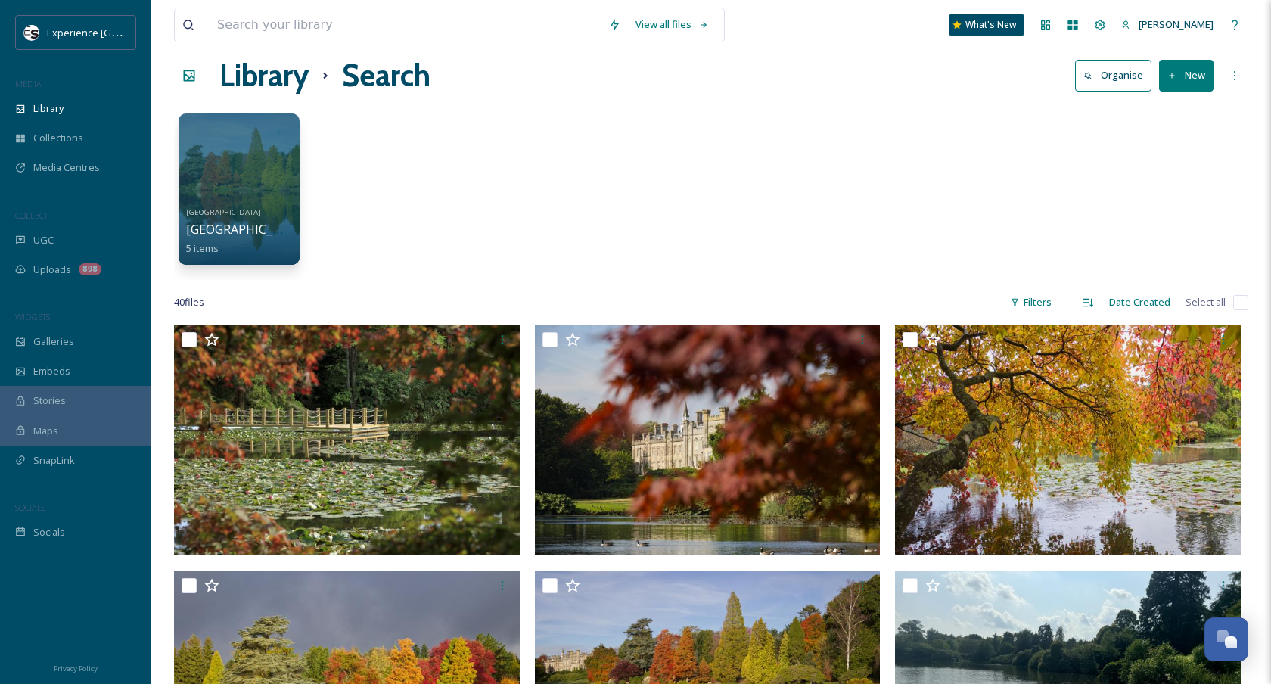
click at [411, 42] on div "View all files What's New Megan" at bounding box center [711, 25] width 1074 height 50
click at [411, 41] on input at bounding box center [405, 24] width 391 height 33
paste input "Leonardslee Gardens"
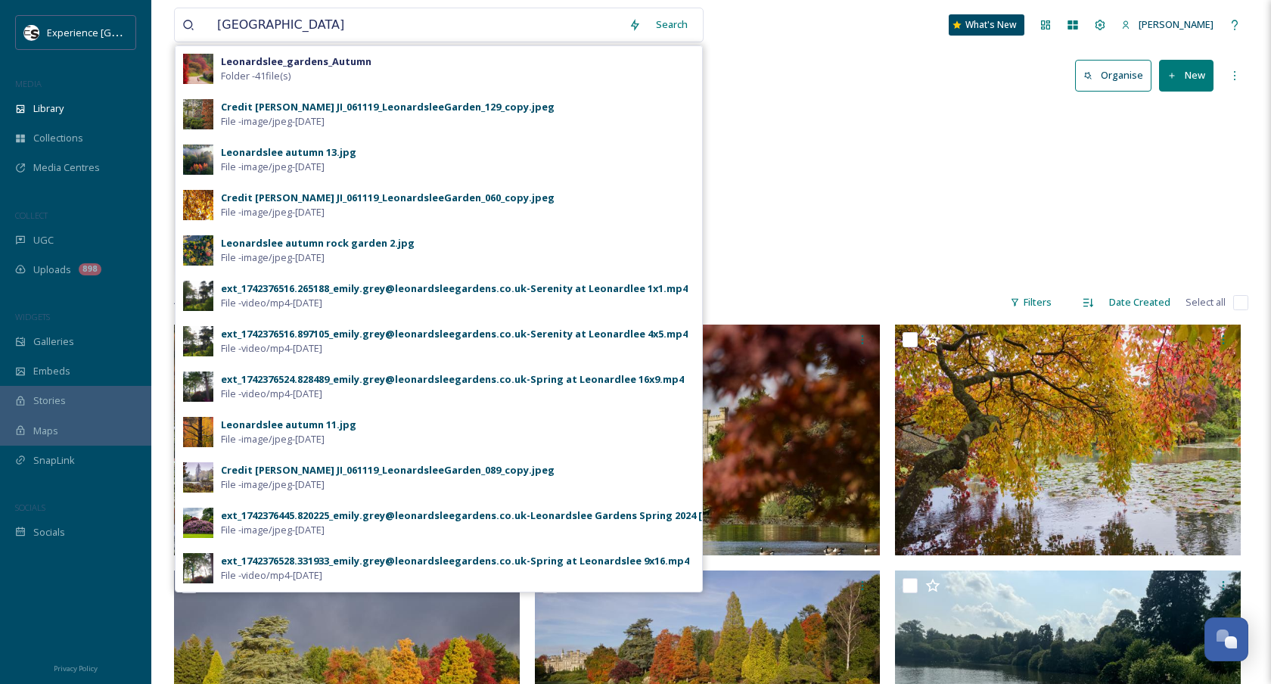
click at [703, 20] on div "Leonardslee Gardens Search Leonardslee_gardens_Autumn Folder - 41 file(s) Credi…" at bounding box center [438, 25] width 529 height 35
click at [675, 30] on div "Search" at bounding box center [671, 25] width 47 height 30
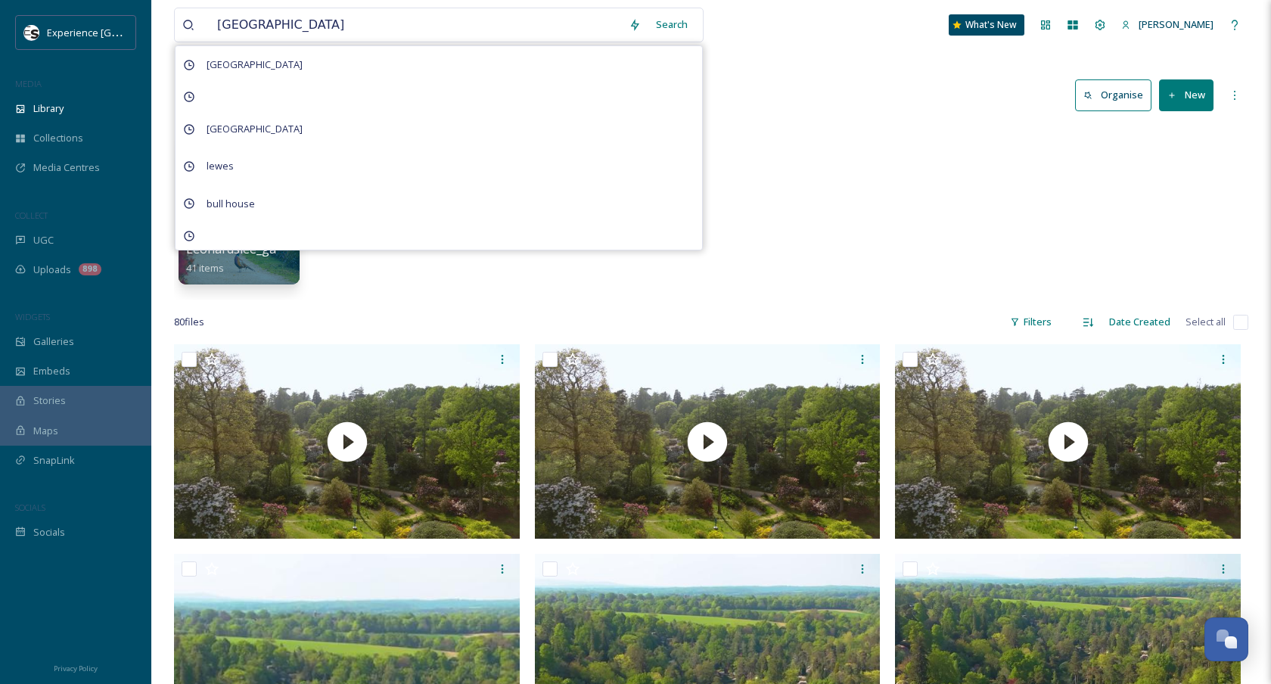
click at [849, 141] on div "Parks & Gardens Leonardslee_gardens_Autumn 41 items" at bounding box center [711, 213] width 1074 height 174
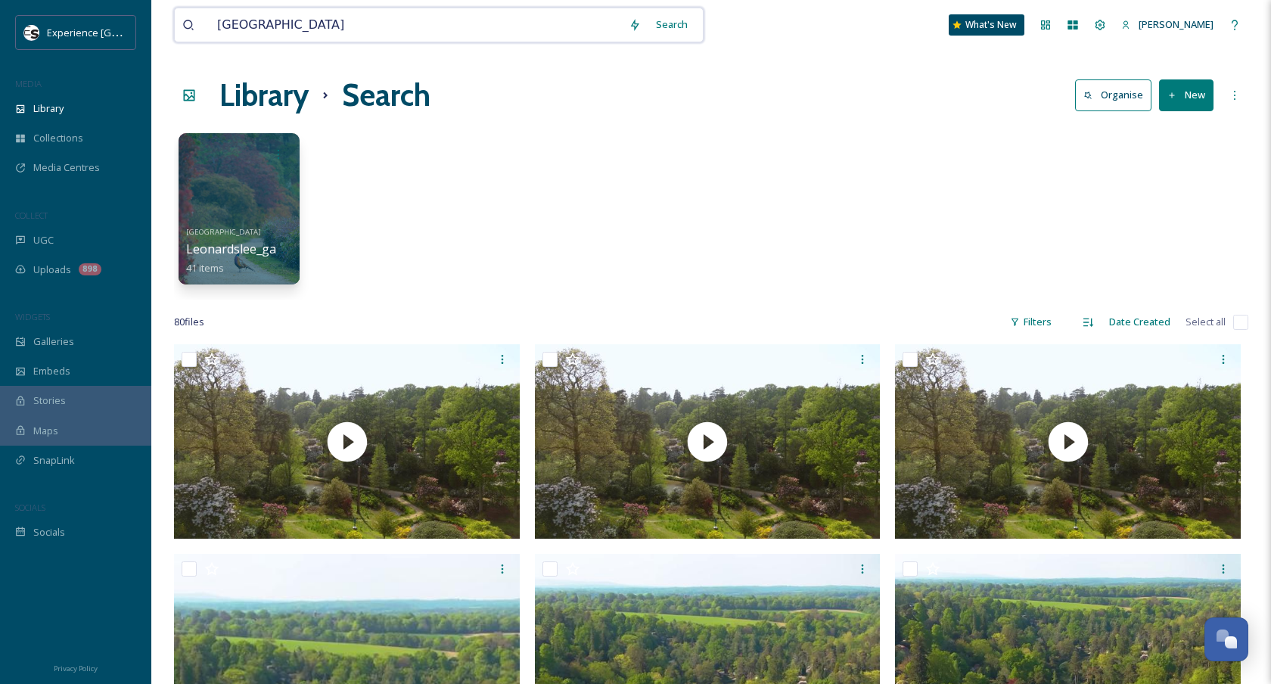
click at [380, 22] on input "Leonardslee Gardens" at bounding box center [415, 24] width 411 height 33
type input "Leonardslee Gardens autumn"
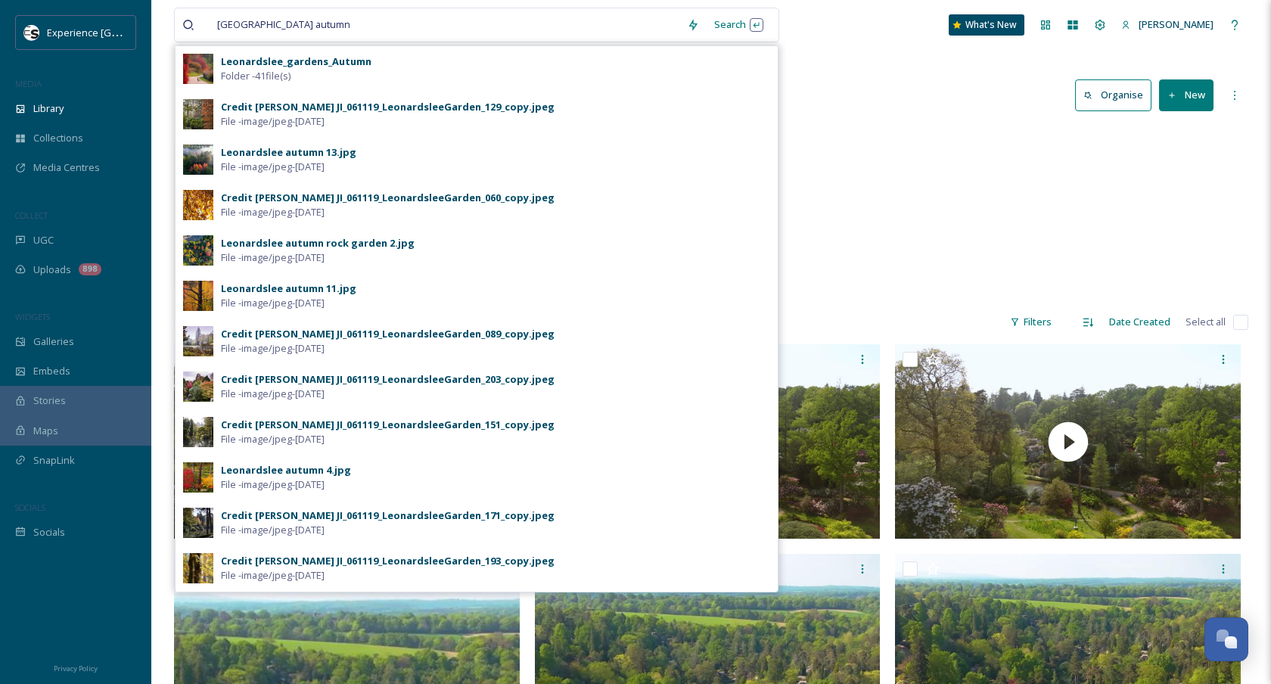
click at [353, 68] on div "Leonardslee_gardens_Autumn Folder - 41 file(s)" at bounding box center [495, 68] width 549 height 29
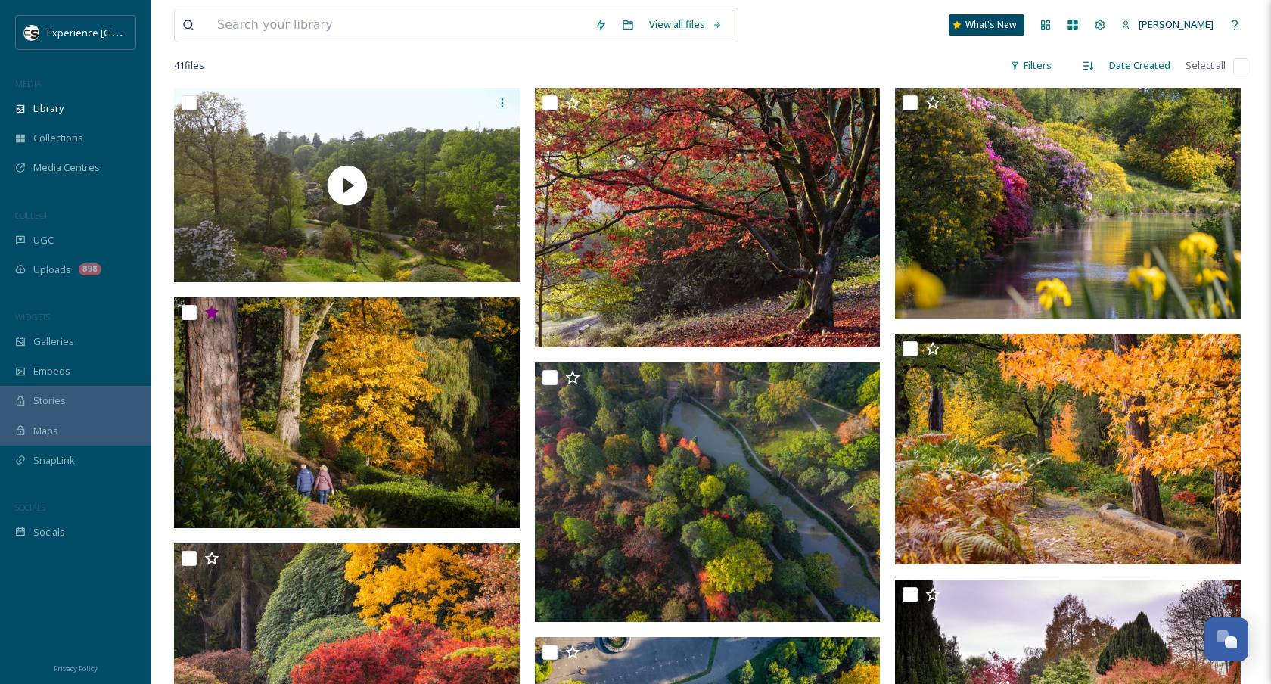
scroll to position [107, 0]
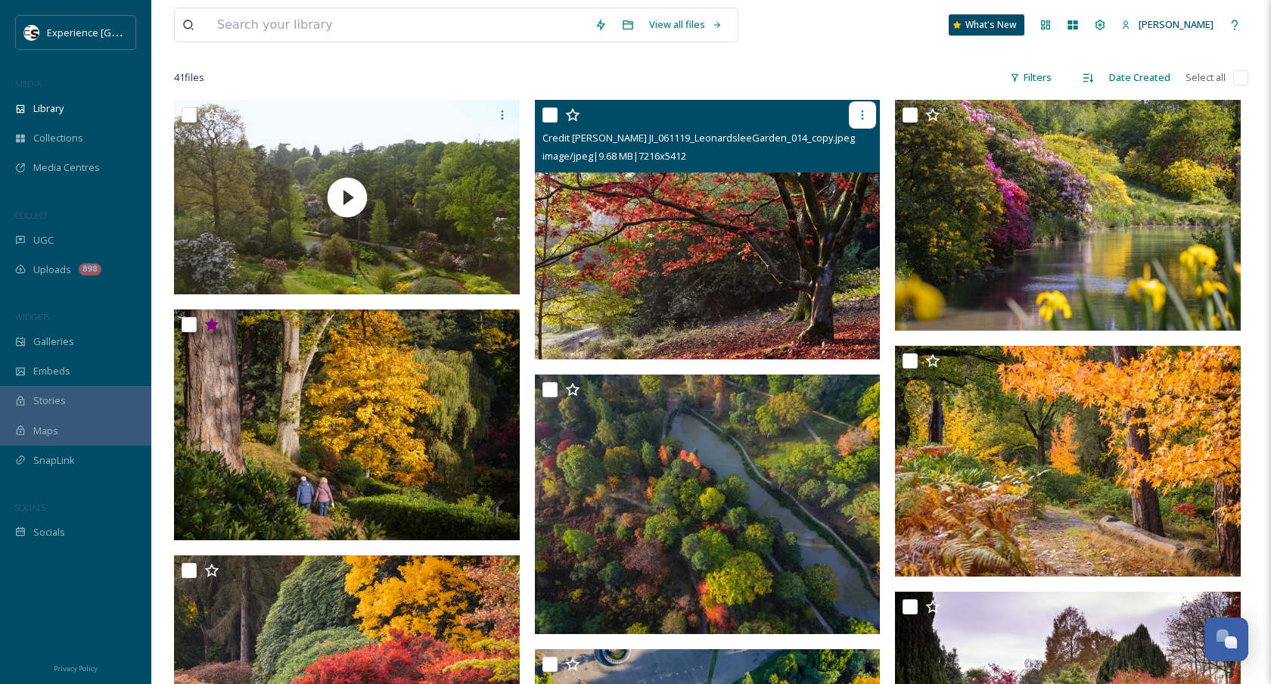
click at [867, 110] on icon at bounding box center [862, 115] width 12 height 12
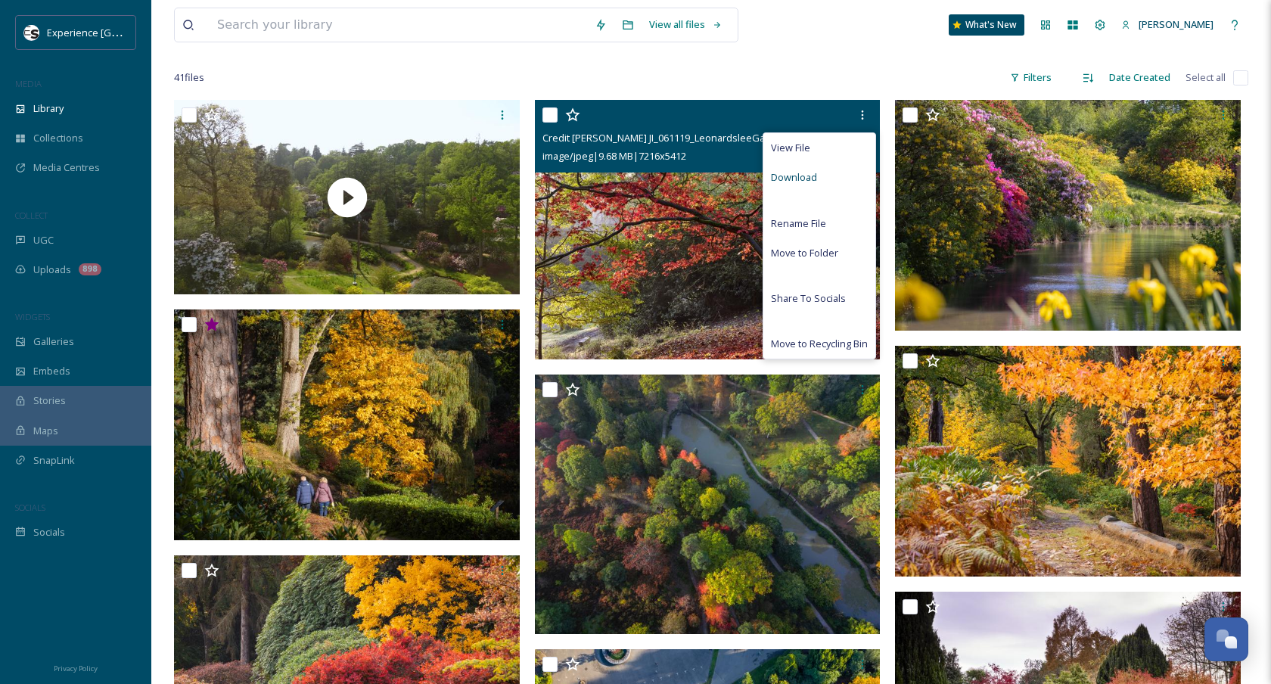
click at [818, 178] on div "Download" at bounding box center [819, 178] width 112 height 30
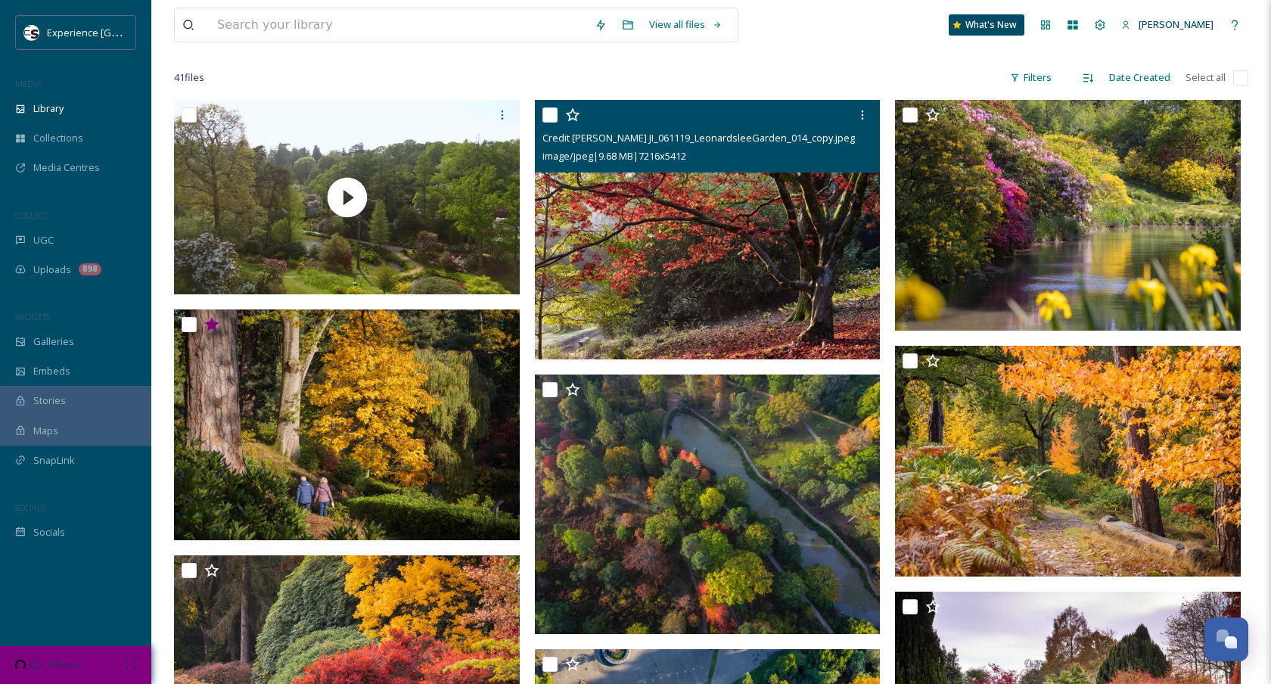
click at [766, 226] on img at bounding box center [708, 229] width 346 height 259
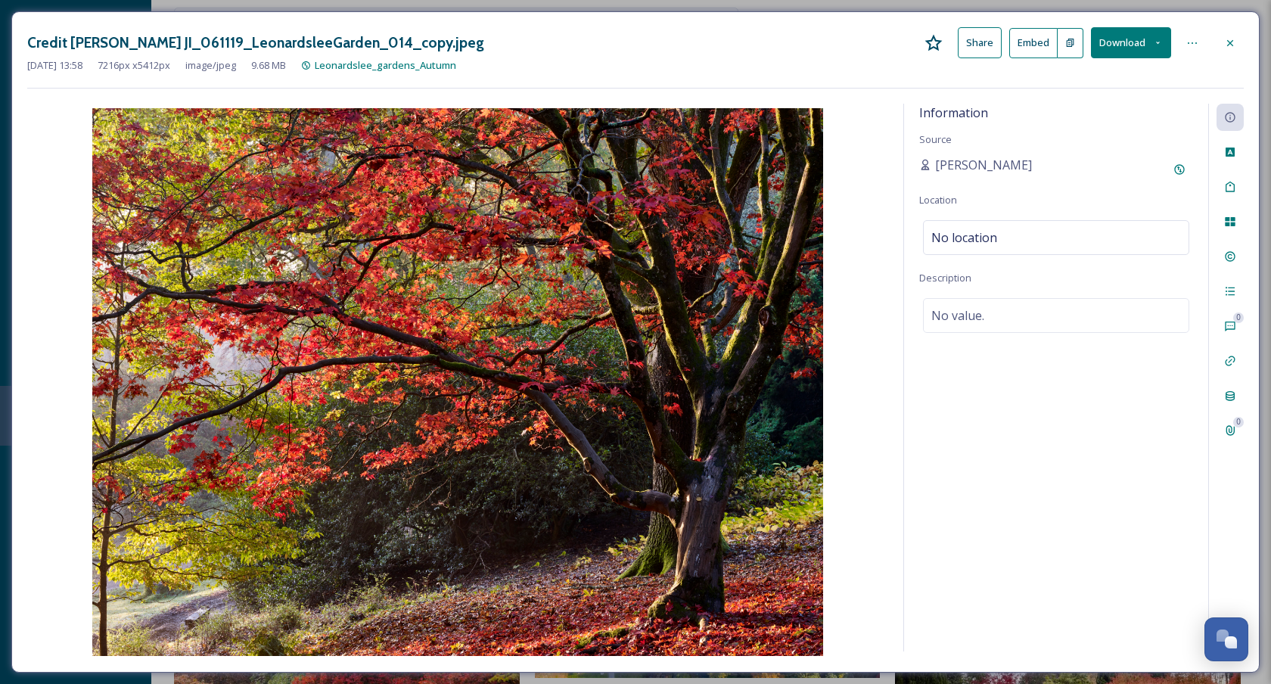
click at [50, 45] on h3 "Credit Jason Ingram JI_061119_LeonardsleeGarden_014_copy.jpeg" at bounding box center [255, 43] width 457 height 22
drag, startPoint x: 50, startPoint y: 45, endPoint x: 113, endPoint y: 45, distance: 63.5
click at [113, 45] on h3 "Credit Jason Ingram JI_061119_LeonardsleeGarden_014_copy.jpeg" at bounding box center [255, 43] width 457 height 22
copy h3 "Credit Jason Ingram"
click at [1231, 39] on icon at bounding box center [1230, 43] width 12 height 12
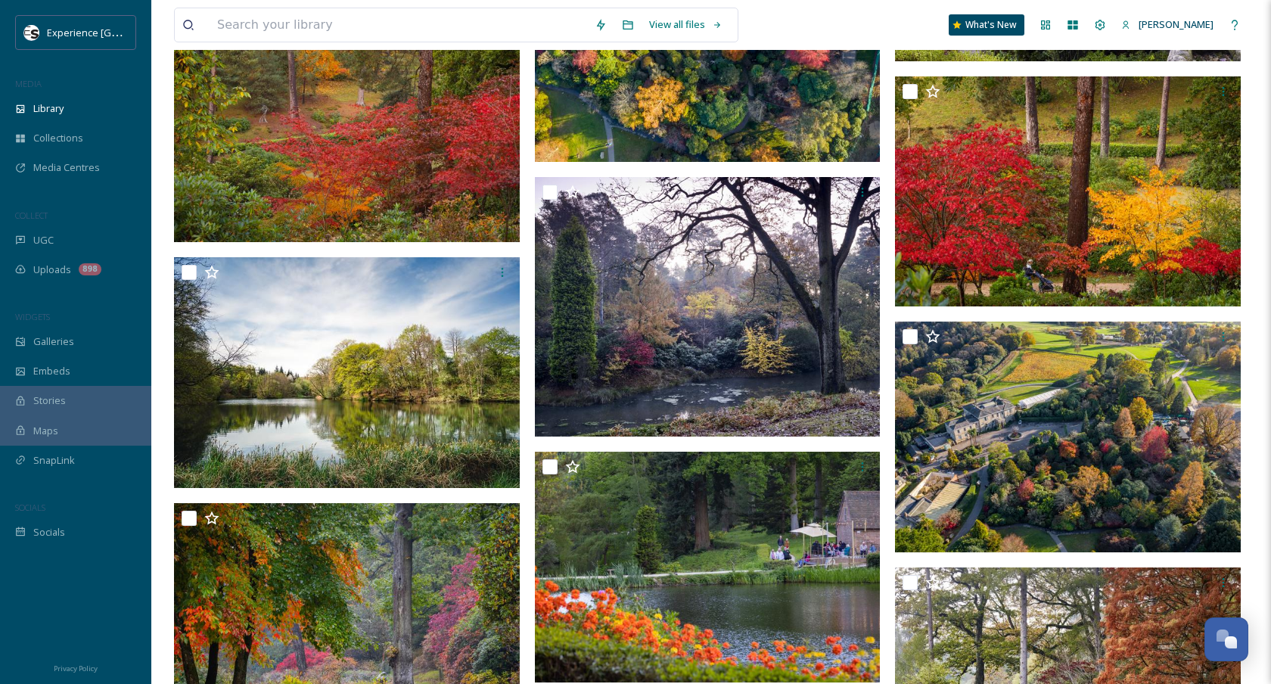
scroll to position [887, 0]
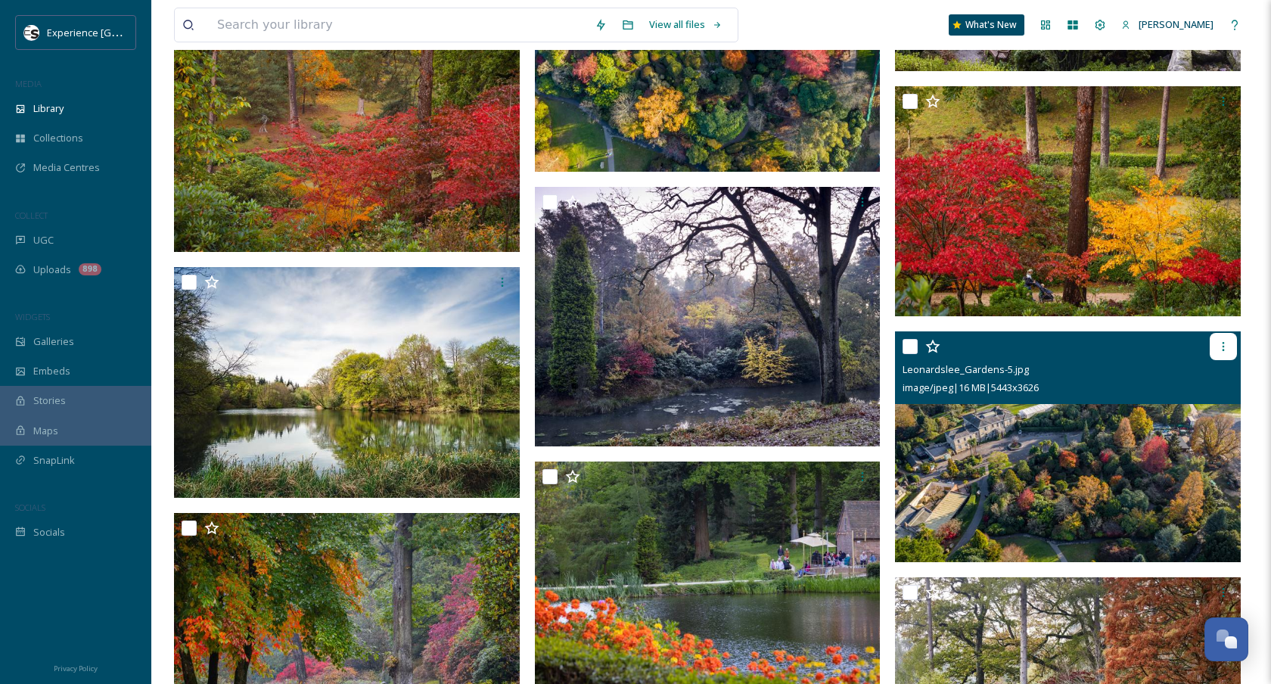
click at [1228, 346] on icon at bounding box center [1223, 346] width 12 height 12
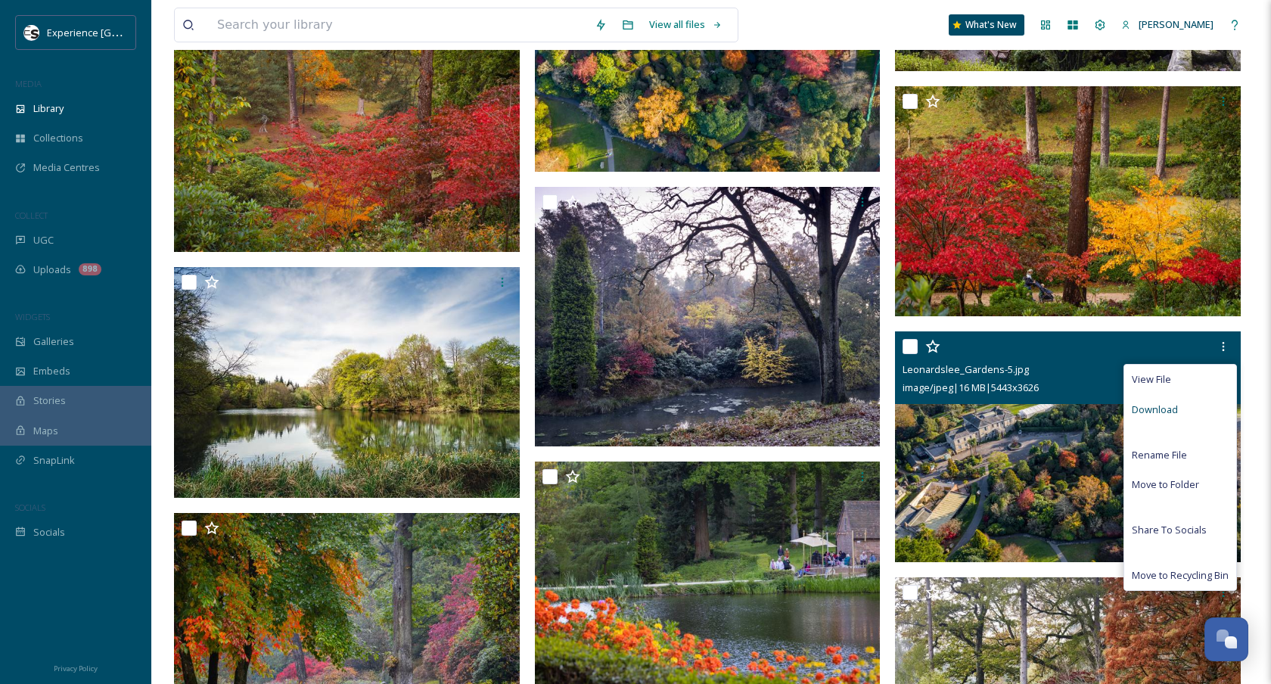
click at [1165, 409] on span "Download" at bounding box center [1155, 409] width 46 height 14
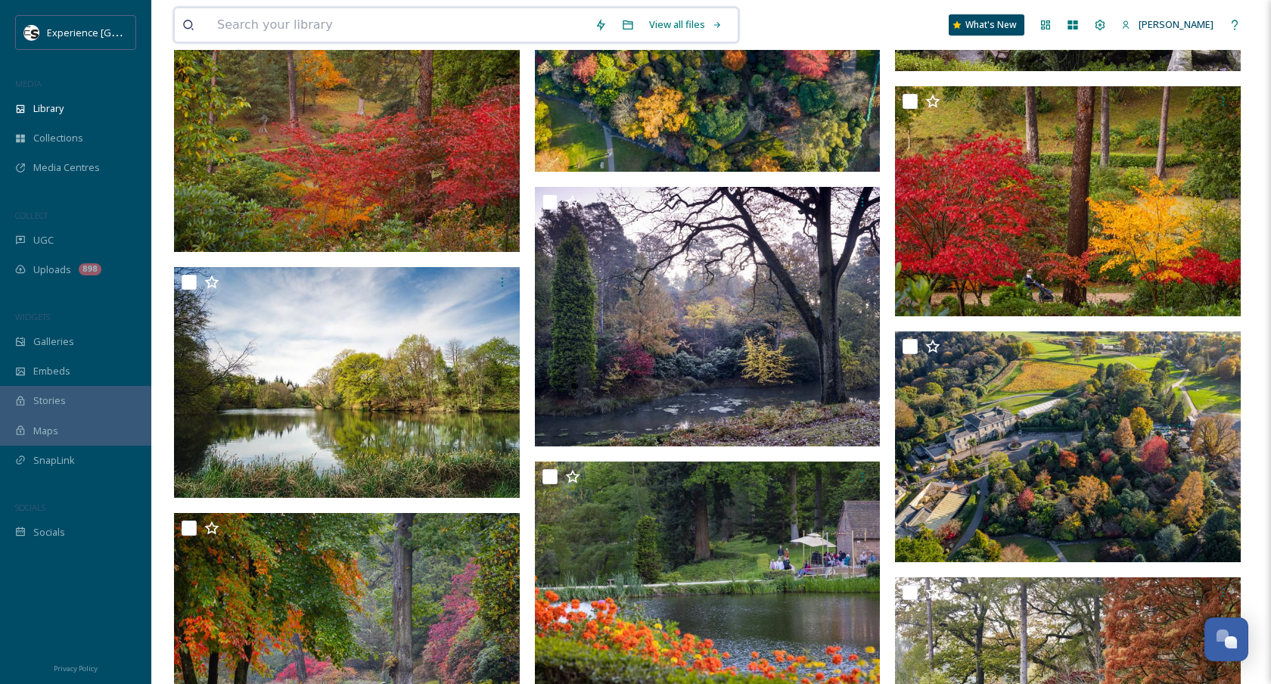
click at [446, 30] on input at bounding box center [398, 24] width 377 height 33
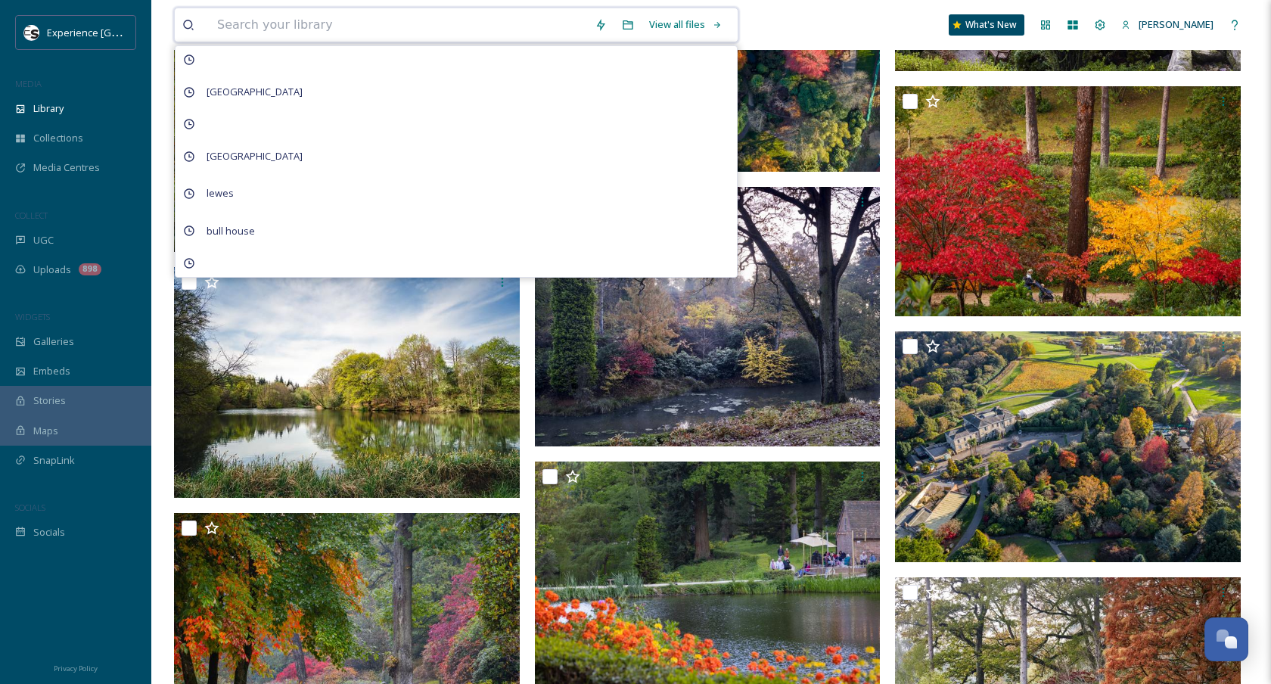
paste input "Friston Forest"
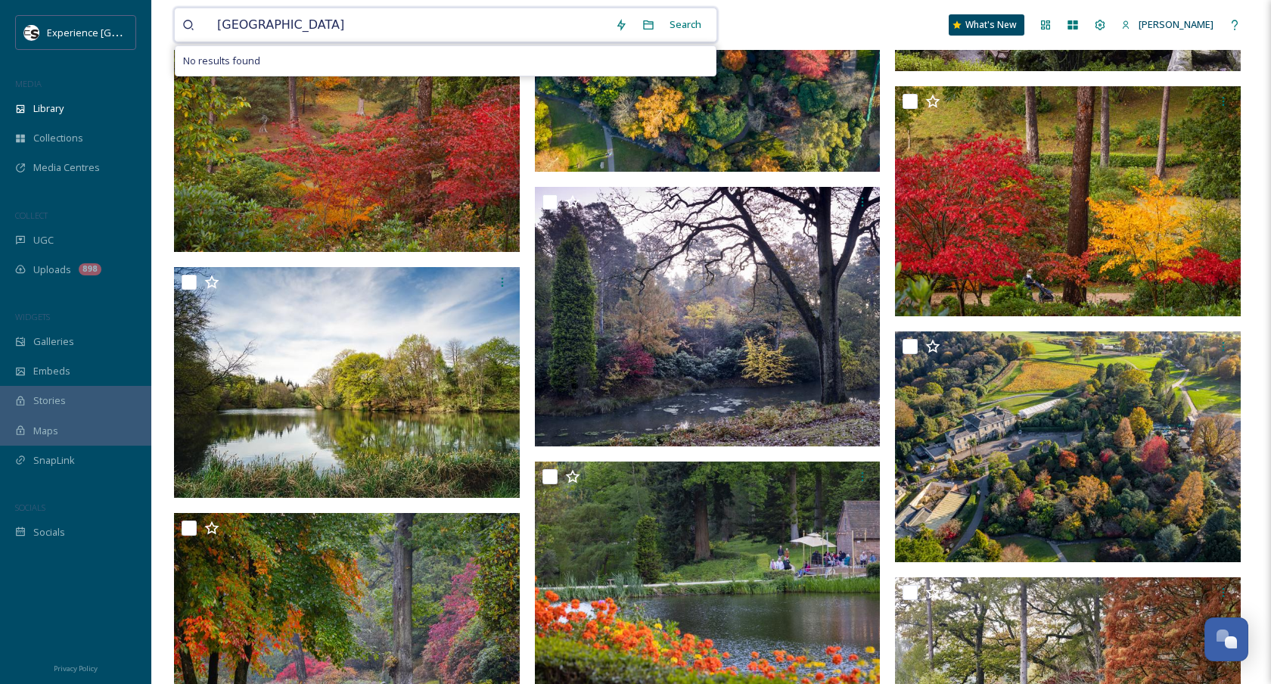
click at [511, 26] on input "Friston Forest" at bounding box center [409, 24] width 398 height 33
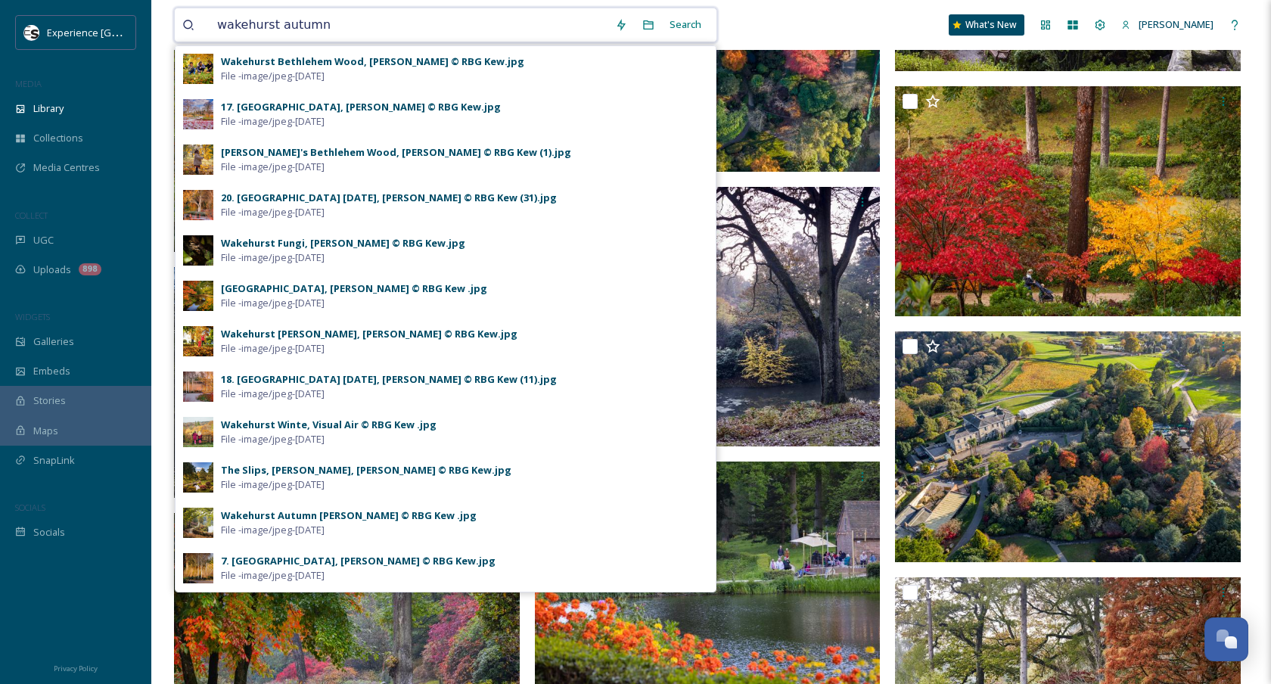
type input "wakehurst autumn"
click at [703, 22] on div "Search" at bounding box center [685, 25] width 47 height 30
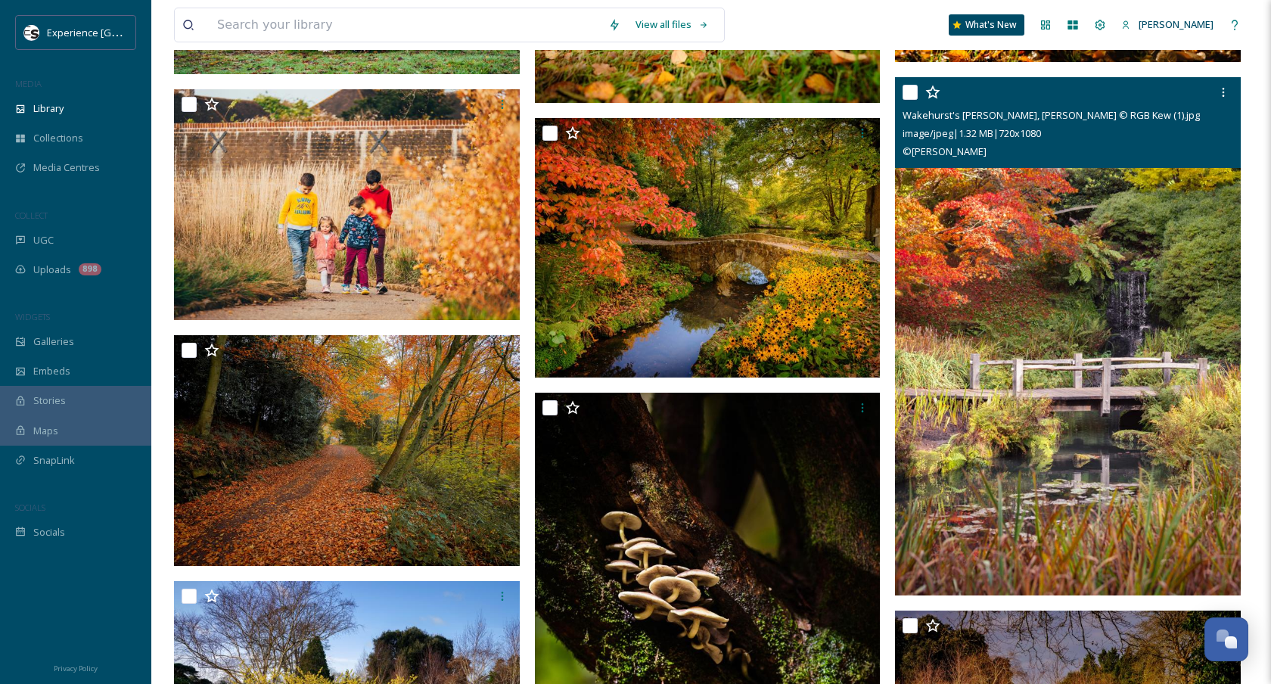
scroll to position [847, 0]
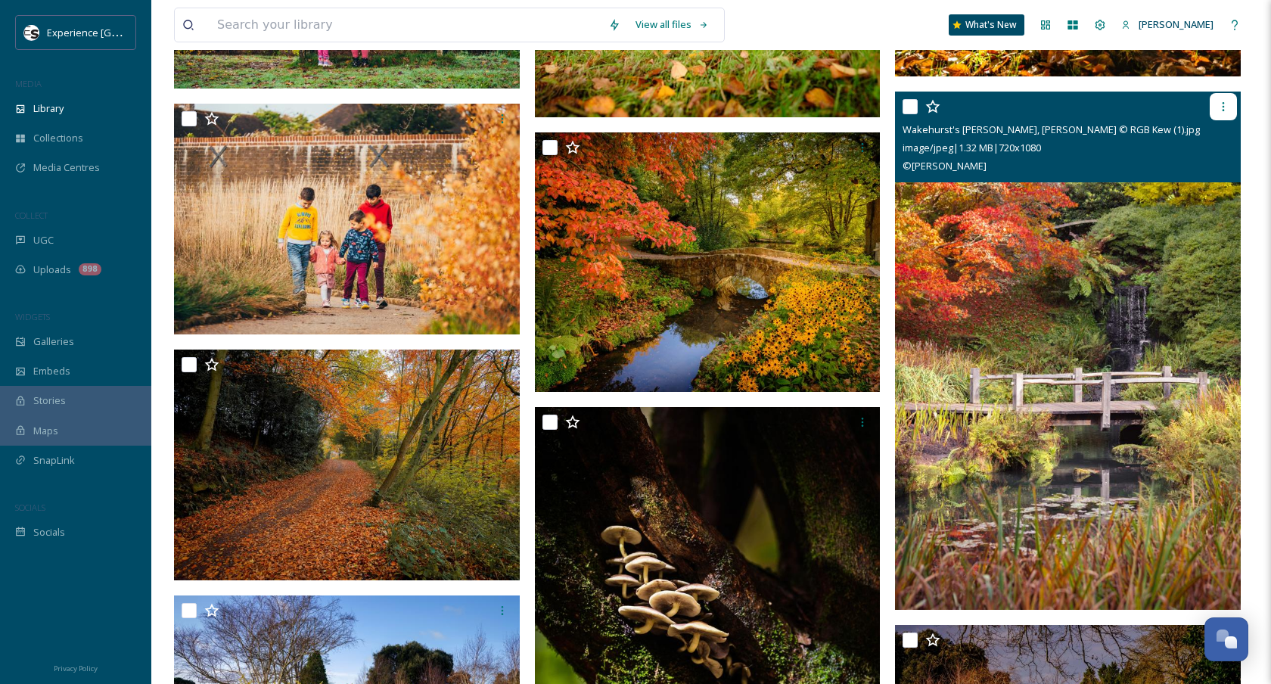
click at [1231, 104] on div at bounding box center [1223, 106] width 27 height 27
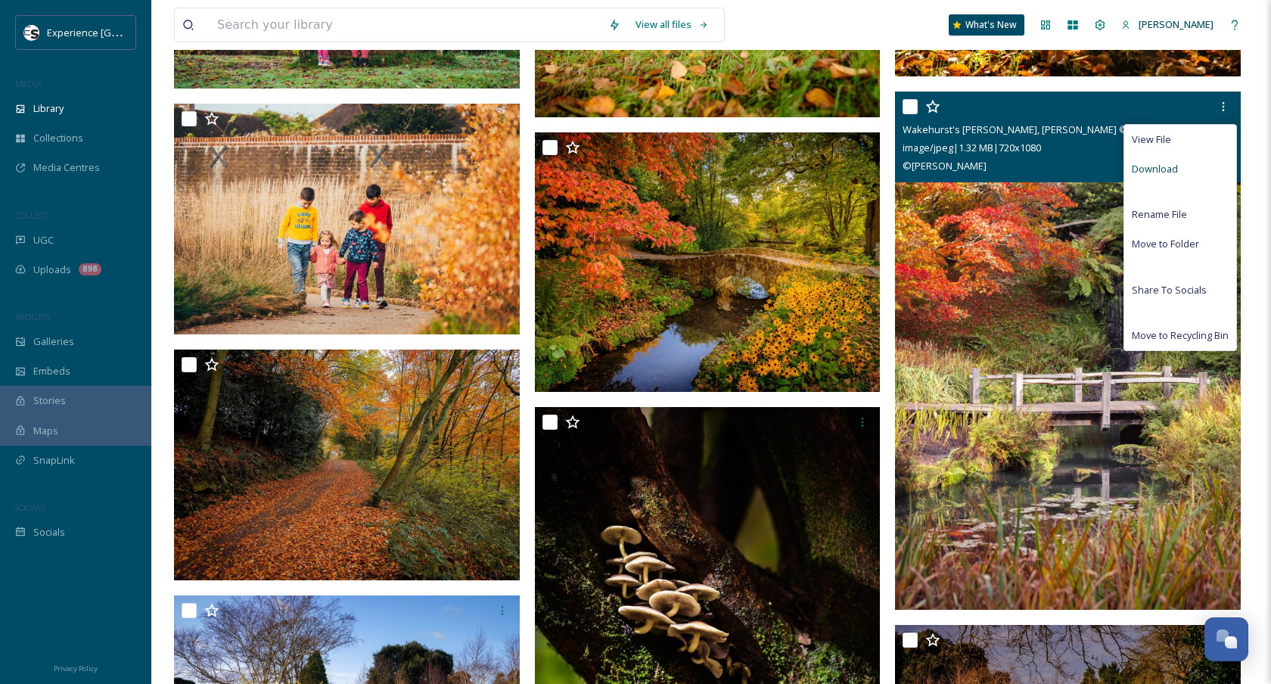
click at [1161, 168] on span "Download" at bounding box center [1155, 169] width 46 height 14
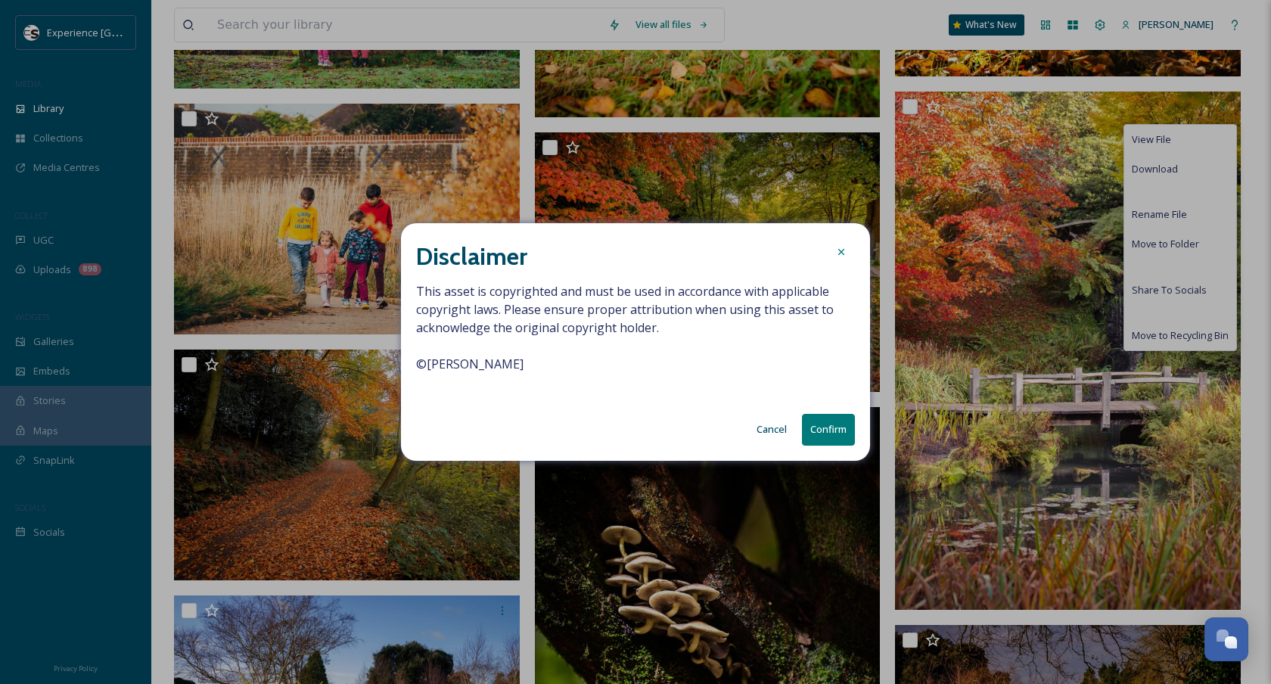
click at [492, 354] on span "This asset is copyrighted and must be used in accordance with applicable copyri…" at bounding box center [635, 336] width 439 height 109
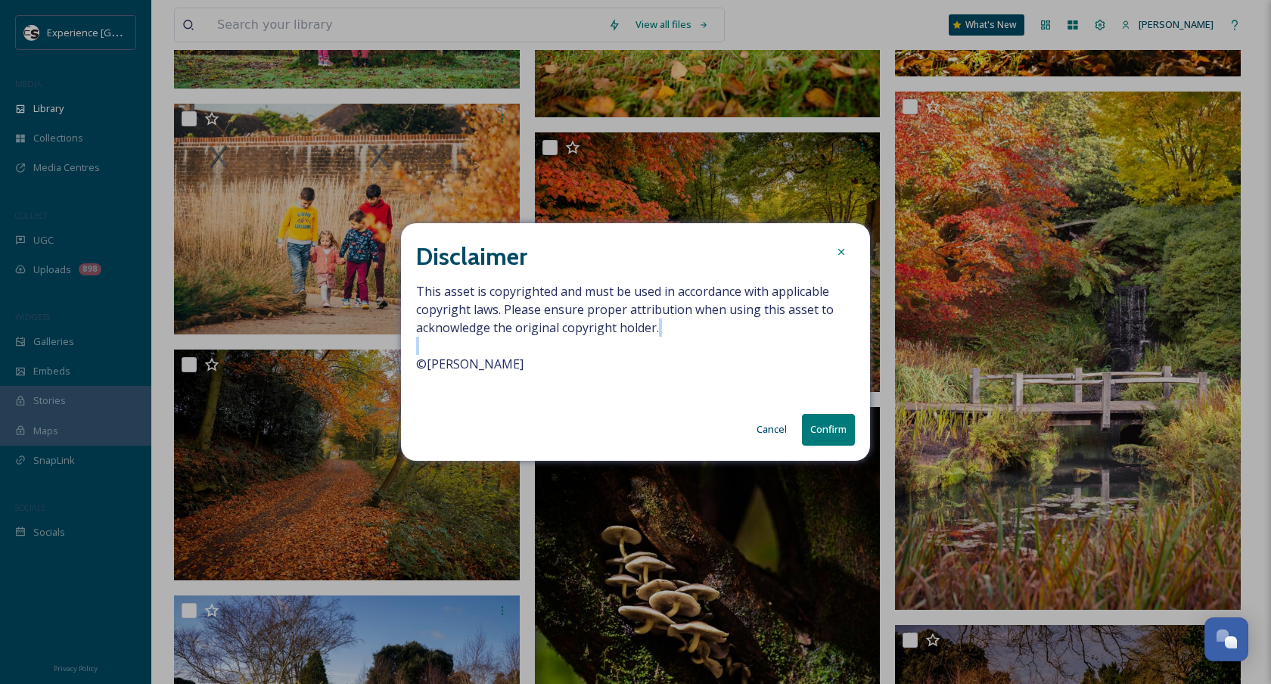
click at [492, 354] on span "This asset is copyrighted and must be used in accordance with applicable copyri…" at bounding box center [635, 336] width 439 height 109
click at [489, 365] on span "This asset is copyrighted and must be used in accordance with applicable copyri…" at bounding box center [635, 336] width 439 height 109
copy span "© James Ratchford"
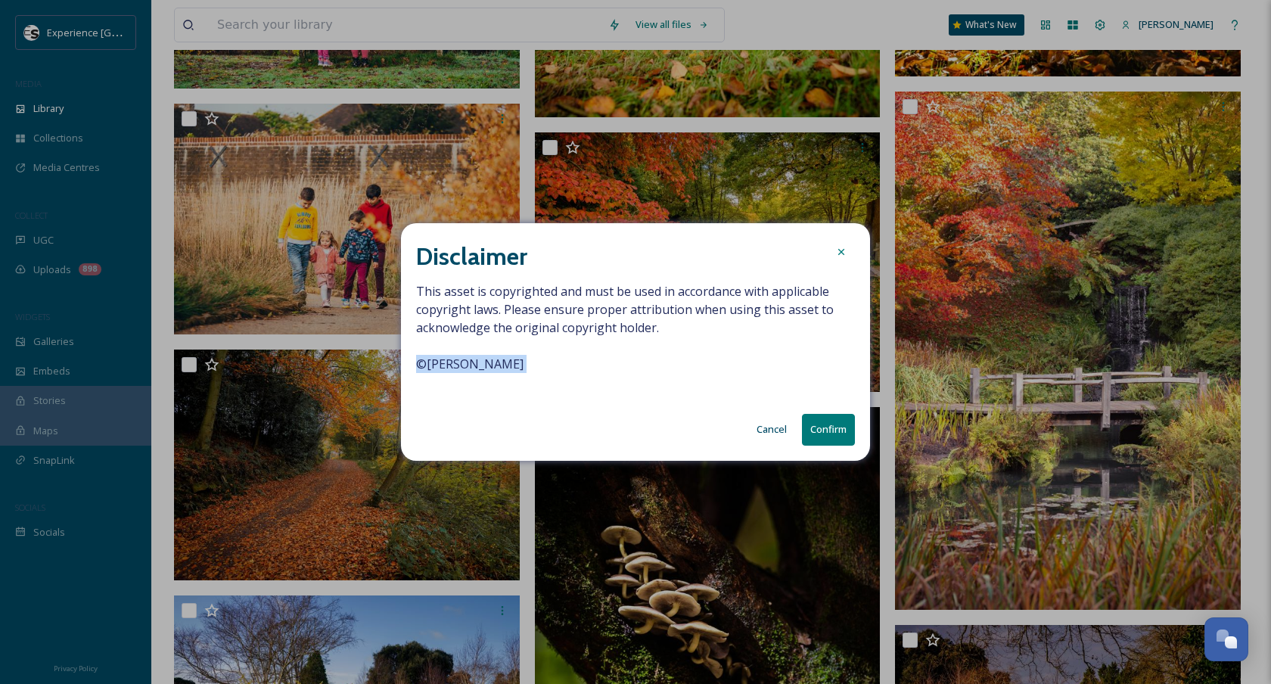
click at [838, 421] on button "Confirm" at bounding box center [828, 429] width 53 height 31
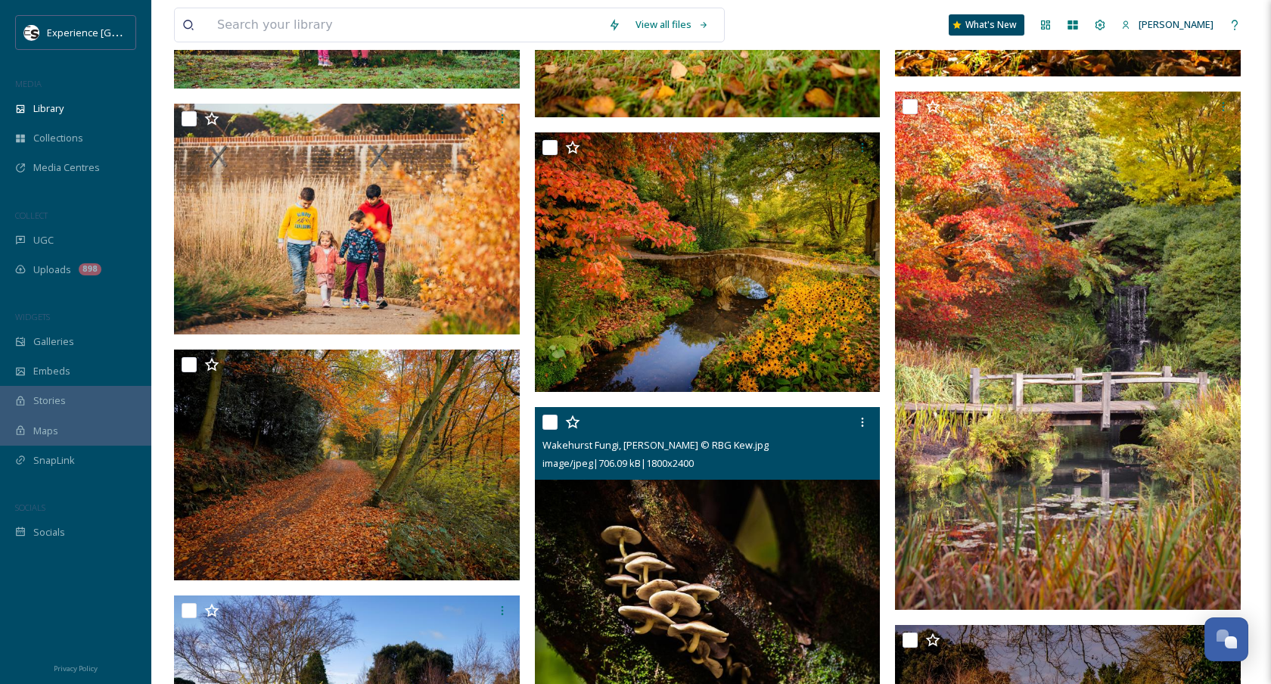
scroll to position [868, 0]
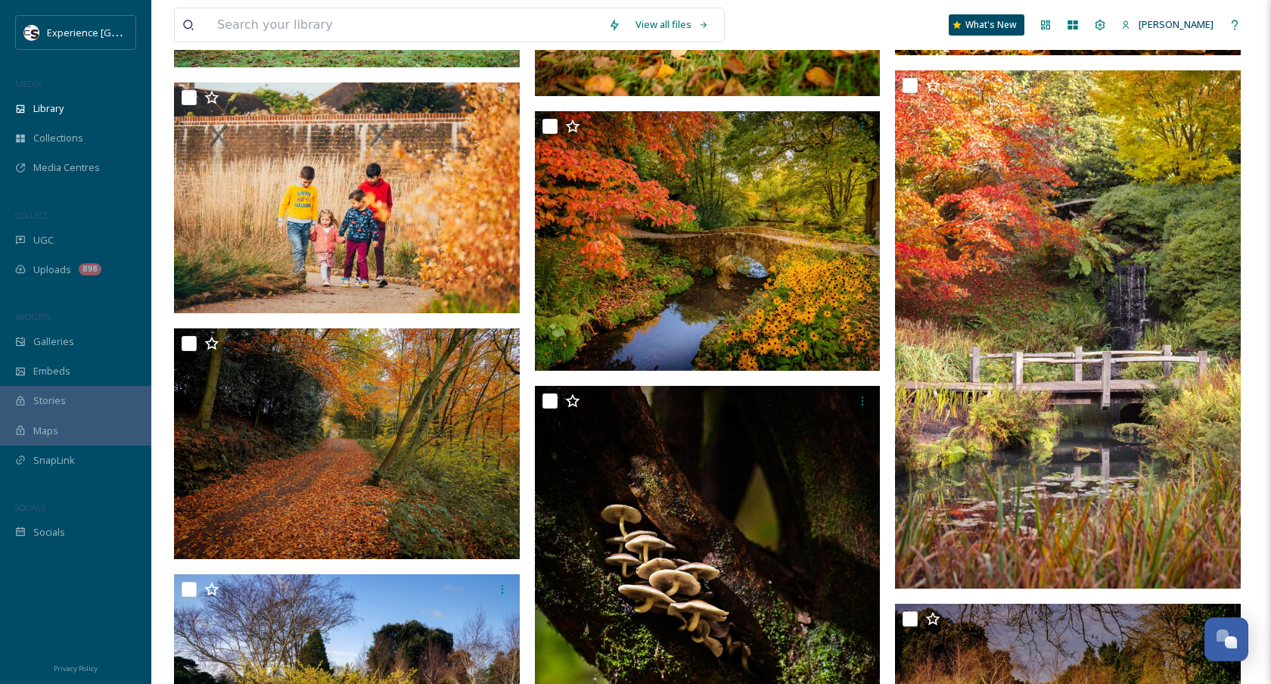
click at [526, 357] on div at bounding box center [350, 460] width 353 height 2287
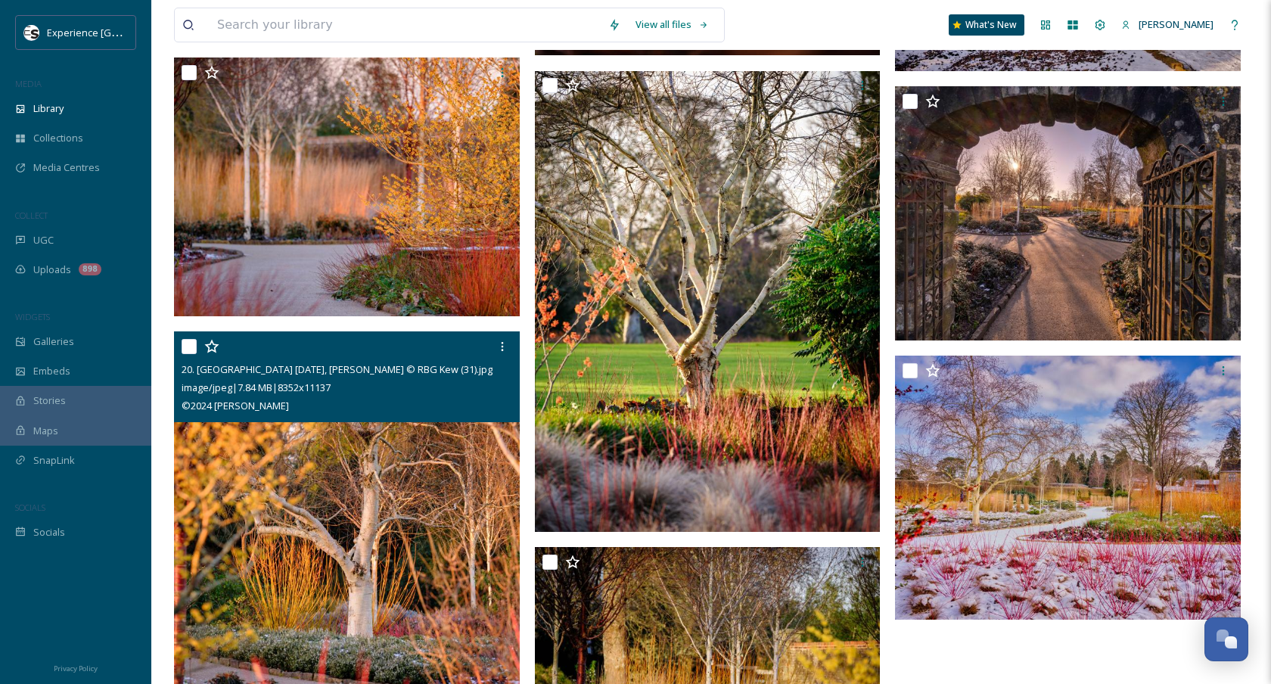
scroll to position [1625, 0]
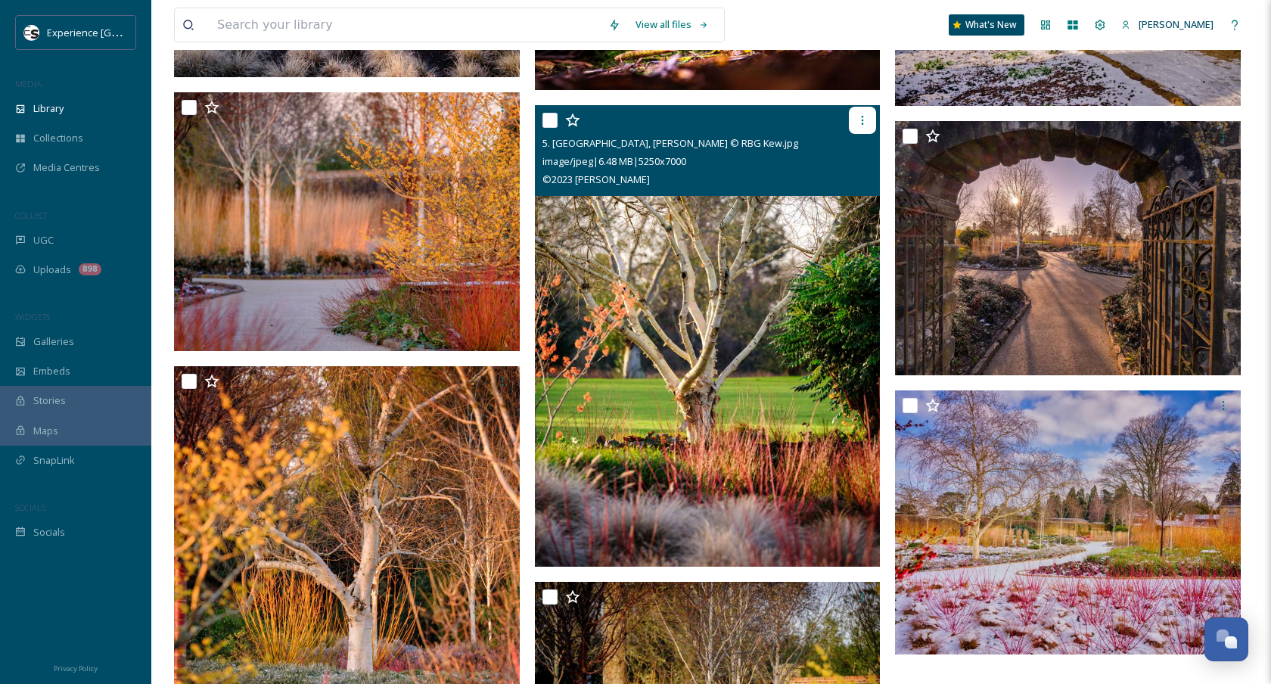
click at [864, 126] on icon at bounding box center [862, 120] width 12 height 12
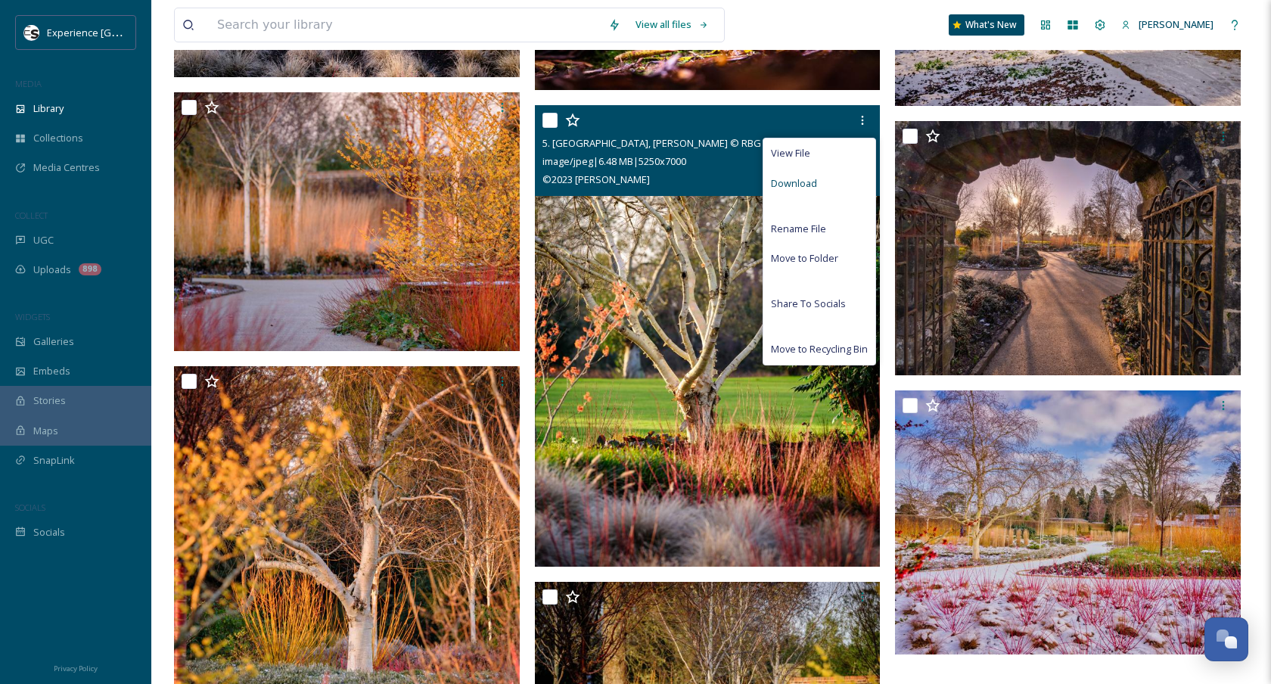
click at [821, 185] on div "Download" at bounding box center [819, 184] width 112 height 30
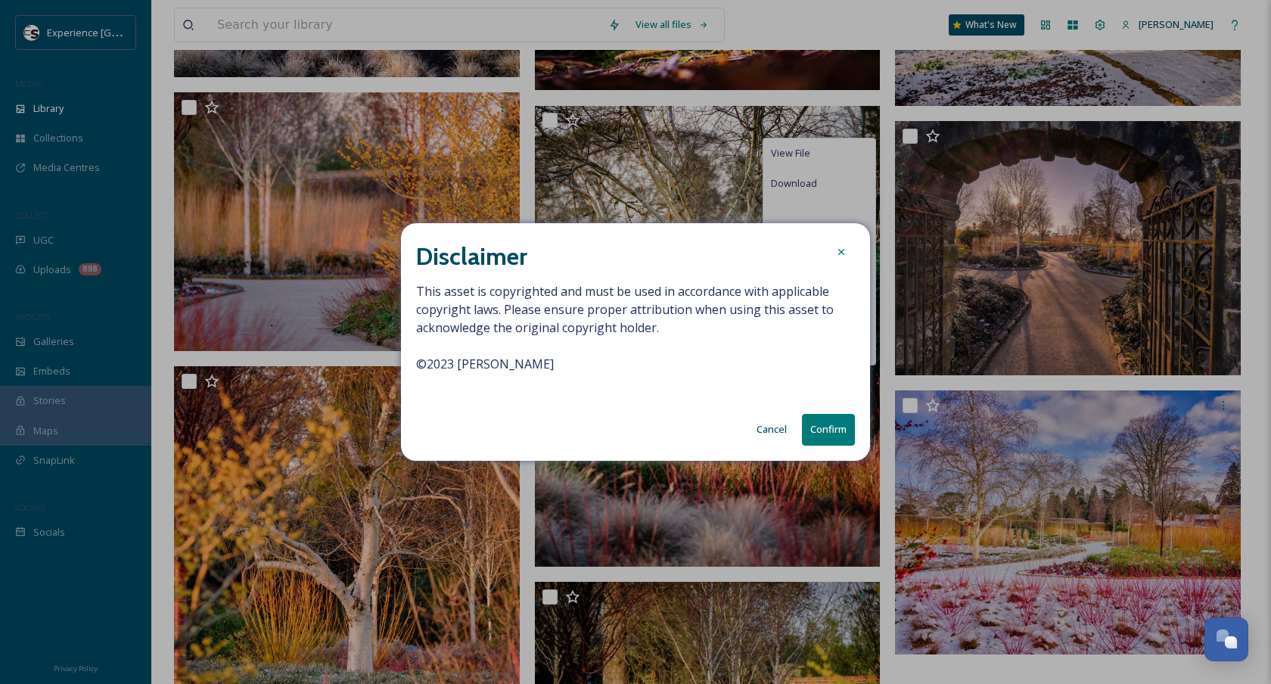
click at [504, 356] on span "This asset is copyrighted and must be used in accordance with applicable copyri…" at bounding box center [635, 336] width 439 height 109
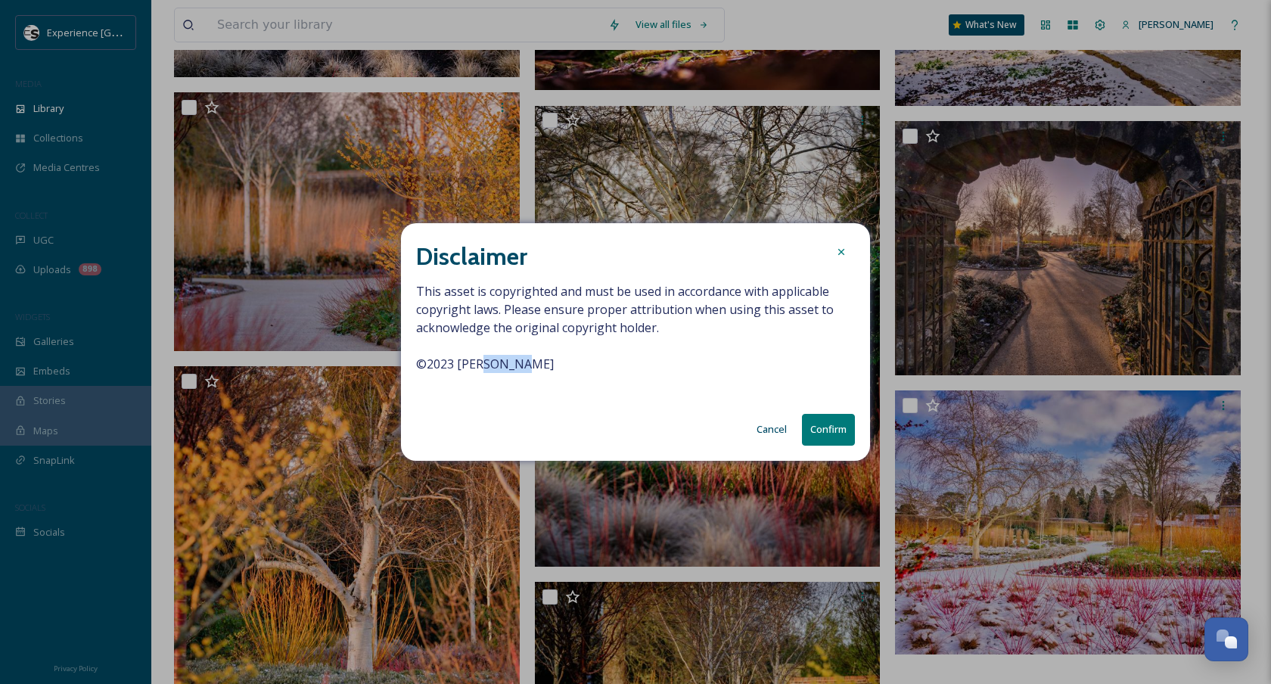
click at [504, 356] on span "This asset is copyrighted and must be used in accordance with applicable copyri…" at bounding box center [635, 336] width 439 height 109
copy span "© 2023 Jim Holden"
click at [823, 430] on button "Confirm" at bounding box center [828, 429] width 53 height 31
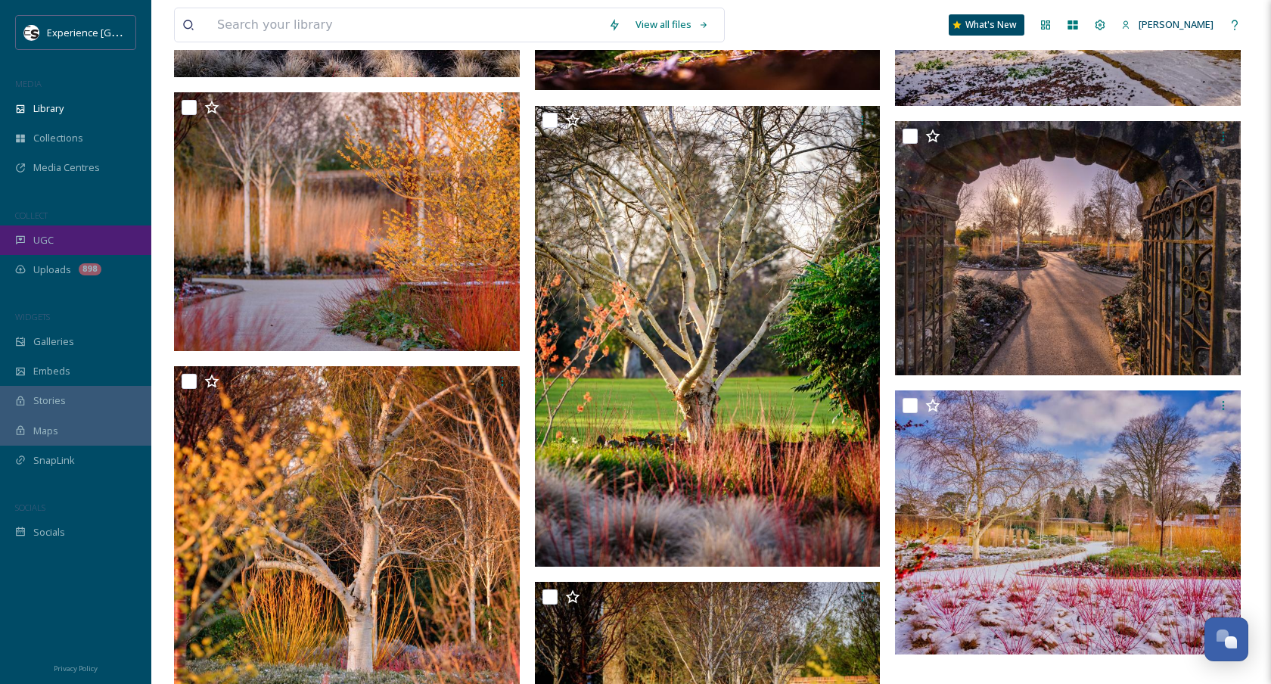
click at [43, 243] on span "UGC" at bounding box center [43, 240] width 20 height 14
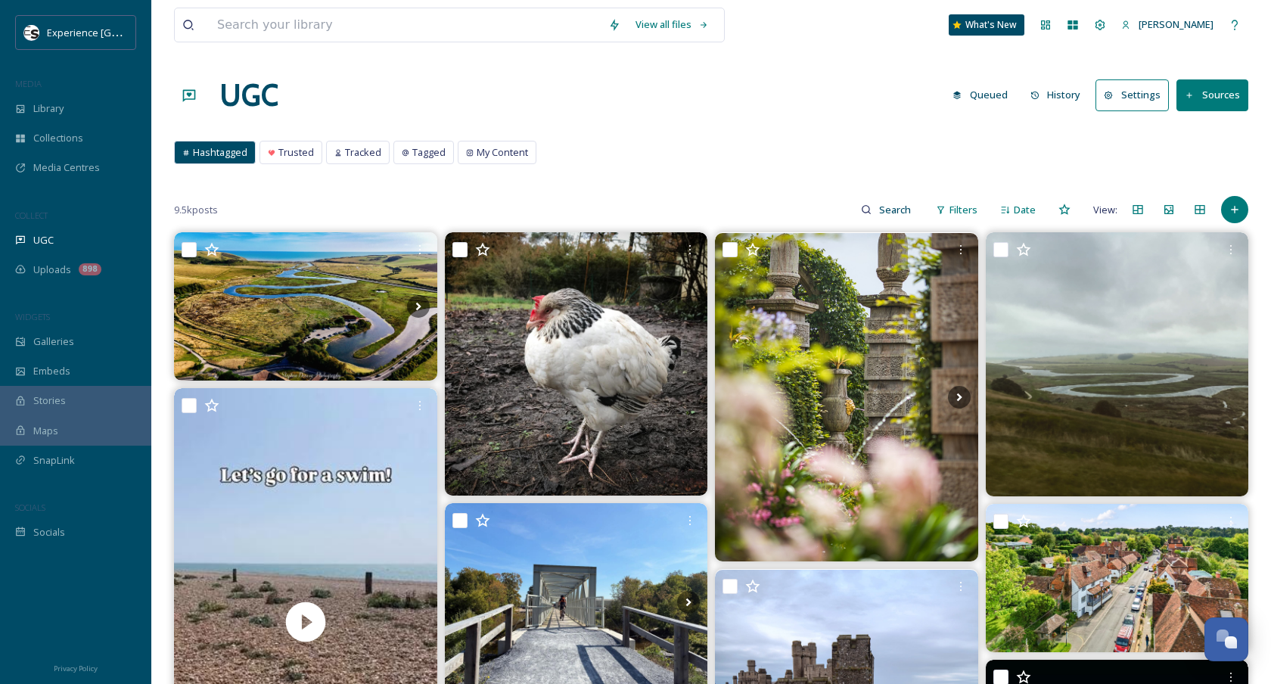
click at [1069, 98] on button "History" at bounding box center [1056, 95] width 66 height 30
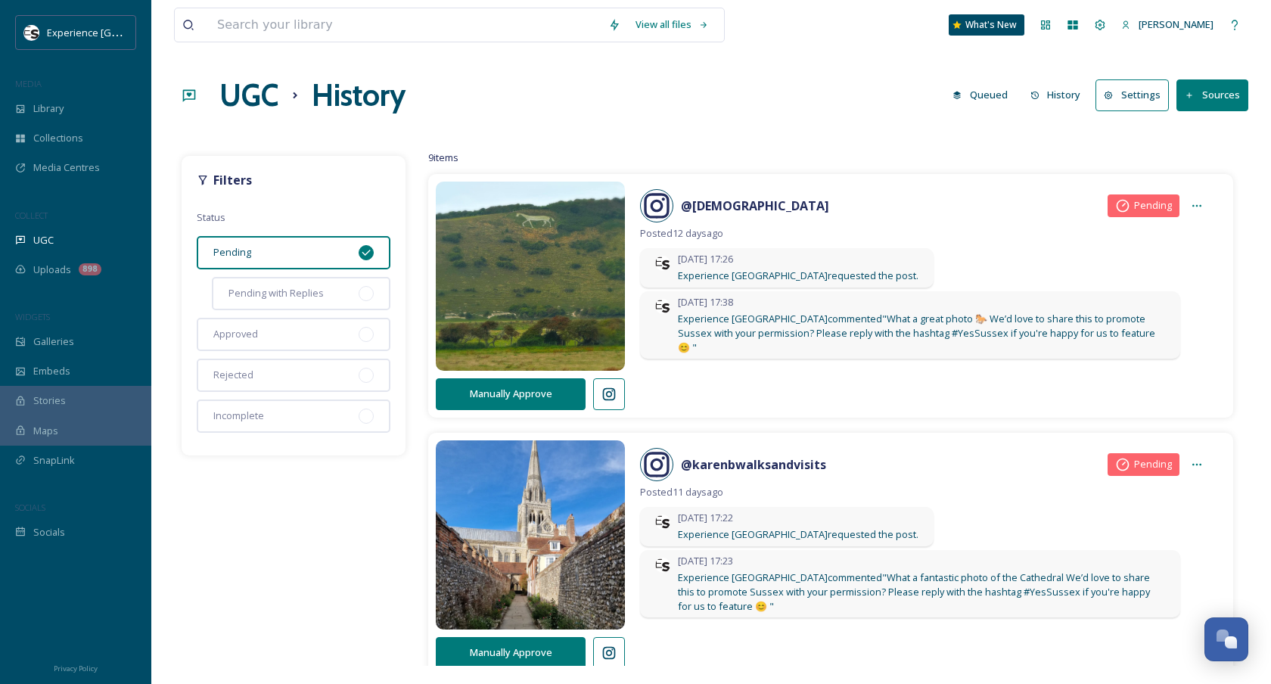
scroll to position [111, 0]
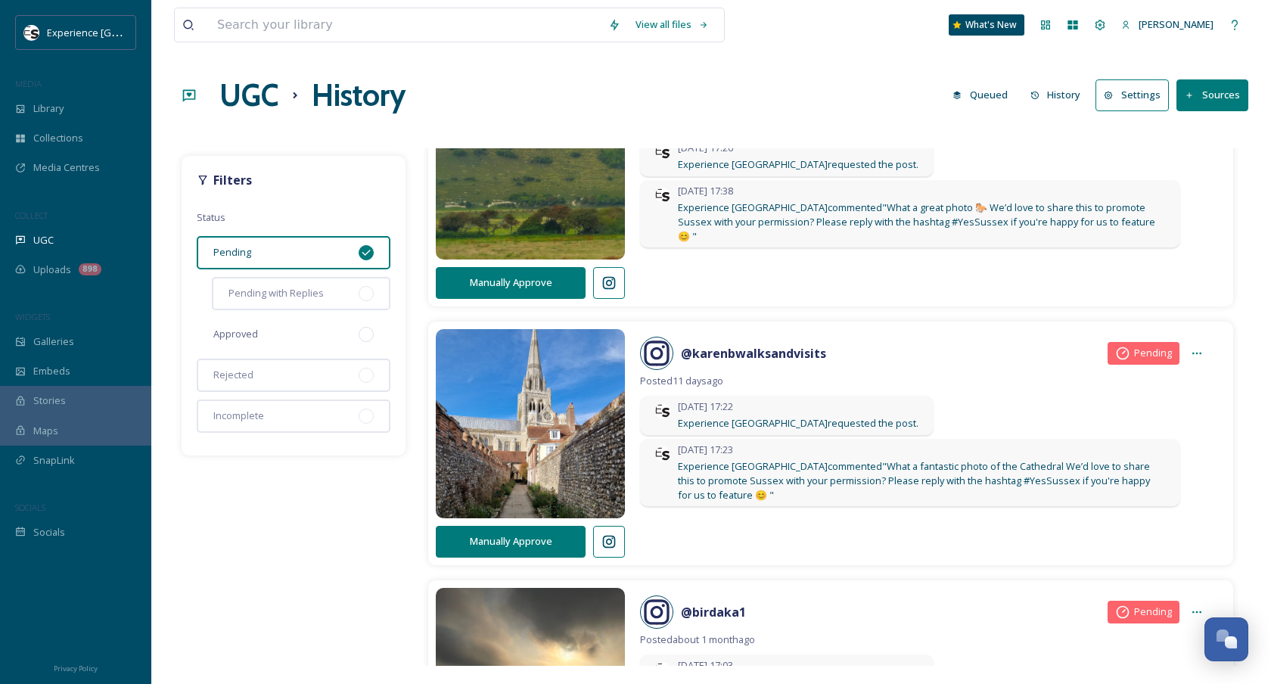
click at [299, 343] on div "Approved" at bounding box center [294, 334] width 194 height 33
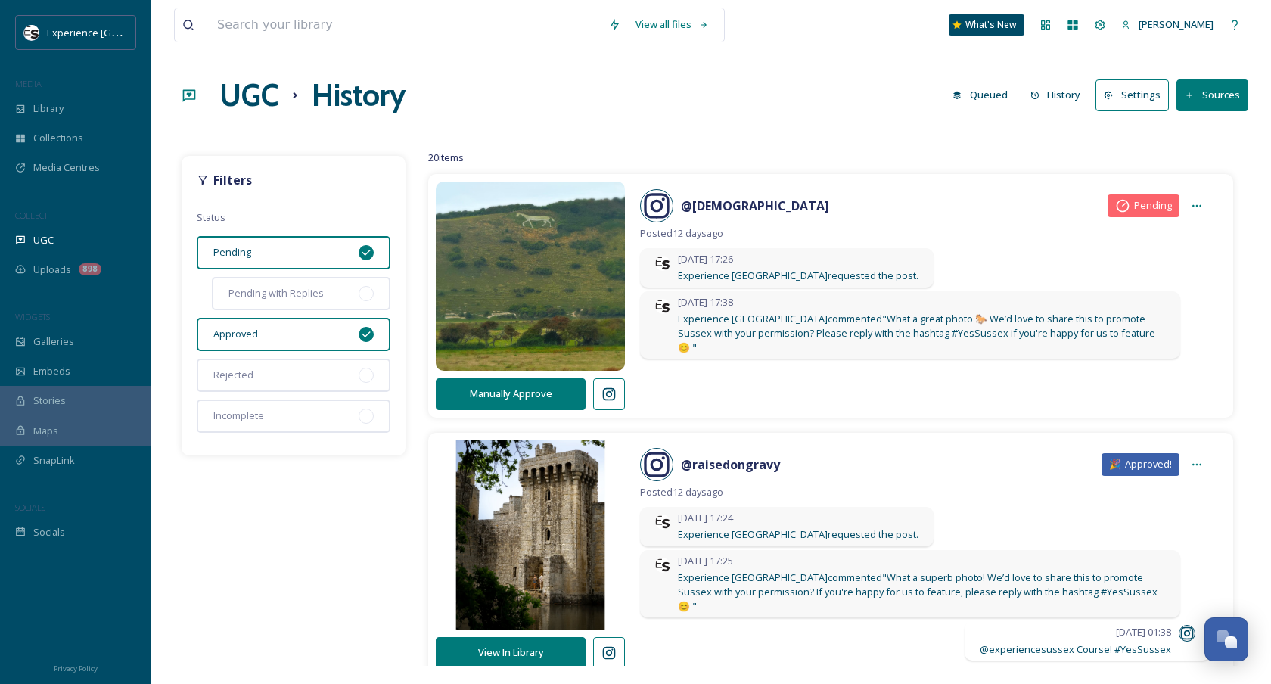
click at [342, 248] on div "Pending" at bounding box center [294, 252] width 194 height 33
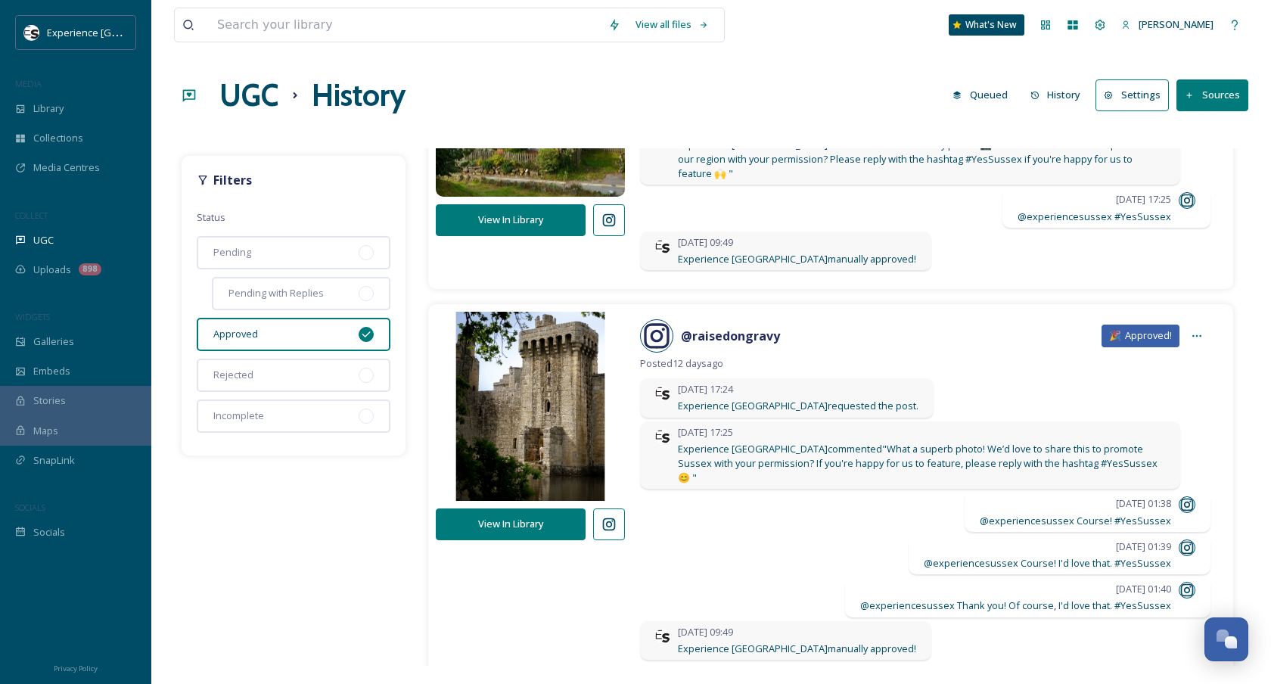
scroll to position [179, 0]
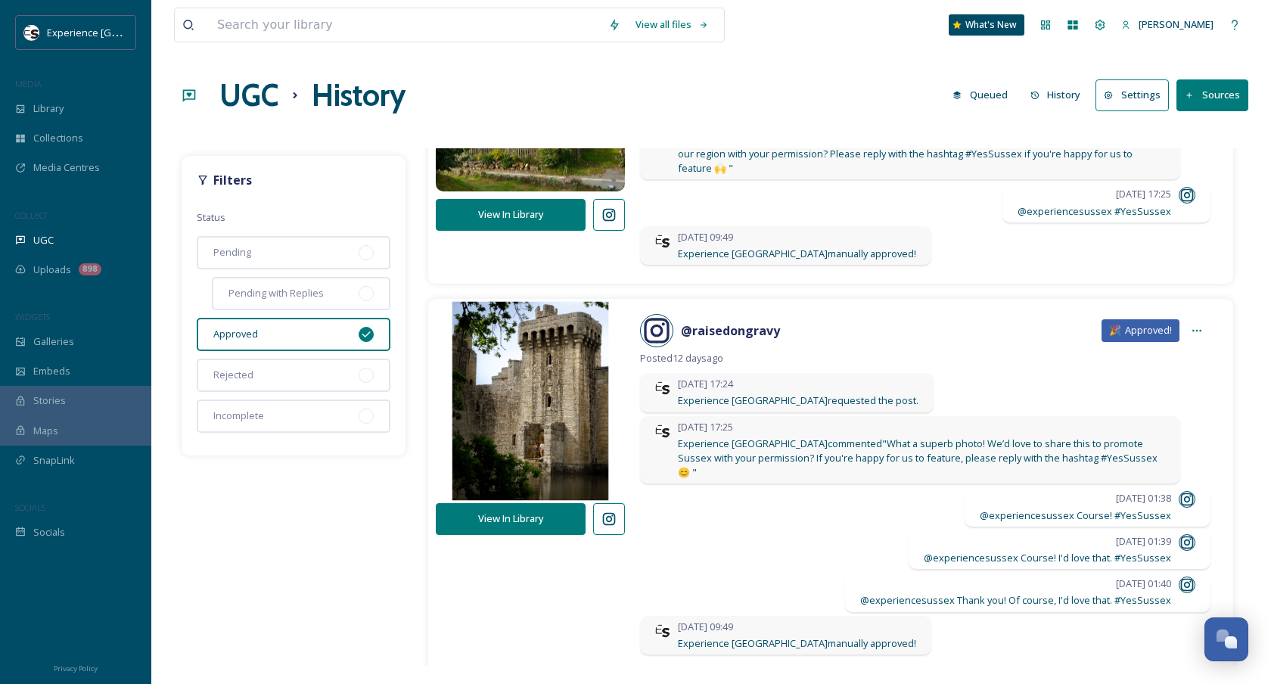
click at [501, 428] on img at bounding box center [530, 401] width 199 height 238
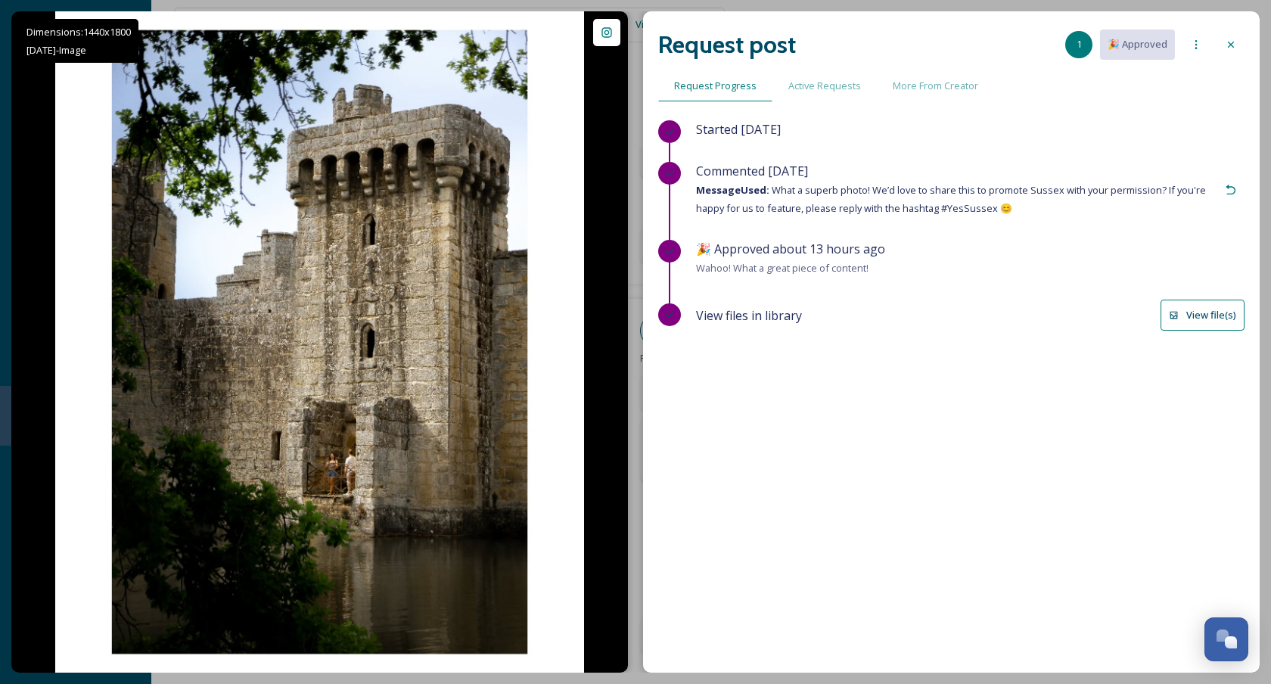
click at [1178, 319] on button "View file(s)" at bounding box center [1202, 315] width 84 height 31
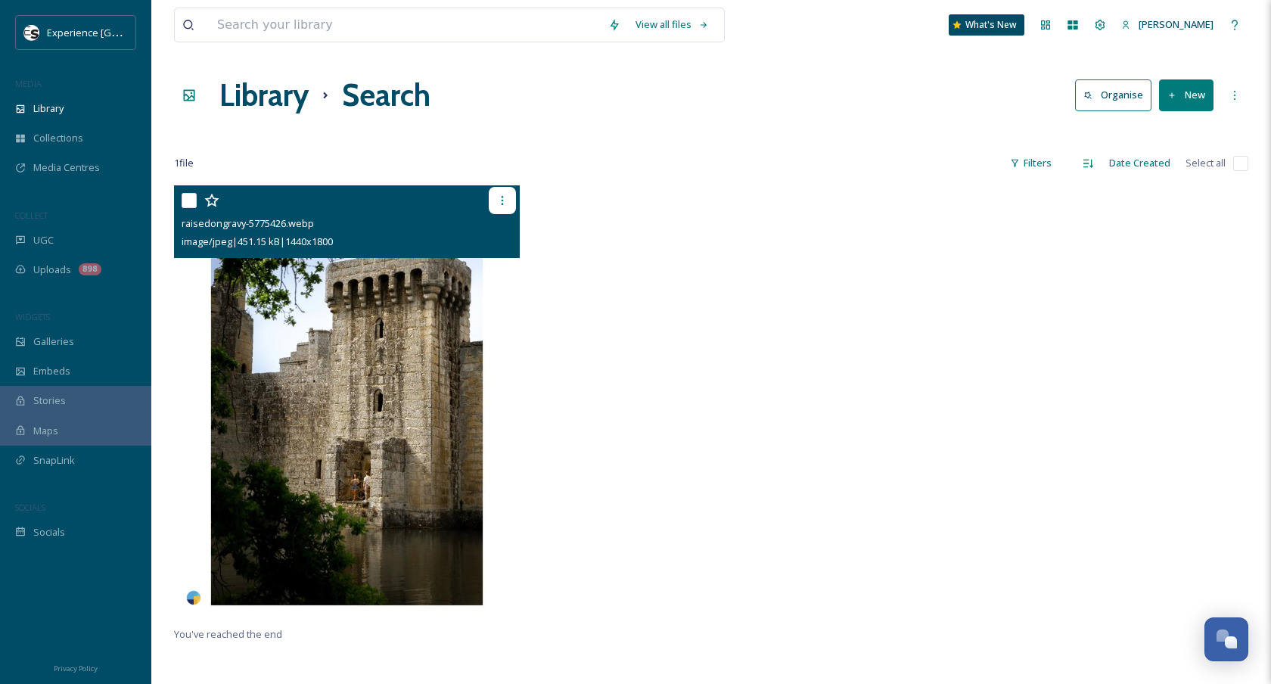
click at [508, 203] on icon at bounding box center [502, 200] width 12 height 12
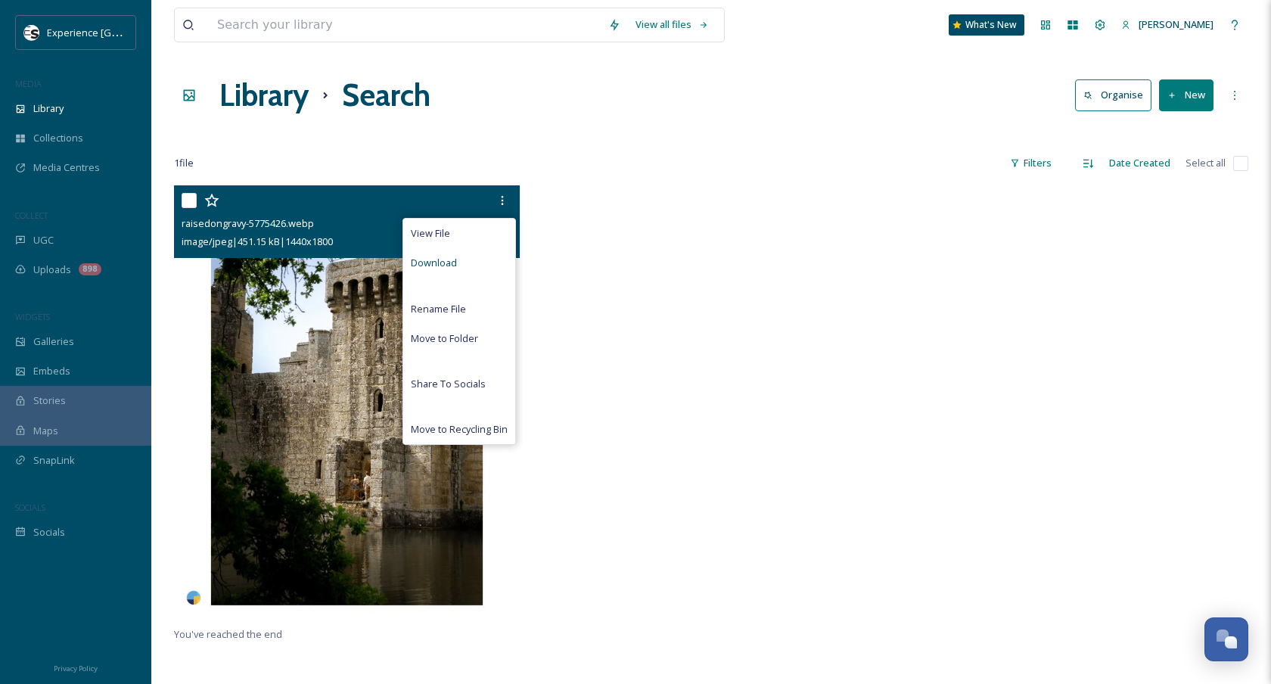
click at [476, 263] on div "Download" at bounding box center [459, 263] width 112 height 30
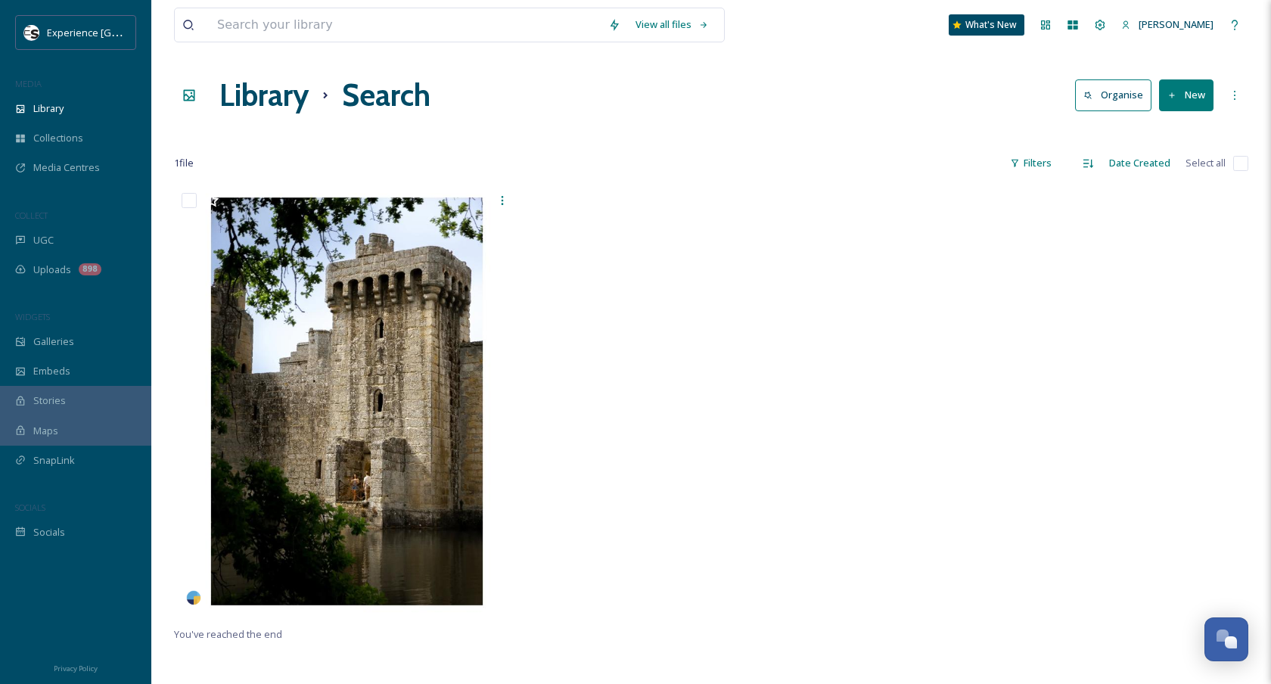
click at [545, 449] on div at bounding box center [711, 404] width 353 height 439
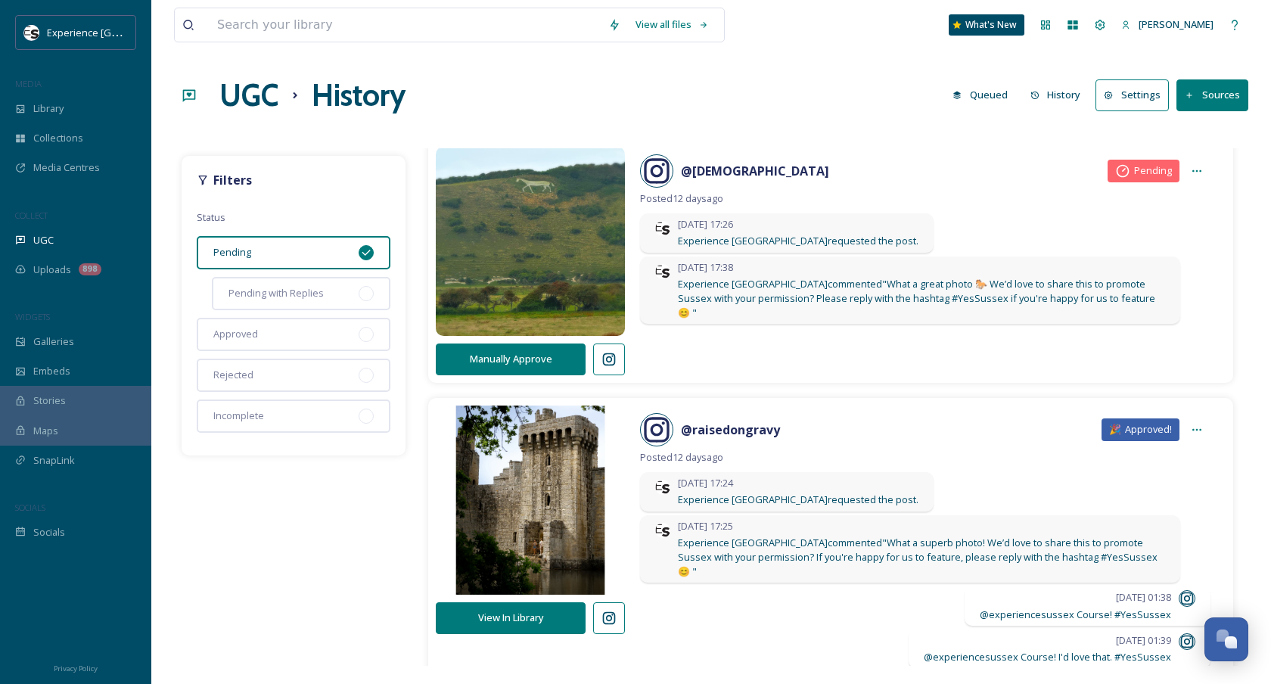
scroll to position [36, 0]
click at [615, 614] on icon at bounding box center [609, 617] width 13 height 13
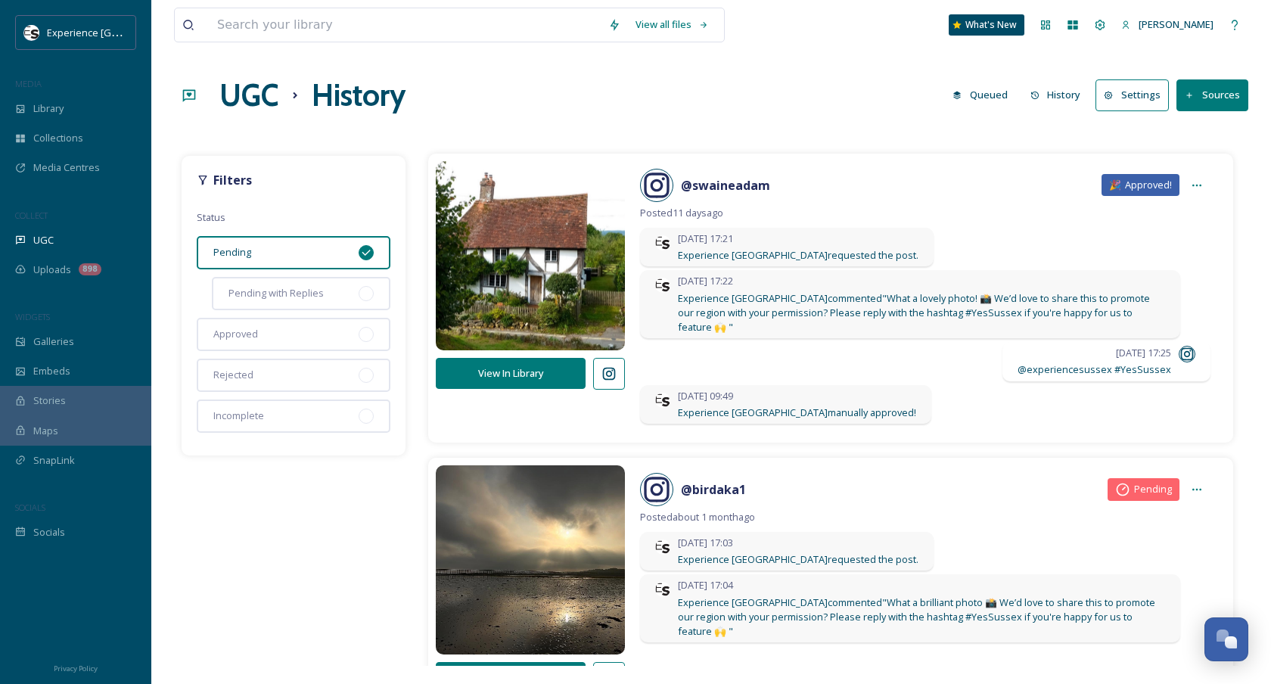
scroll to position [946, 0]
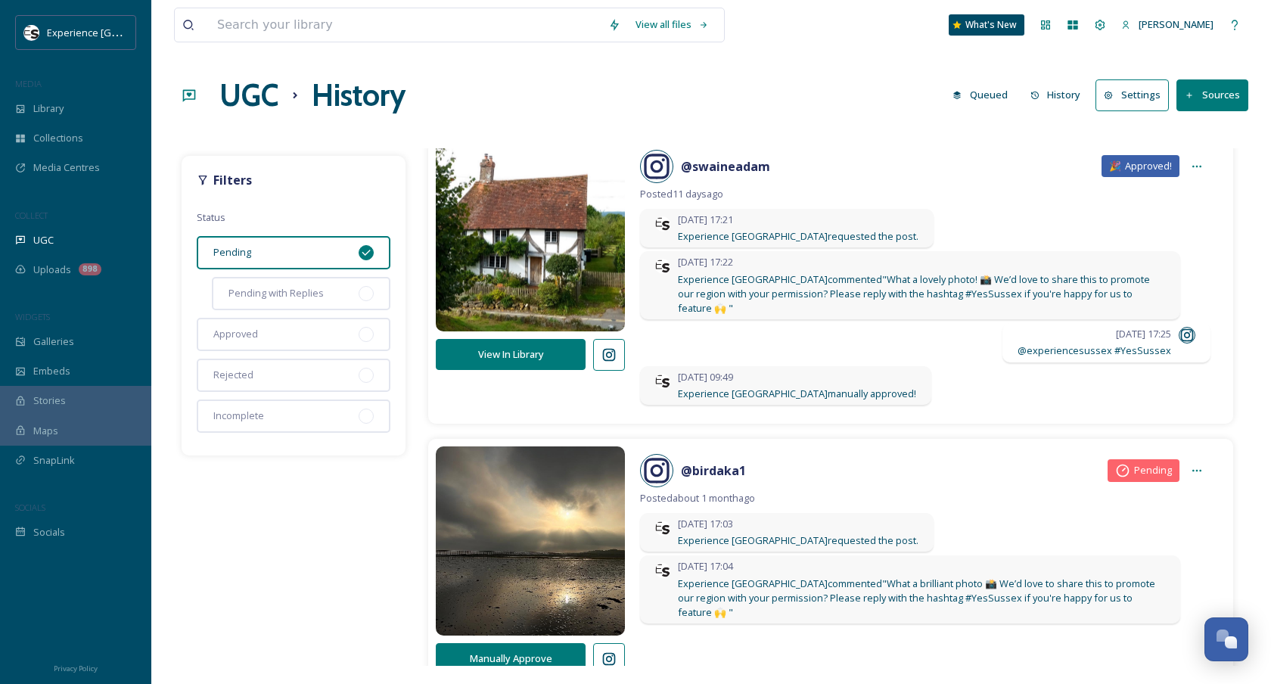
click at [301, 315] on div "Filters Status Pending Pending with Replies Approved Rejected Incomplete" at bounding box center [294, 306] width 224 height 300
click at [286, 344] on div "Approved" at bounding box center [294, 334] width 194 height 33
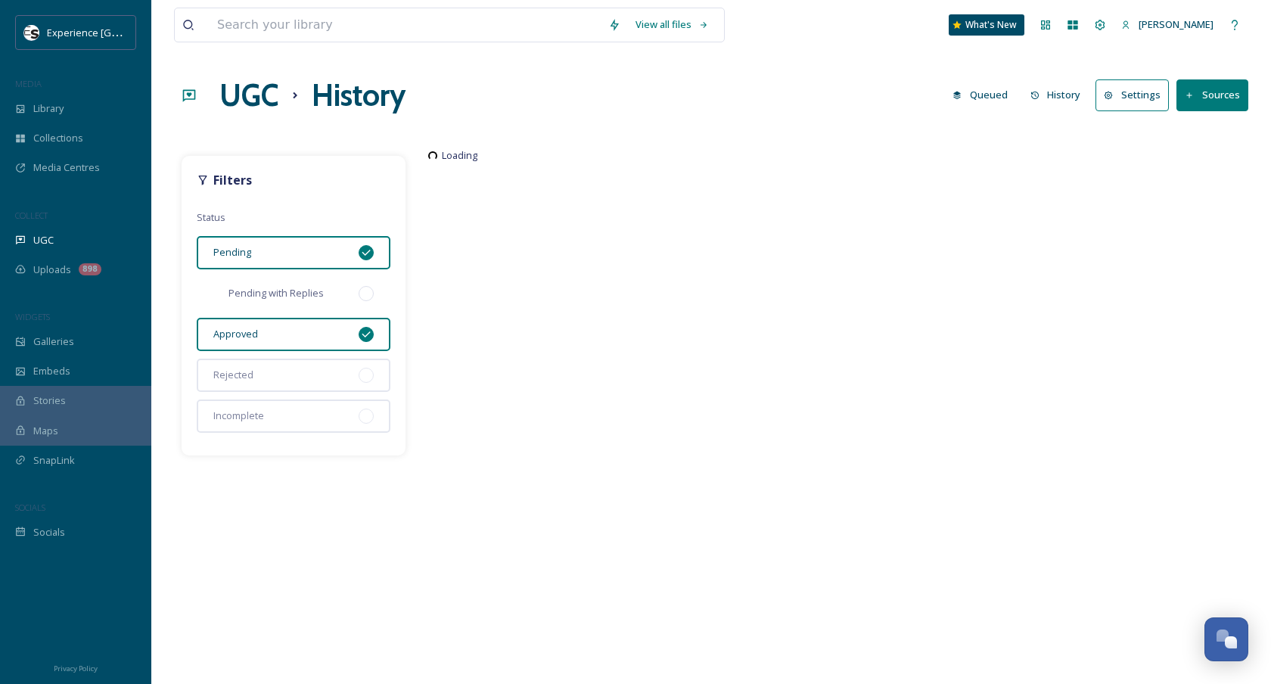
scroll to position [0, 0]
click at [287, 256] on div "Pending" at bounding box center [294, 252] width 194 height 33
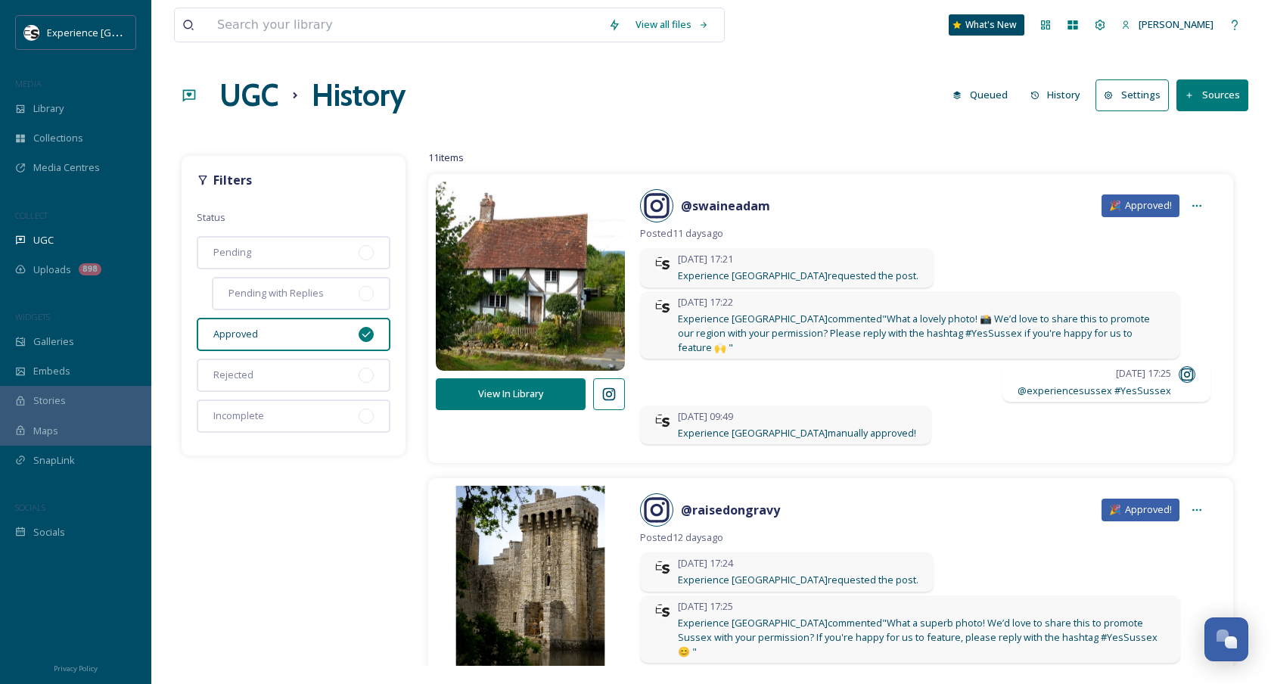
click at [613, 397] on icon at bounding box center [608, 394] width 15 height 15
click at [517, 389] on button "View In Library" at bounding box center [511, 393] width 150 height 31
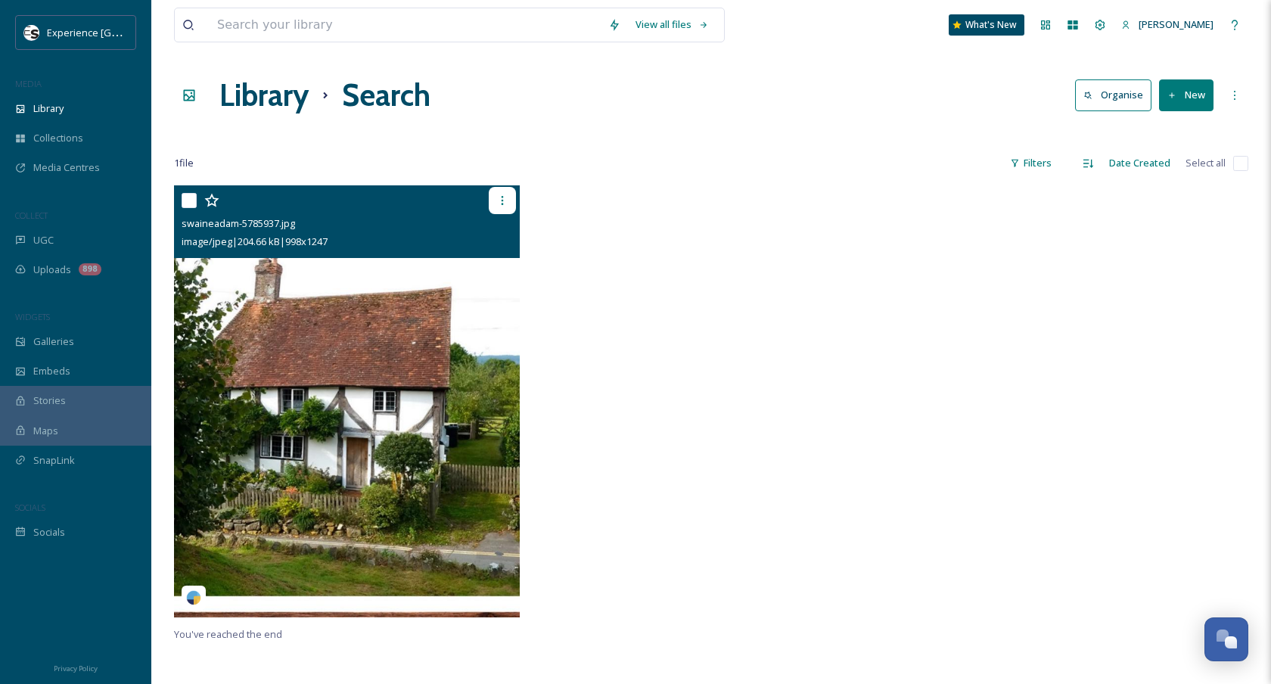
click at [500, 200] on icon at bounding box center [502, 200] width 12 height 12
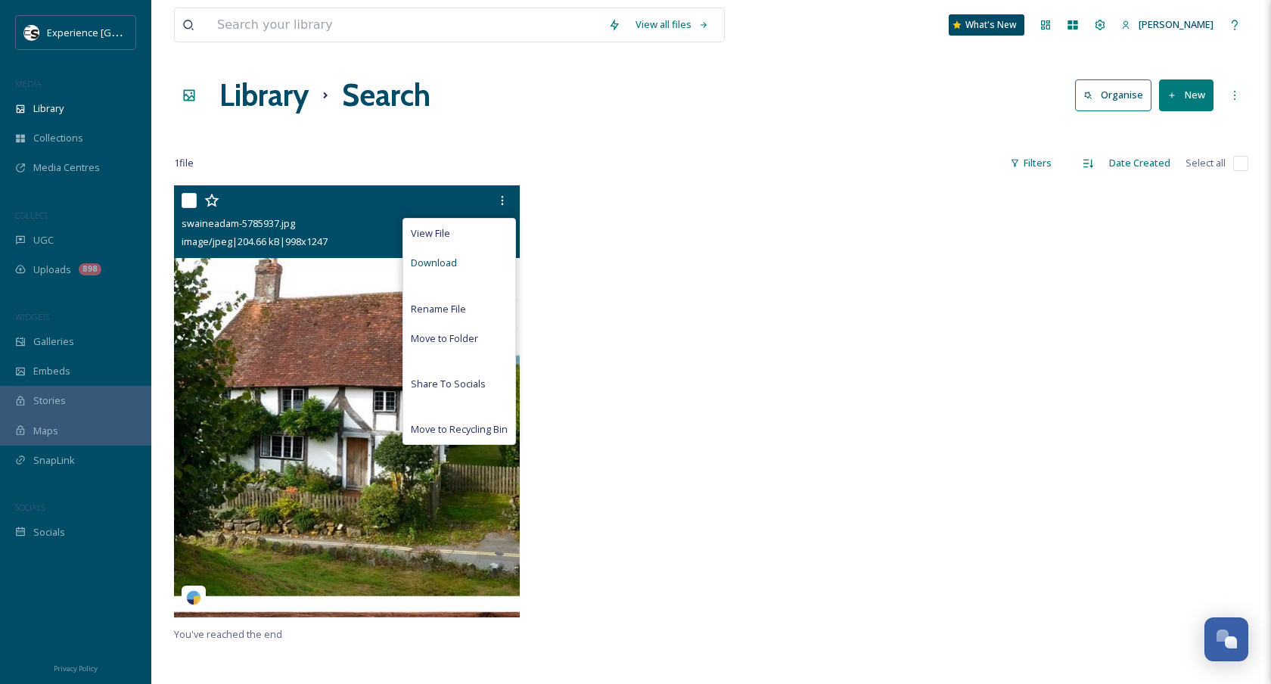
click at [487, 266] on div "Download" at bounding box center [459, 263] width 112 height 30
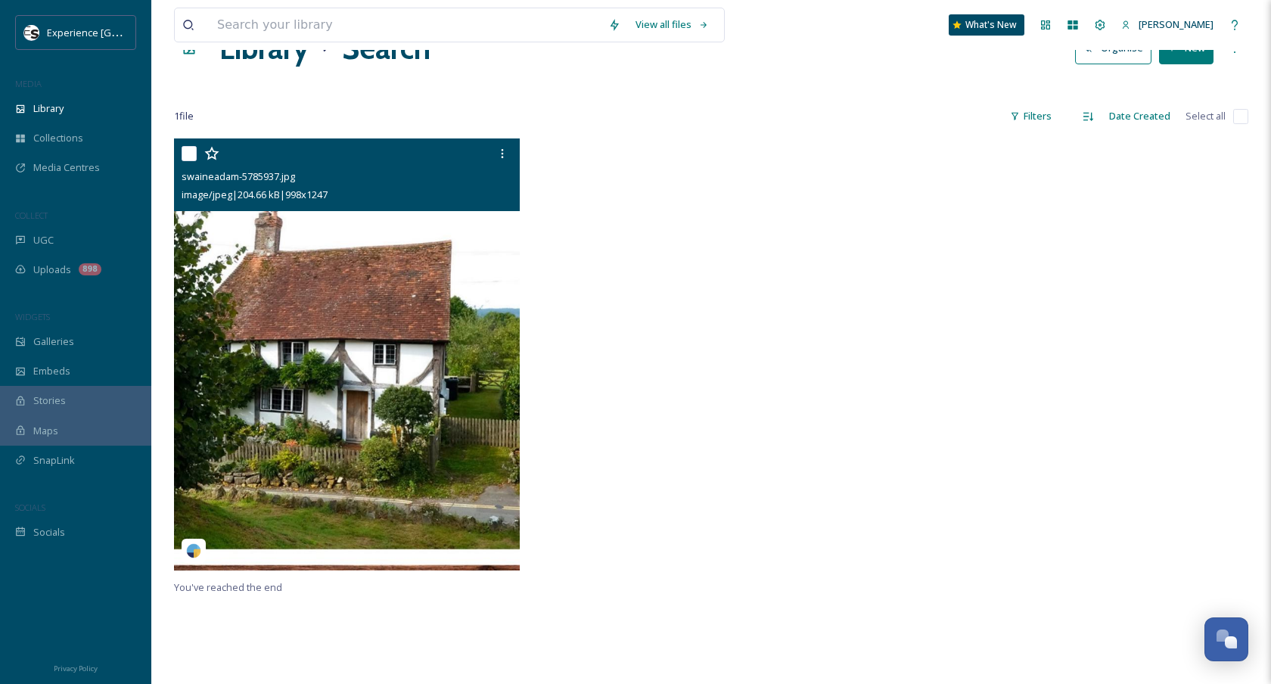
scroll to position [64, 0]
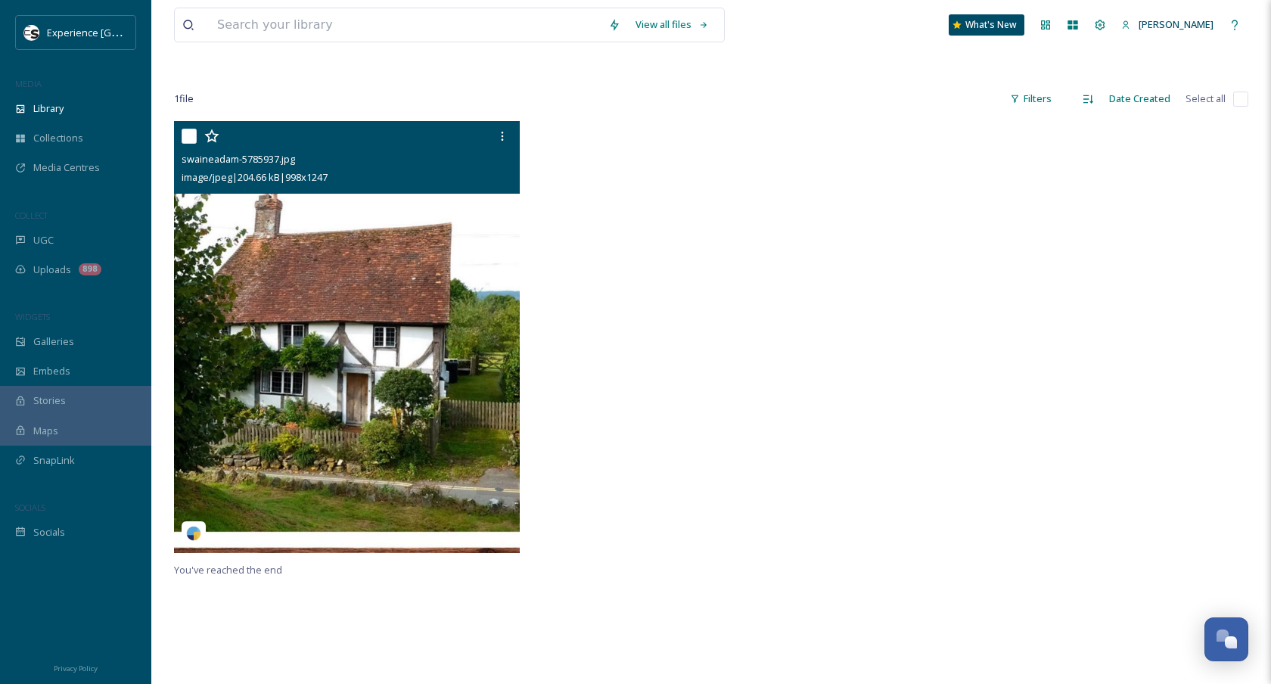
click at [318, 520] on img at bounding box center [347, 337] width 346 height 432
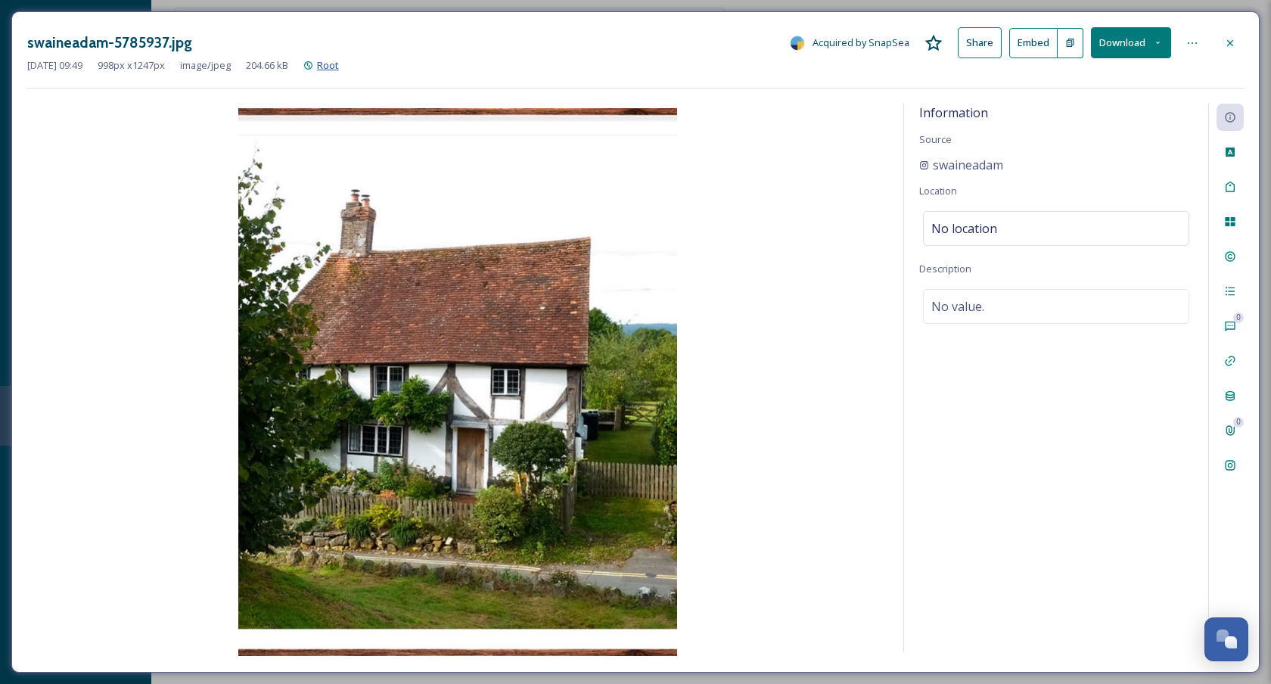
click at [339, 65] on span "Root" at bounding box center [328, 65] width 22 height 14
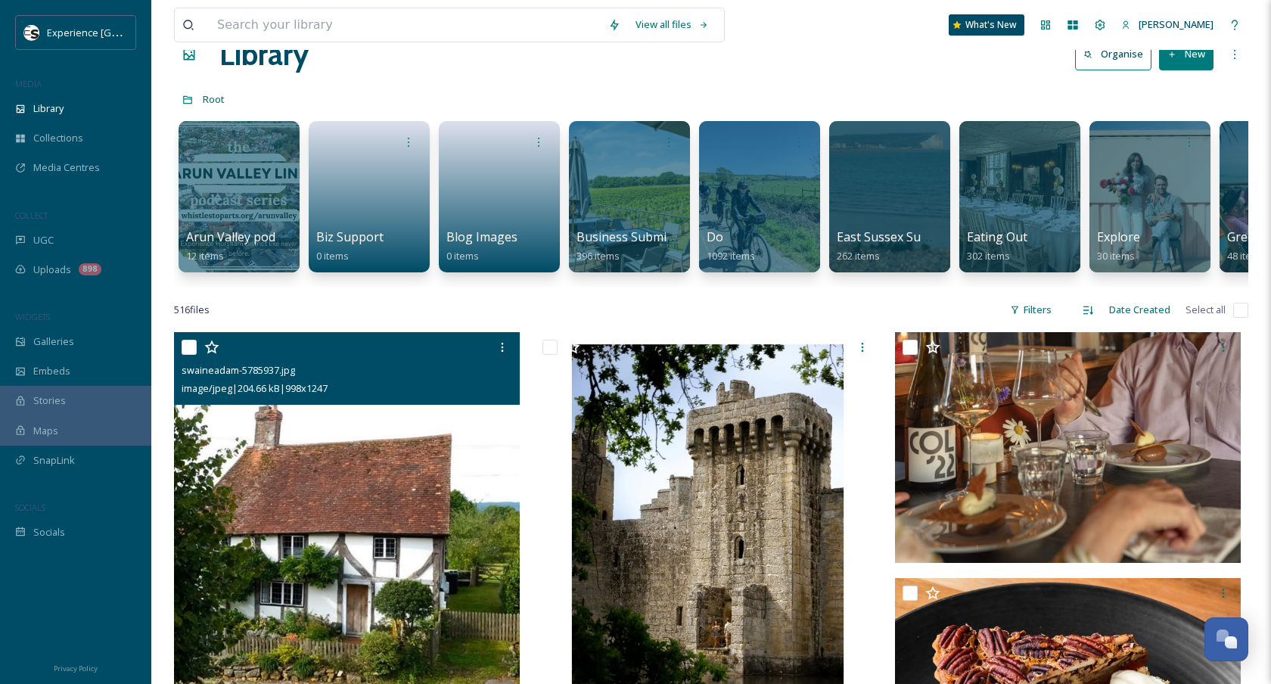
scroll to position [64, 0]
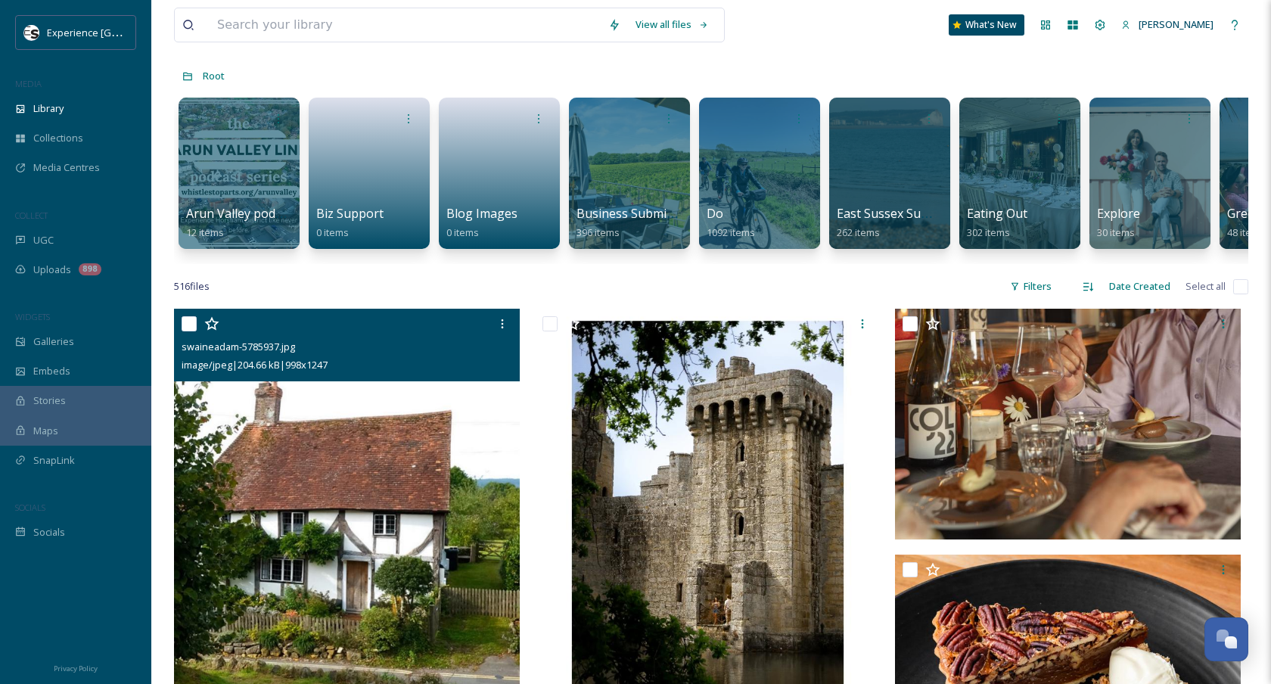
click at [373, 439] on img at bounding box center [347, 525] width 346 height 432
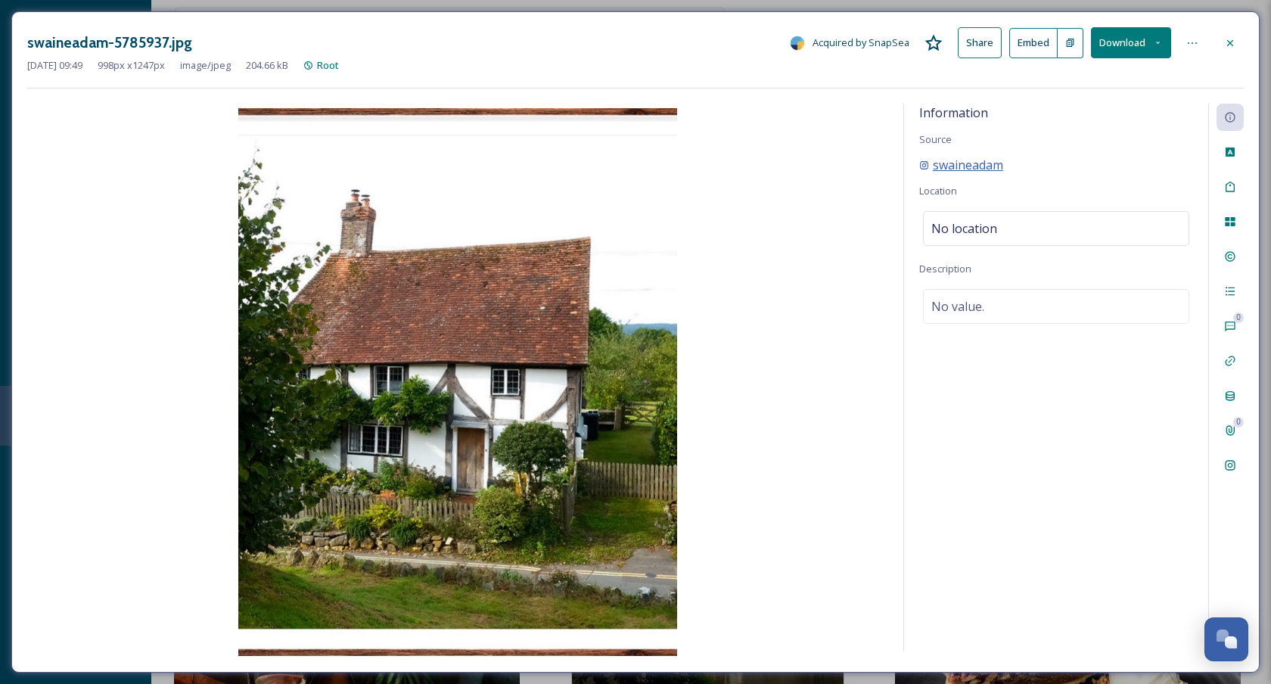
click at [960, 156] on span "swaineadam" at bounding box center [968, 165] width 70 height 18
click at [516, 290] on img at bounding box center [457, 382] width 861 height 548
drag, startPoint x: 1051, startPoint y: 162, endPoint x: 928, endPoint y: 169, distance: 123.5
click at [928, 169] on div "swaineadam" at bounding box center [1056, 165] width 274 height 18
copy span "swaineadam"
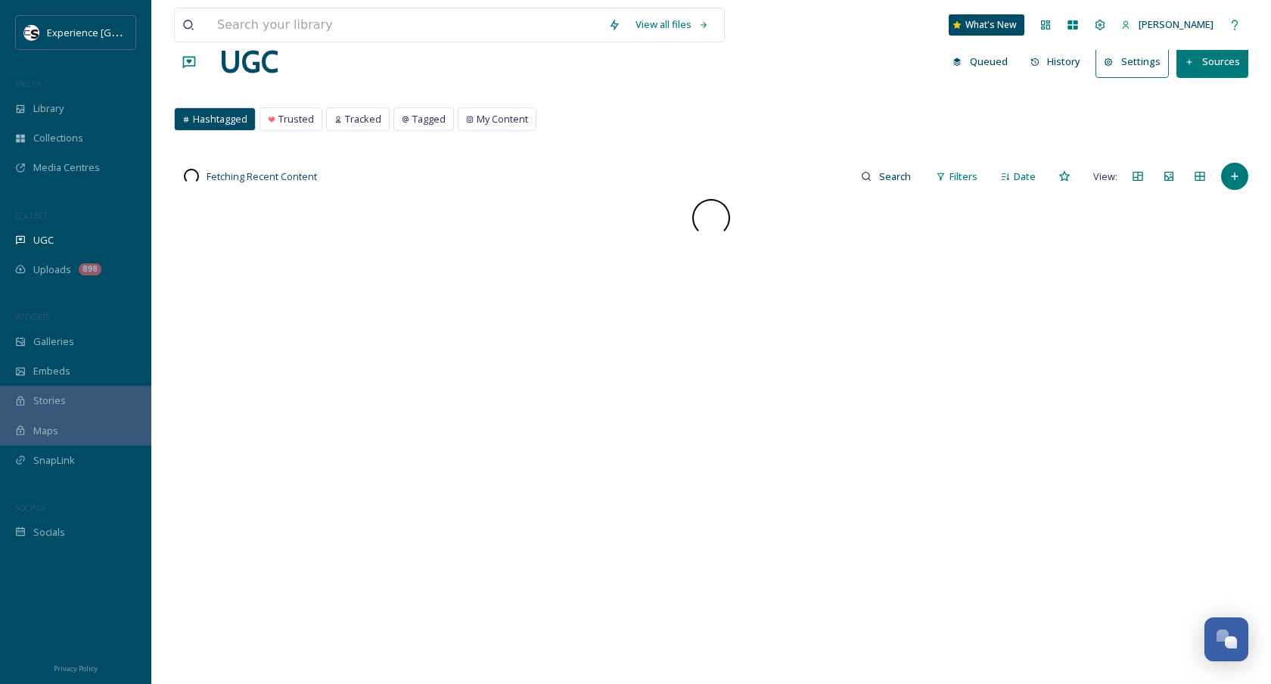
scroll to position [38, 0]
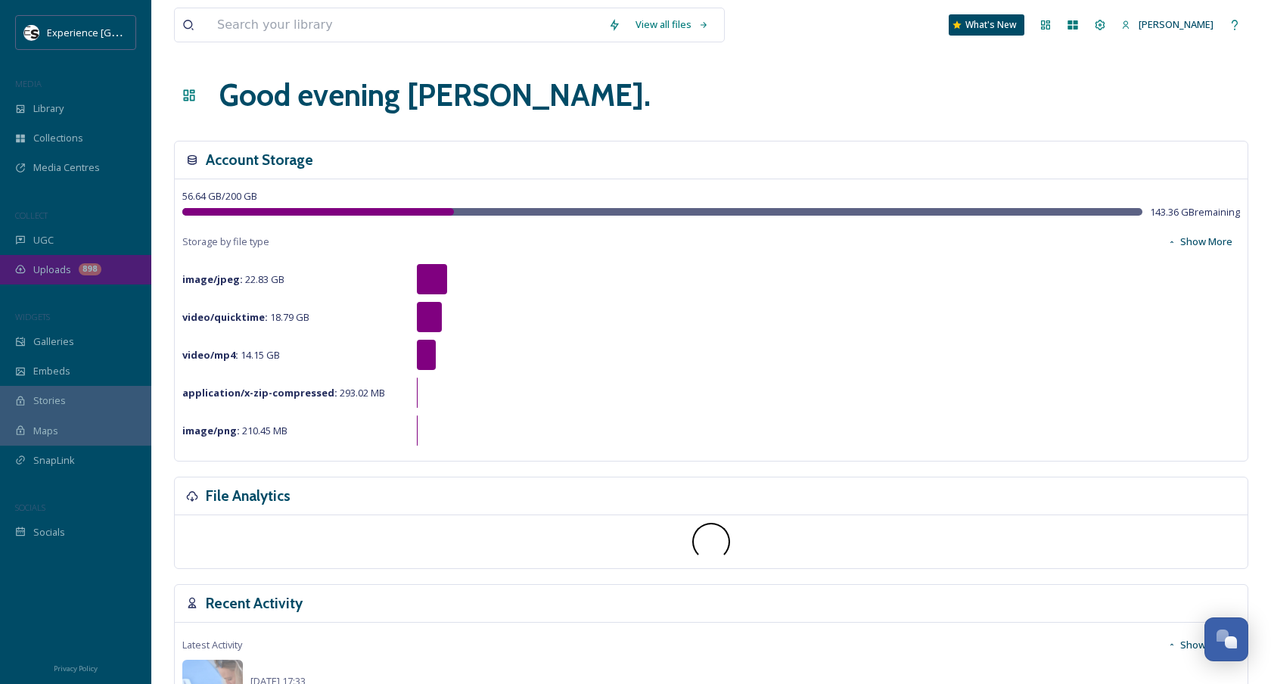
click at [42, 263] on span "Uploads" at bounding box center [52, 269] width 38 height 14
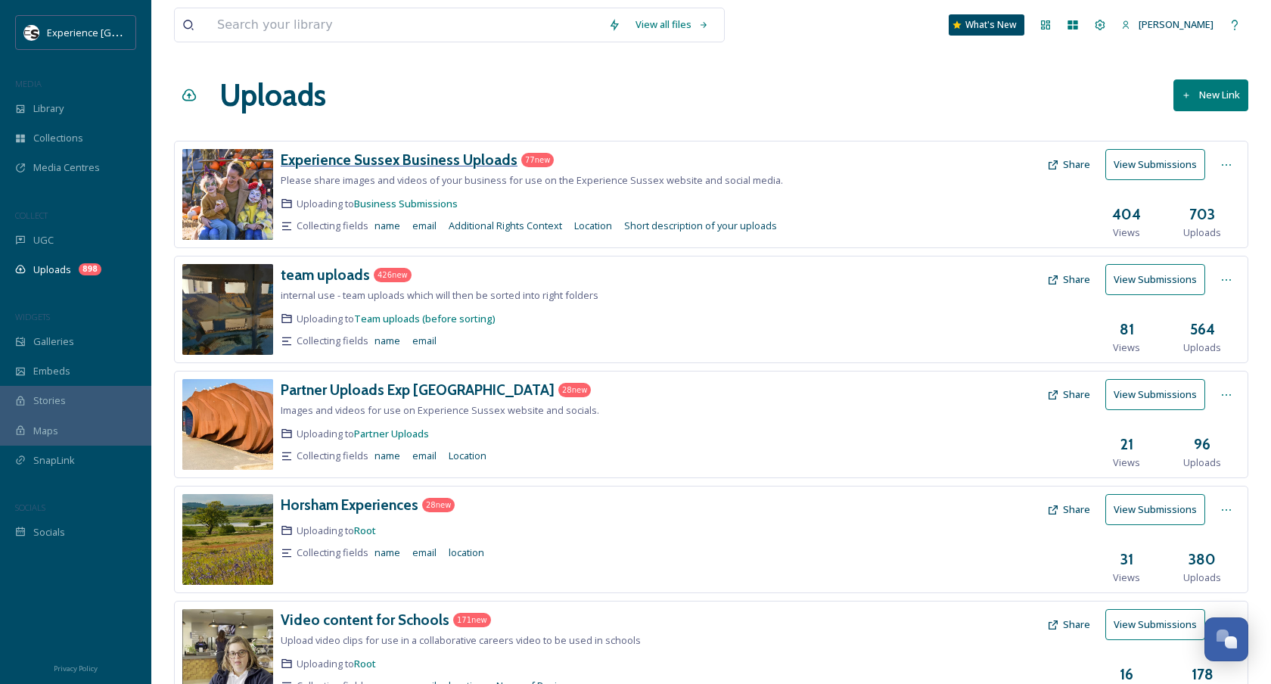
click at [351, 166] on h3 "Experience Sussex Business Uploads" at bounding box center [399, 160] width 237 height 18
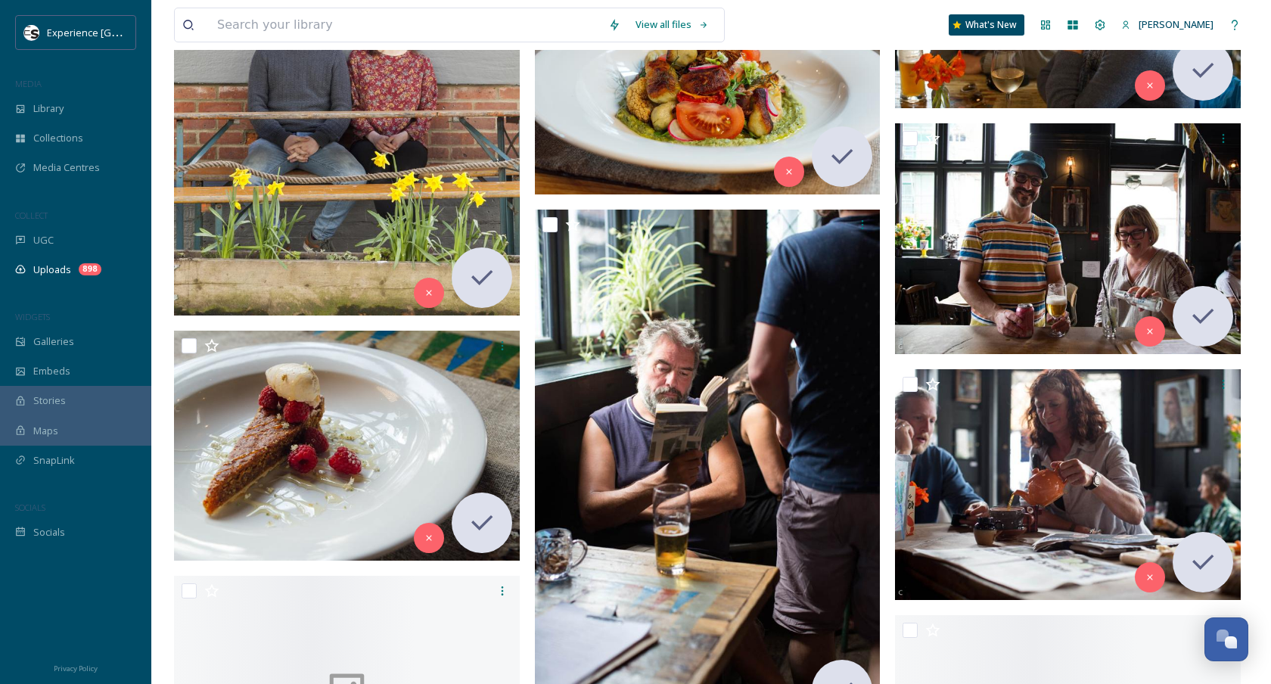
scroll to position [17156, 0]
